Goal: Task Accomplishment & Management: Manage account settings

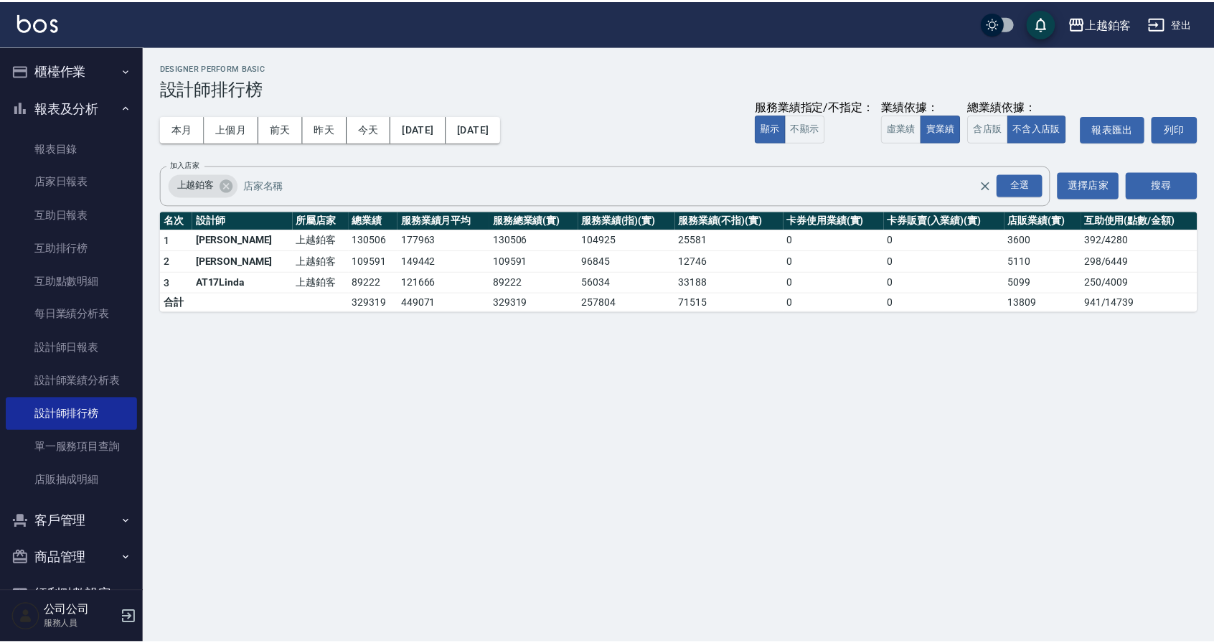
scroll to position [1, 0]
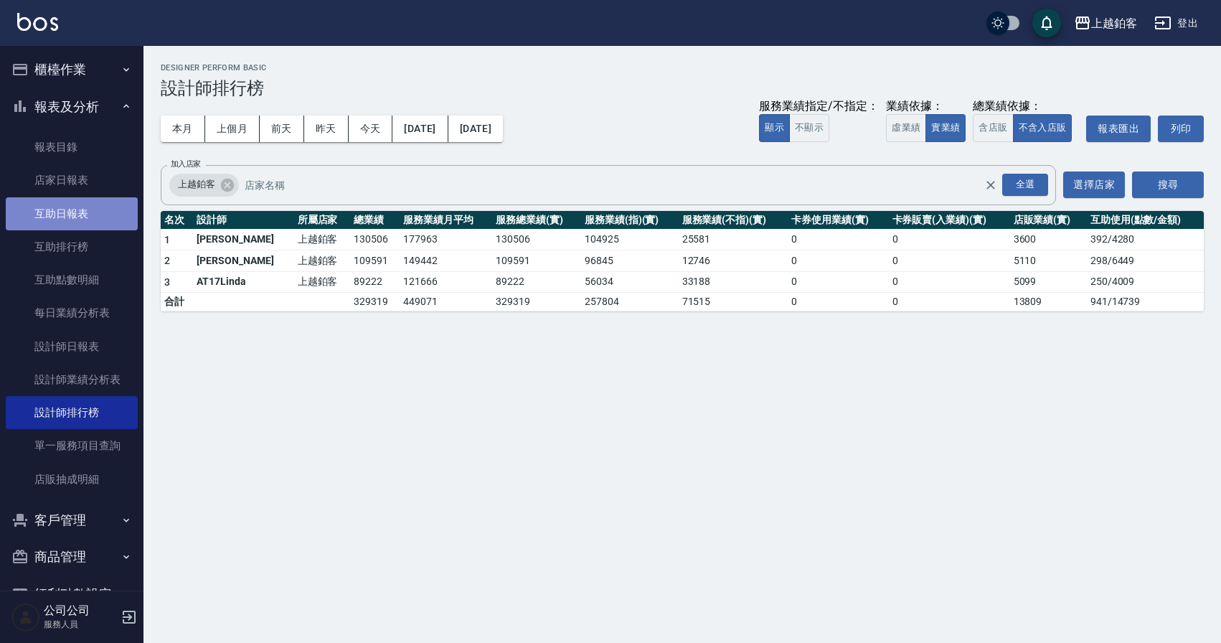
click at [92, 205] on link "互助日報表" at bounding box center [72, 213] width 132 height 33
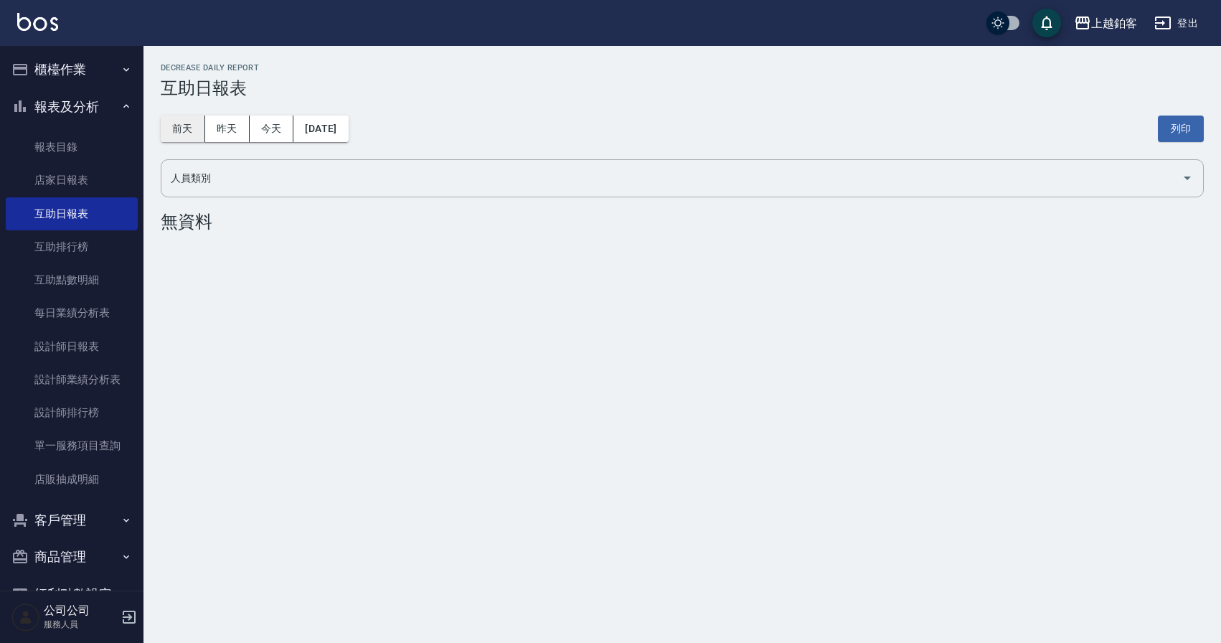
click at [177, 124] on button "前天" at bounding box center [183, 128] width 44 height 27
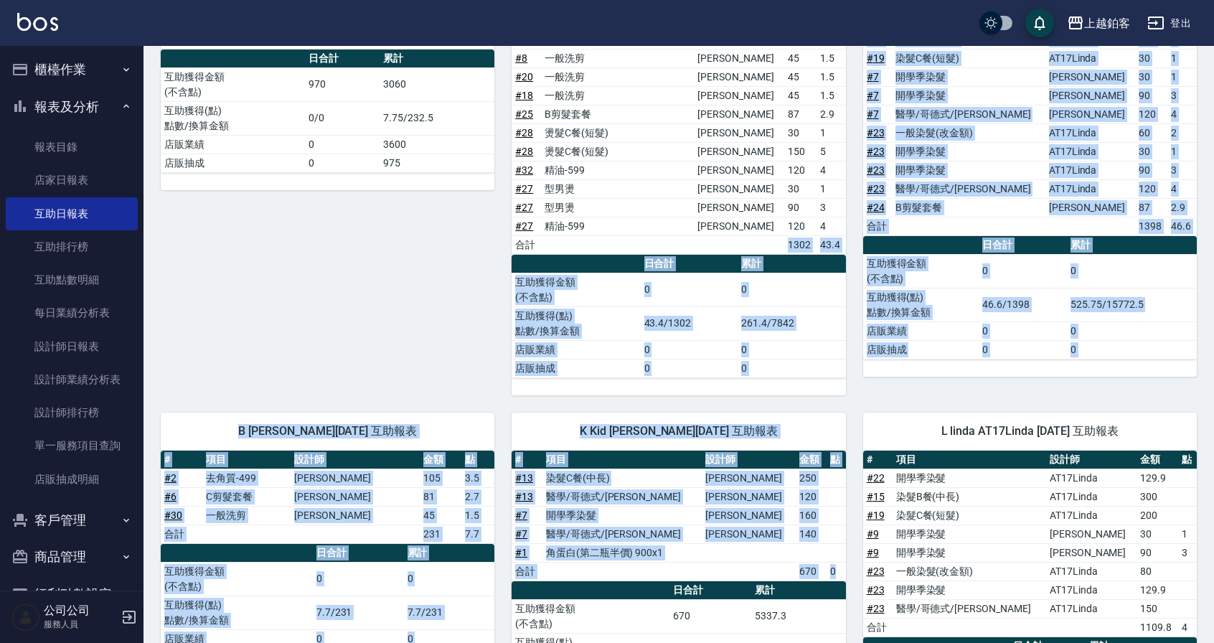
scroll to position [562, 0]
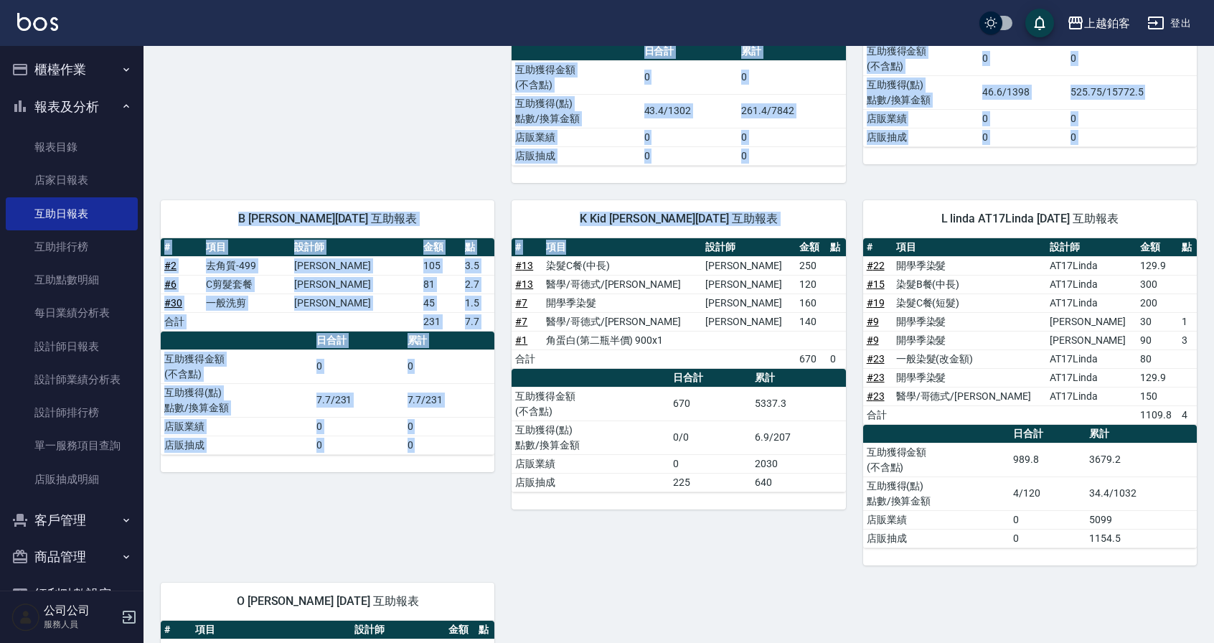
drag, startPoint x: 717, startPoint y: 591, endPoint x: 696, endPoint y: 240, distance: 352.1
click at [697, 241] on div "5 SODA [PERSON_NAME] [DATE] 互助報表 # 項目 設計師 金額 點 # 9 型男燙 [PERSON_NAME] 160 # 9 開學…" at bounding box center [669, 225] width 1053 height 1184
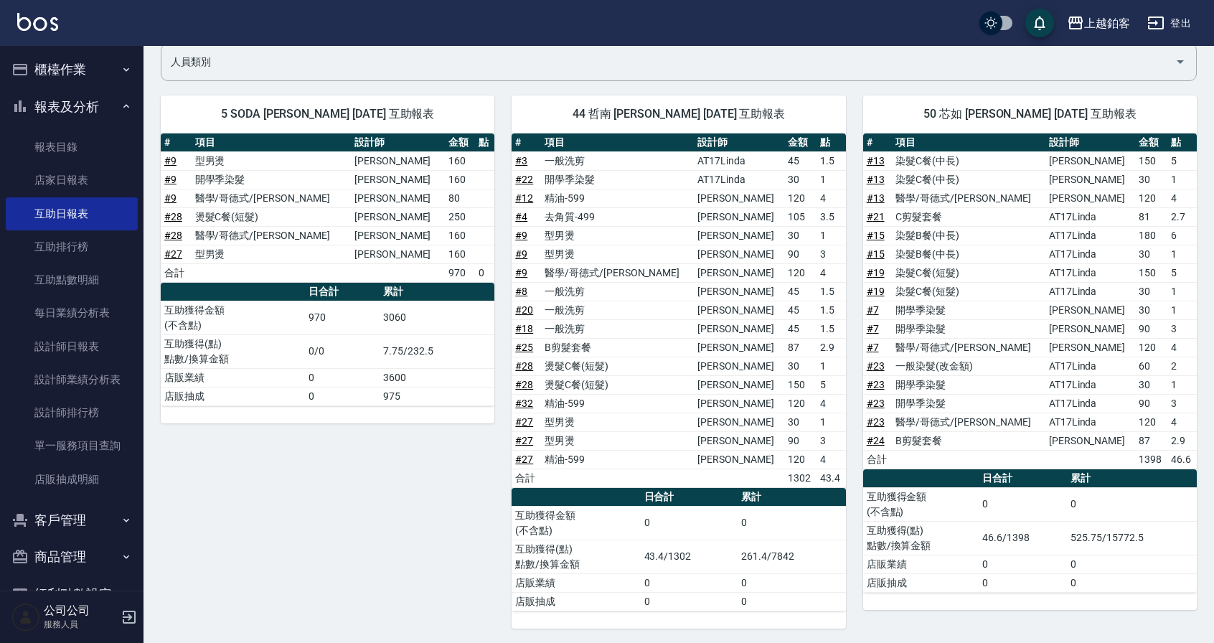
scroll to position [115, 0]
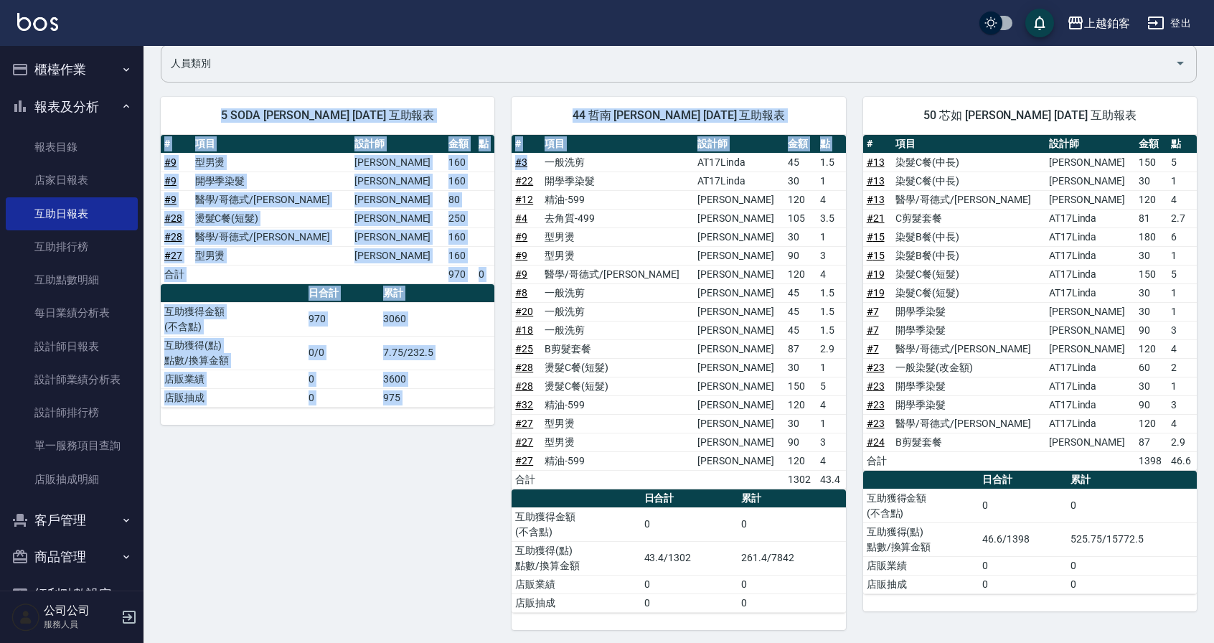
drag, startPoint x: 546, startPoint y: 162, endPoint x: 811, endPoint y: 74, distance: 279.7
click at [811, 74] on div "上越鉑客 [DATE] 互助日報表 列印時間： [DATE][PHONE_NUMBER]:34 Decrease Daily Report 互助日報表 [DA…" at bounding box center [678, 606] width 1070 height 1350
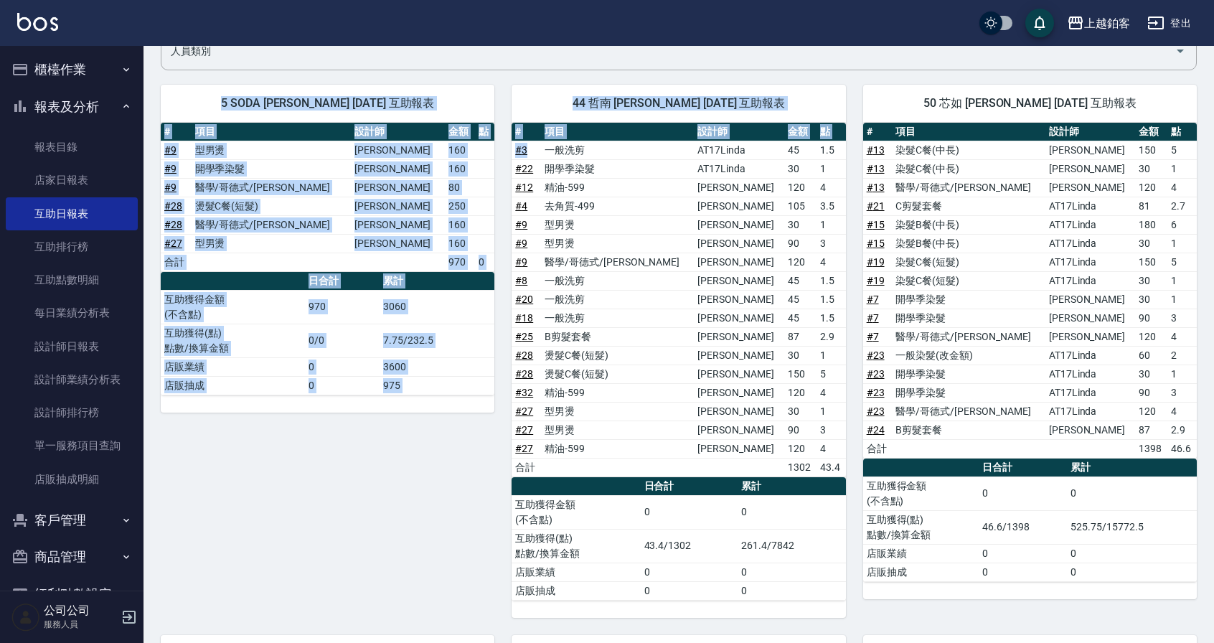
scroll to position [132, 0]
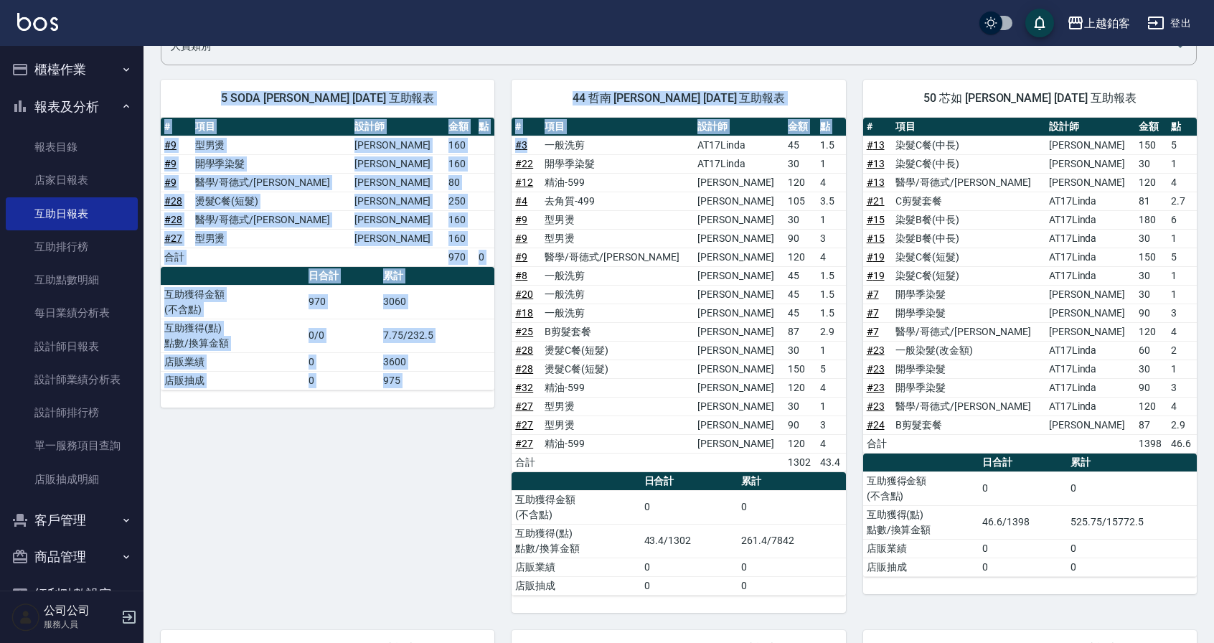
click at [831, 67] on div "44 哲南 [PERSON_NAME] [DATE] 互助報表 # 項目 設計師 金額 點 # 3 一般洗剪 AT17Linda 45 1.5 # 22 開學…" at bounding box center [669, 337] width 351 height 550
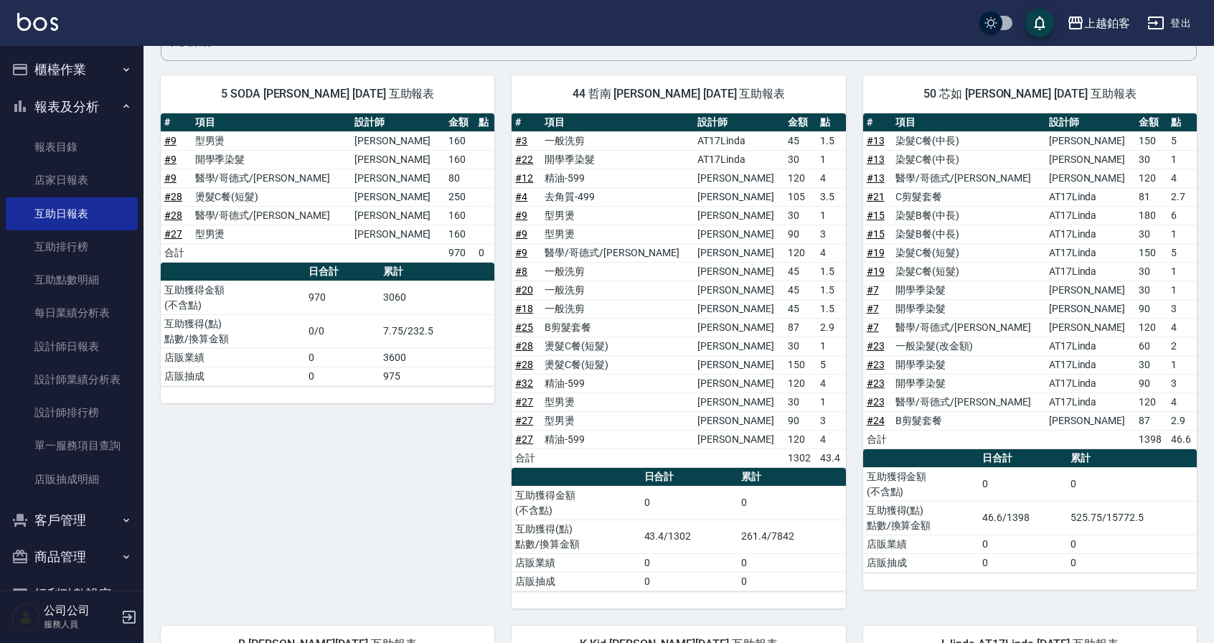
scroll to position [136, 0]
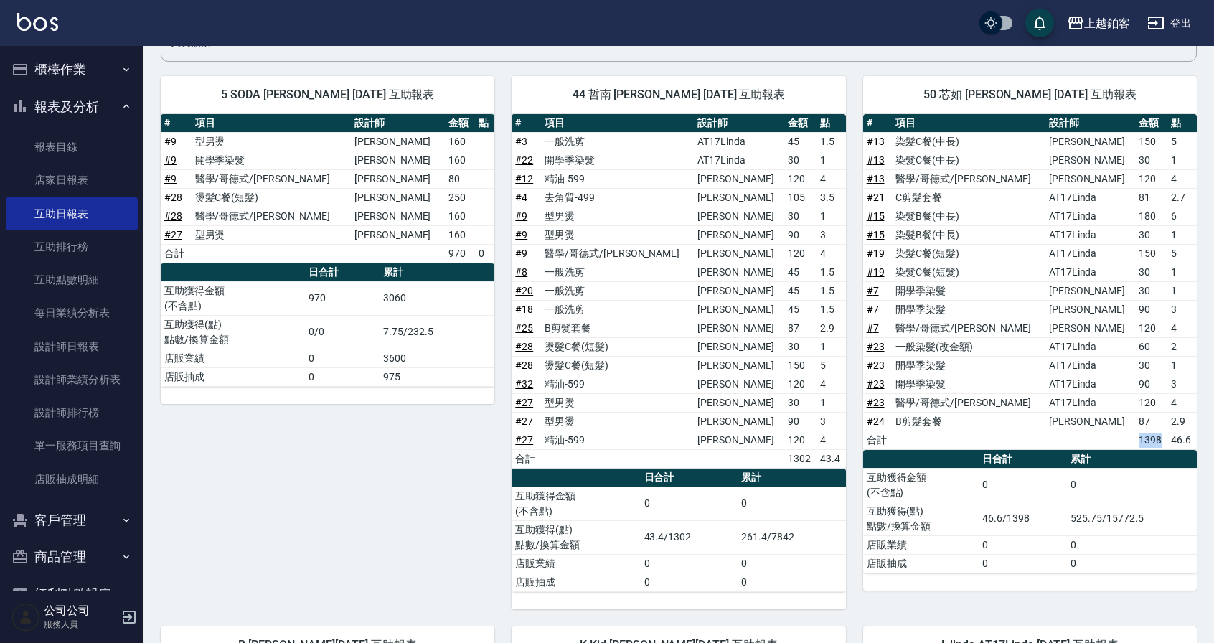
drag, startPoint x: 1113, startPoint y: 434, endPoint x: 1153, endPoint y: 438, distance: 40.4
click at [1153, 438] on td "1398" at bounding box center [1151, 439] width 32 height 19
click at [1150, 439] on td "1398" at bounding box center [1151, 439] width 32 height 19
drag, startPoint x: 1089, startPoint y: 438, endPoint x: 1017, endPoint y: 434, distance: 72.5
click at [1018, 435] on tr "合計 1398 46.6" at bounding box center [1030, 439] width 334 height 19
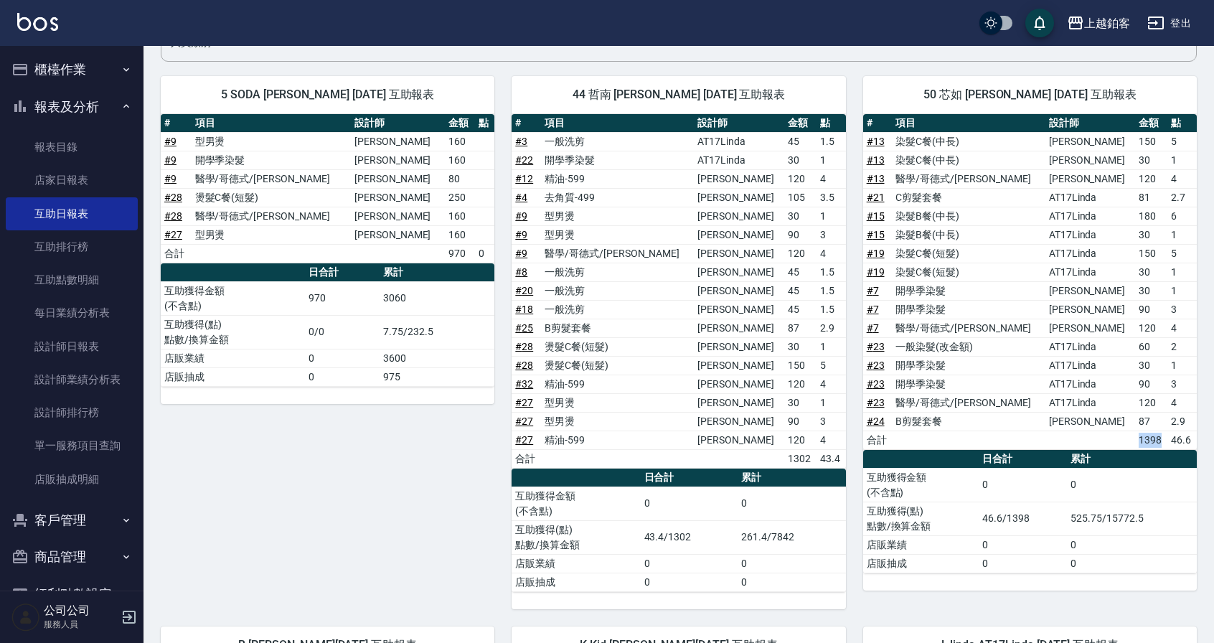
click at [1017, 434] on td "a dense table" at bounding box center [968, 439] width 153 height 19
click at [51, 68] on button "櫃檯作業" at bounding box center [72, 69] width 132 height 37
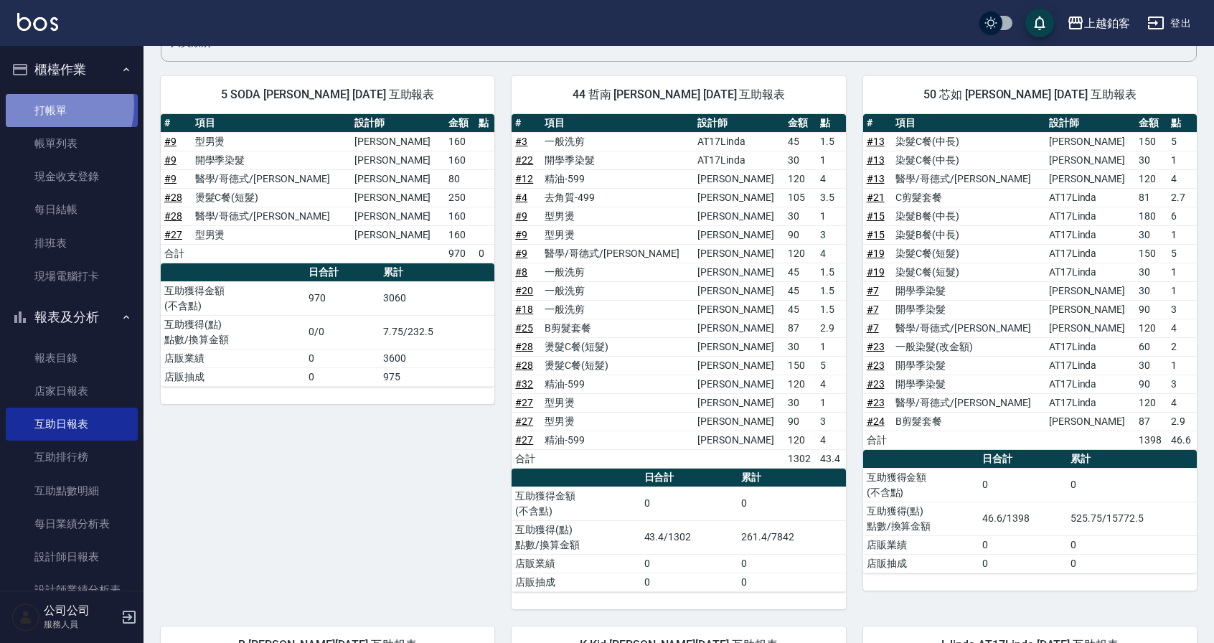
click at [47, 105] on link "打帳單" at bounding box center [72, 110] width 132 height 33
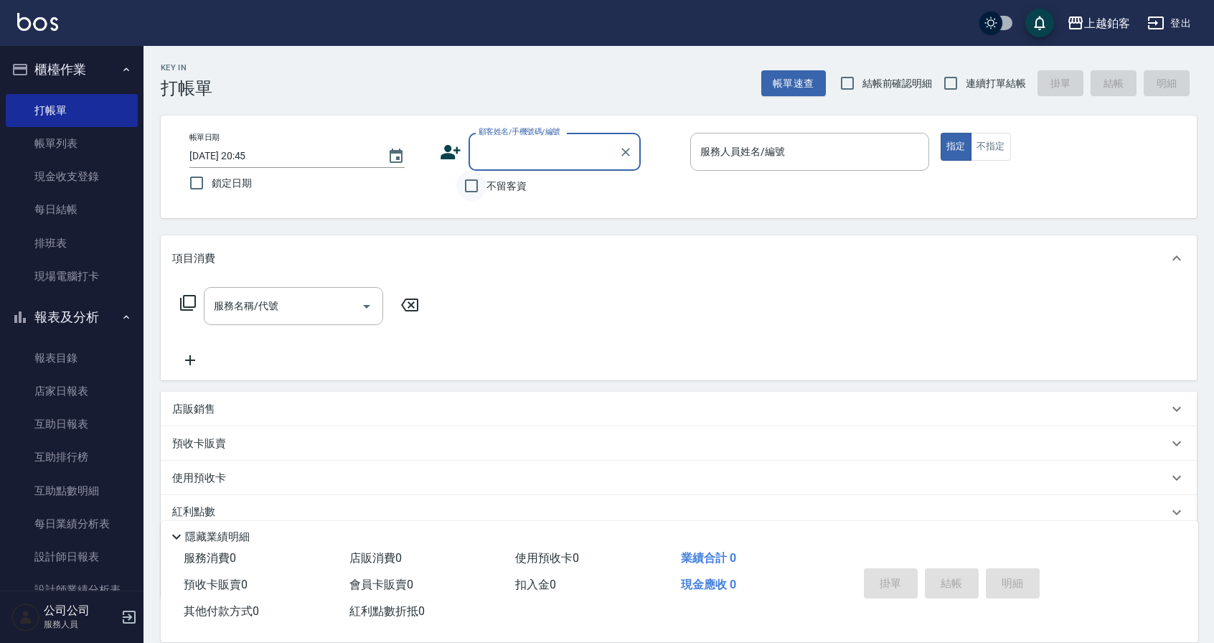
click at [471, 185] on input "不留客資" at bounding box center [471, 186] width 30 height 30
checkbox input "true"
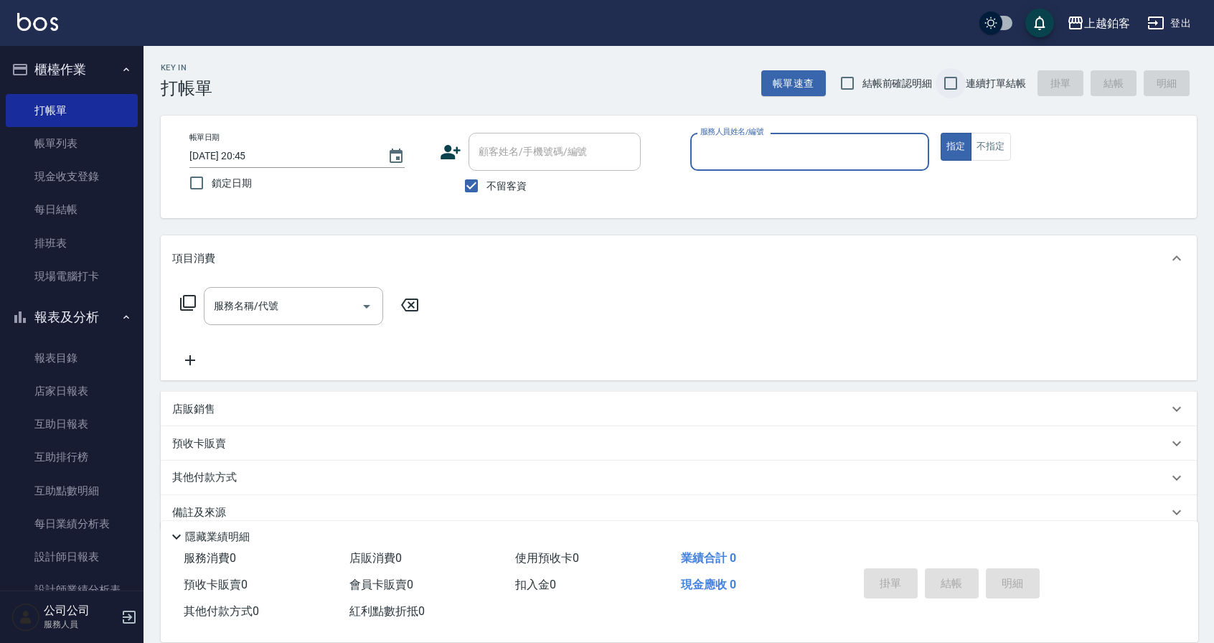
click at [954, 87] on input "連續打單結帳" at bounding box center [950, 83] width 30 height 30
checkbox input "true"
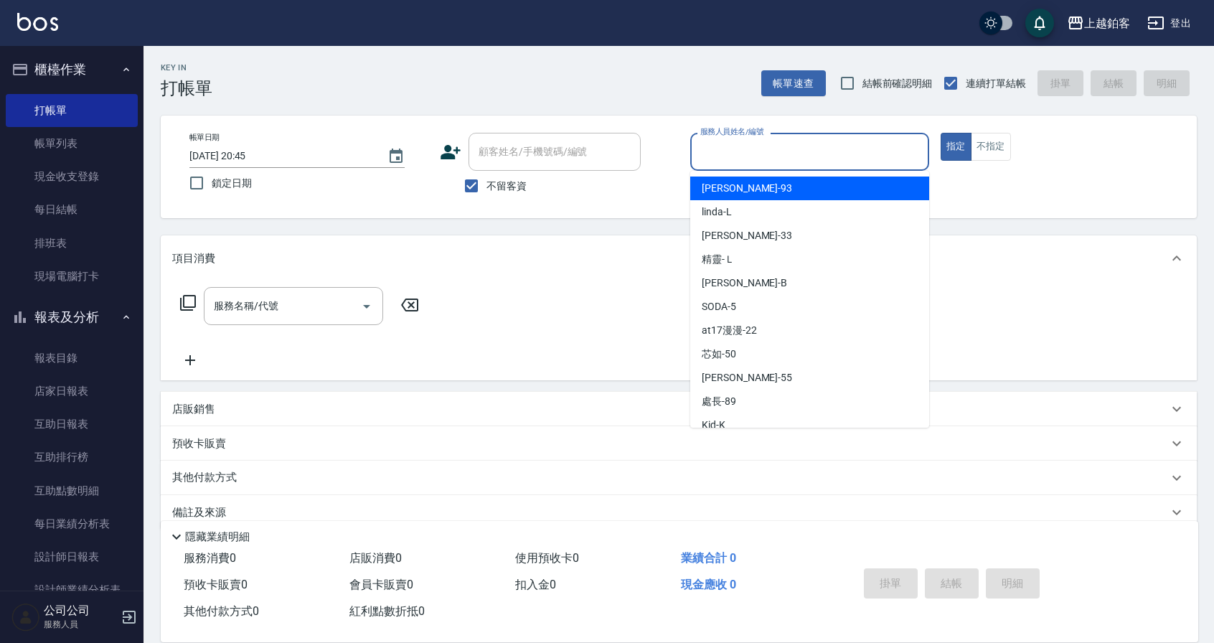
click at [750, 156] on input "服務人員姓名/編號" at bounding box center [809, 151] width 226 height 25
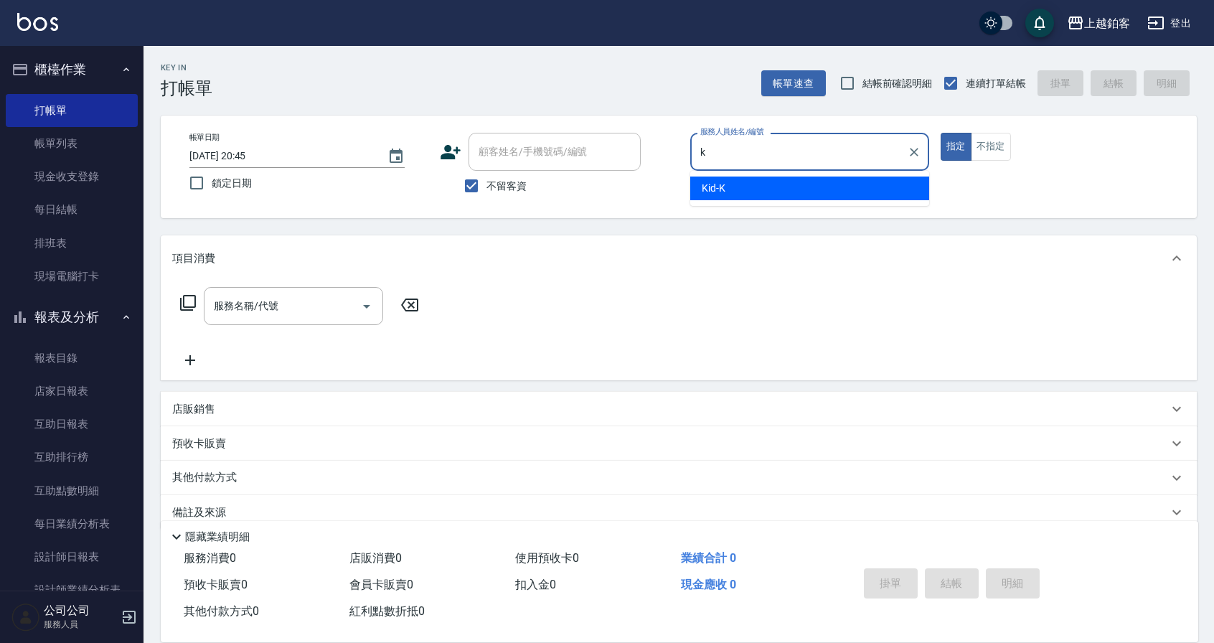
type input "Kid-K"
type button "true"
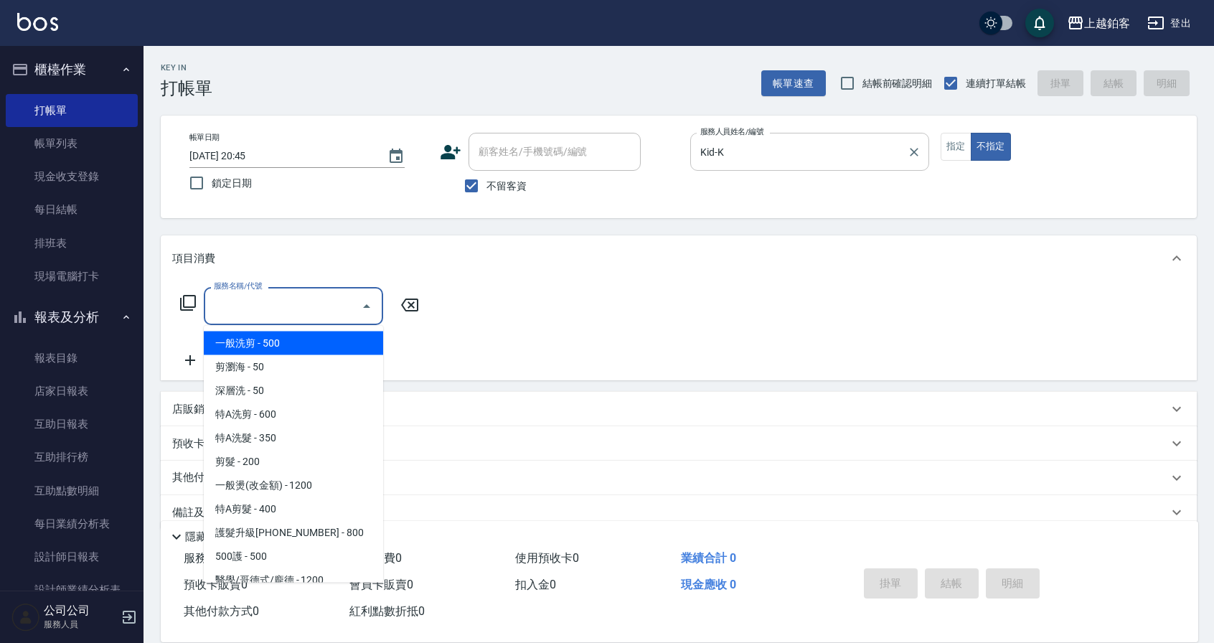
type input "一般洗剪(5)"
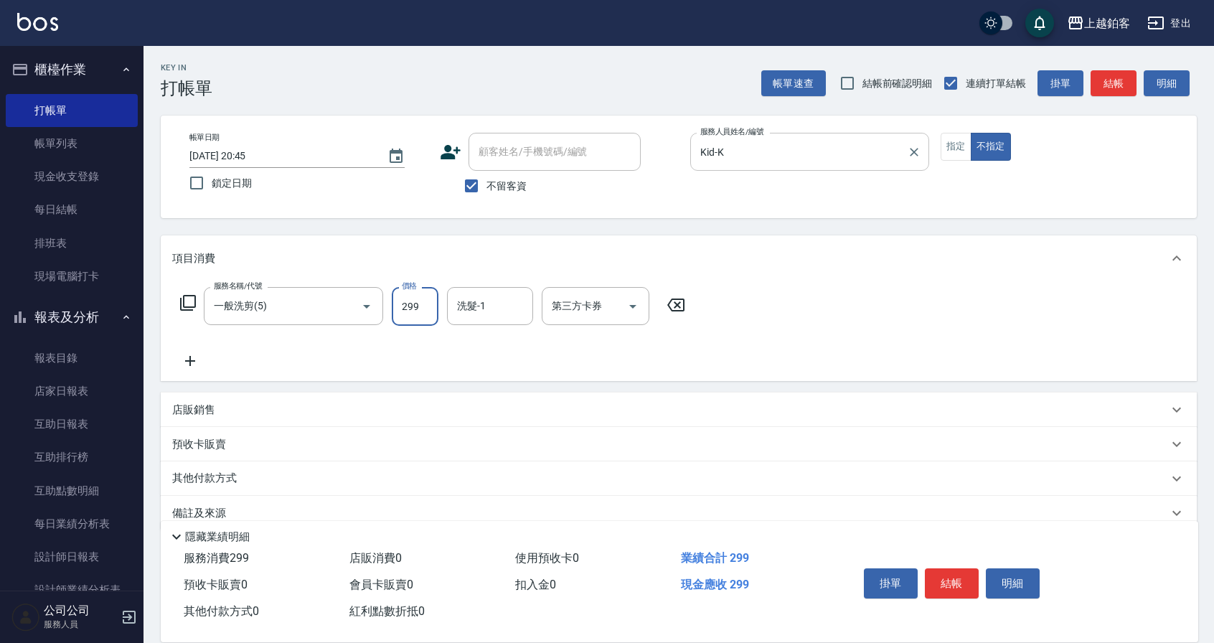
type input "299"
type input "哲南-44"
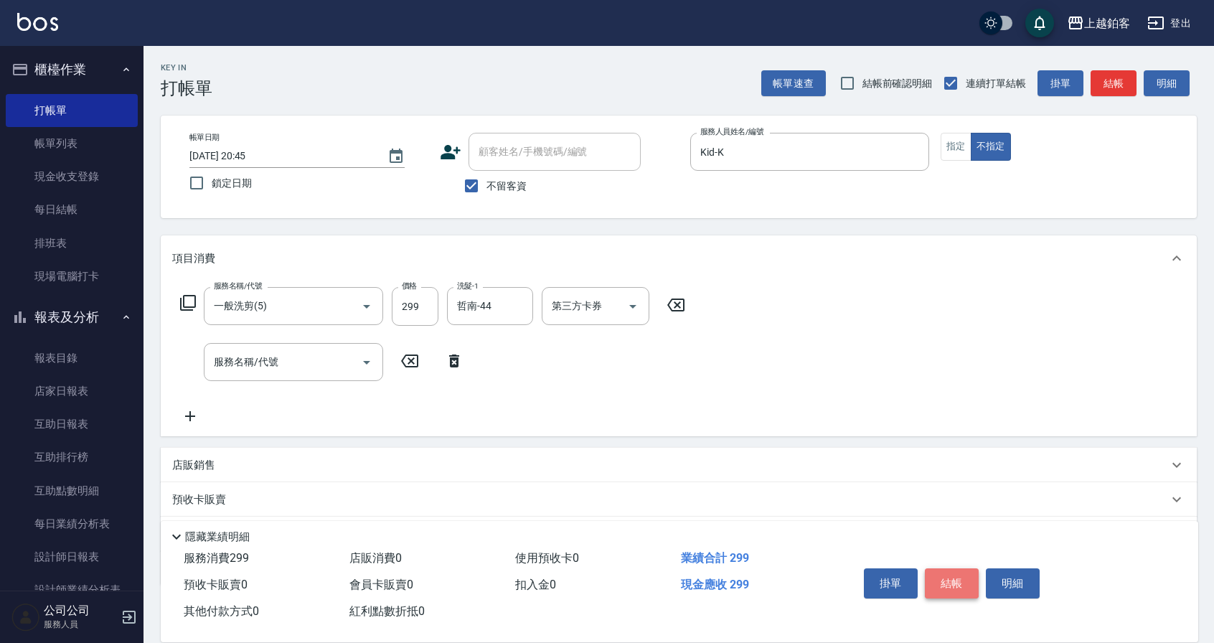
click at [947, 575] on button "結帳" at bounding box center [952, 583] width 54 height 30
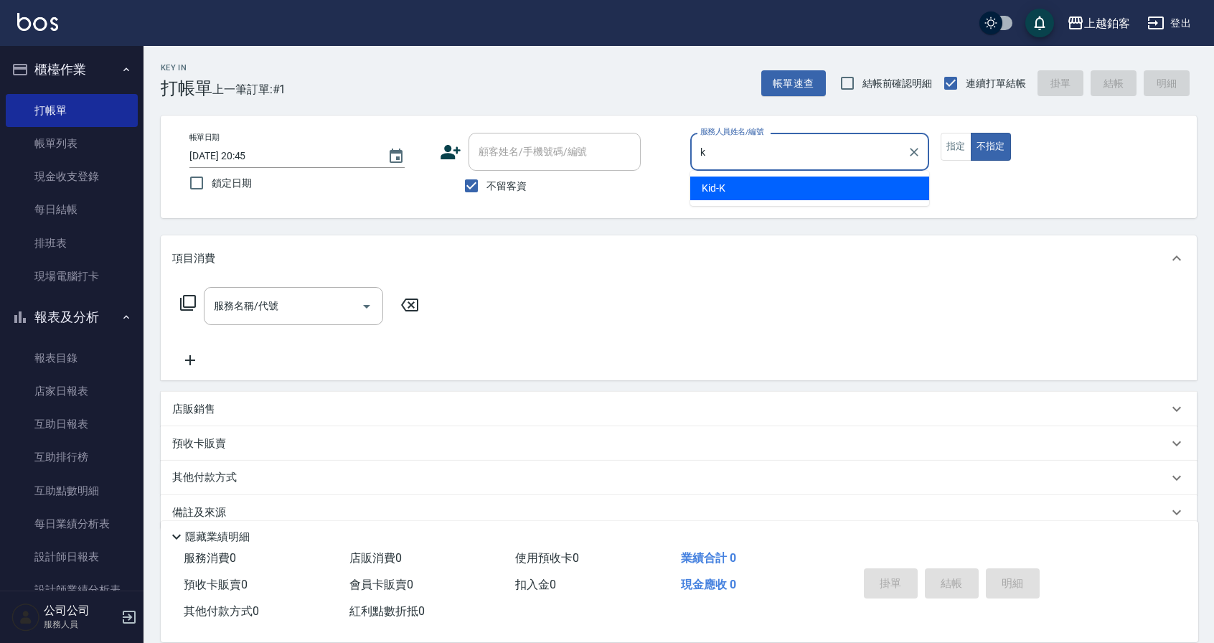
type input "Kid-K"
type button "false"
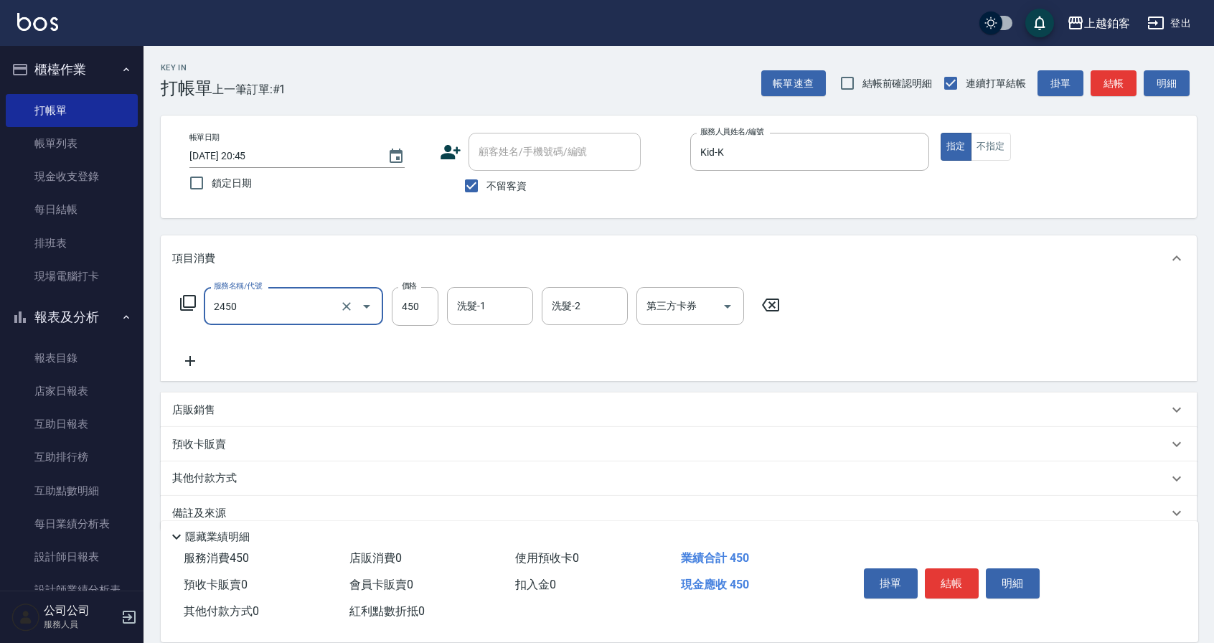
type input "C剪髮套餐(2450)"
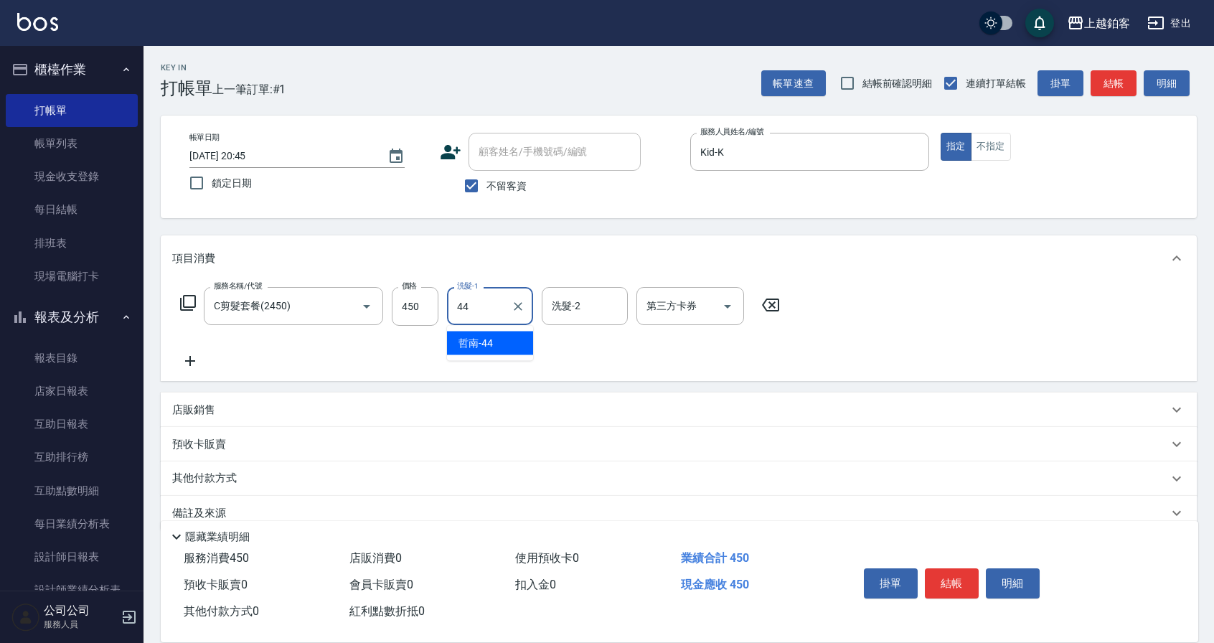
type input "哲南-44"
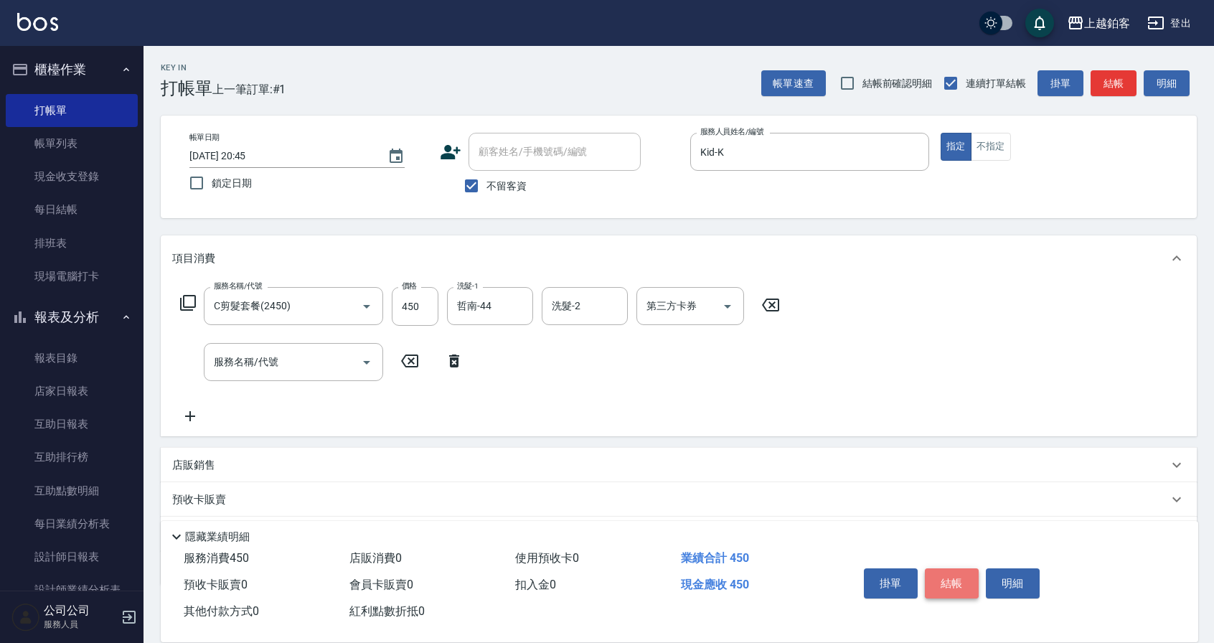
click at [962, 579] on button "結帳" at bounding box center [952, 583] width 54 height 30
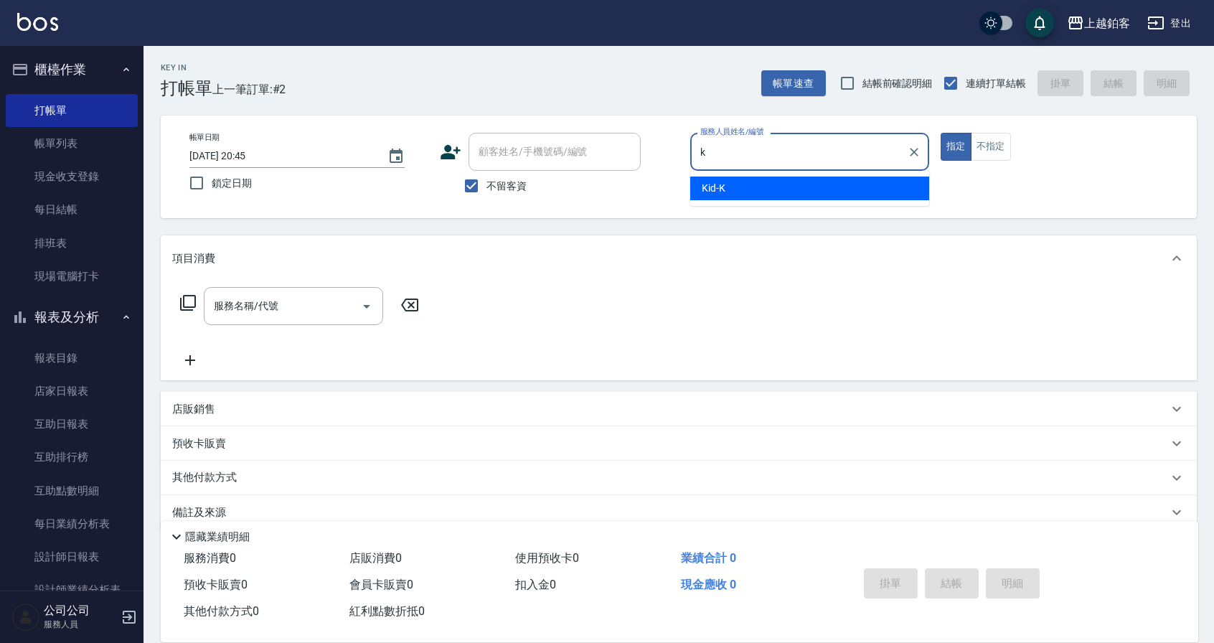
type input "Kid-K"
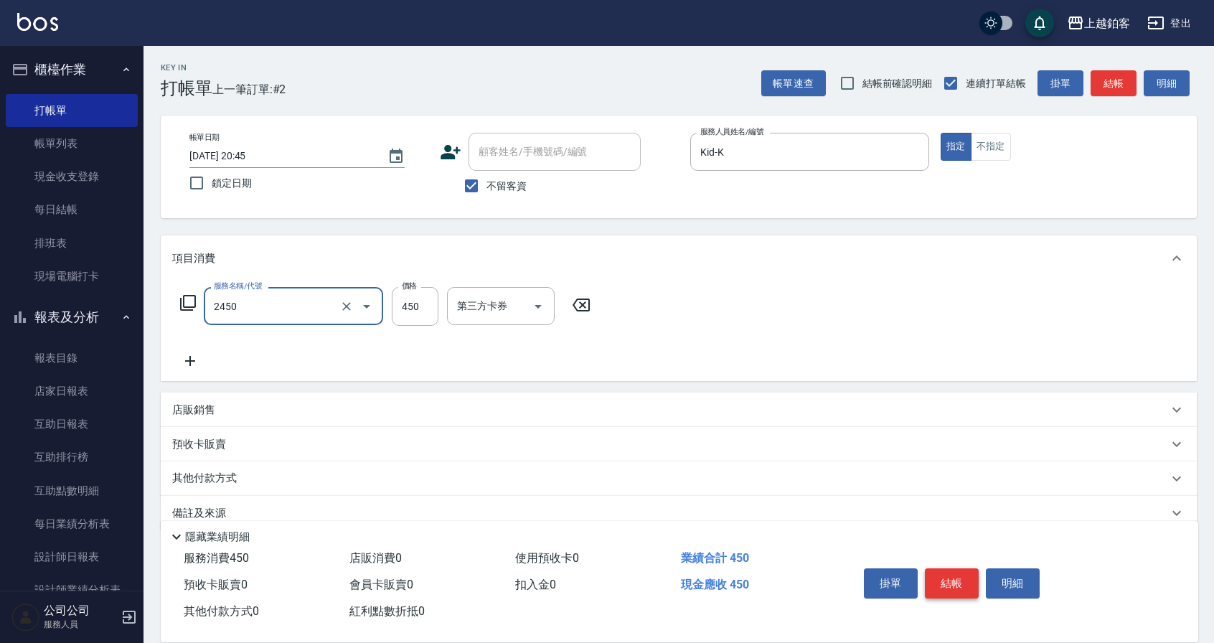
type input "C剪髮套餐(2450)"
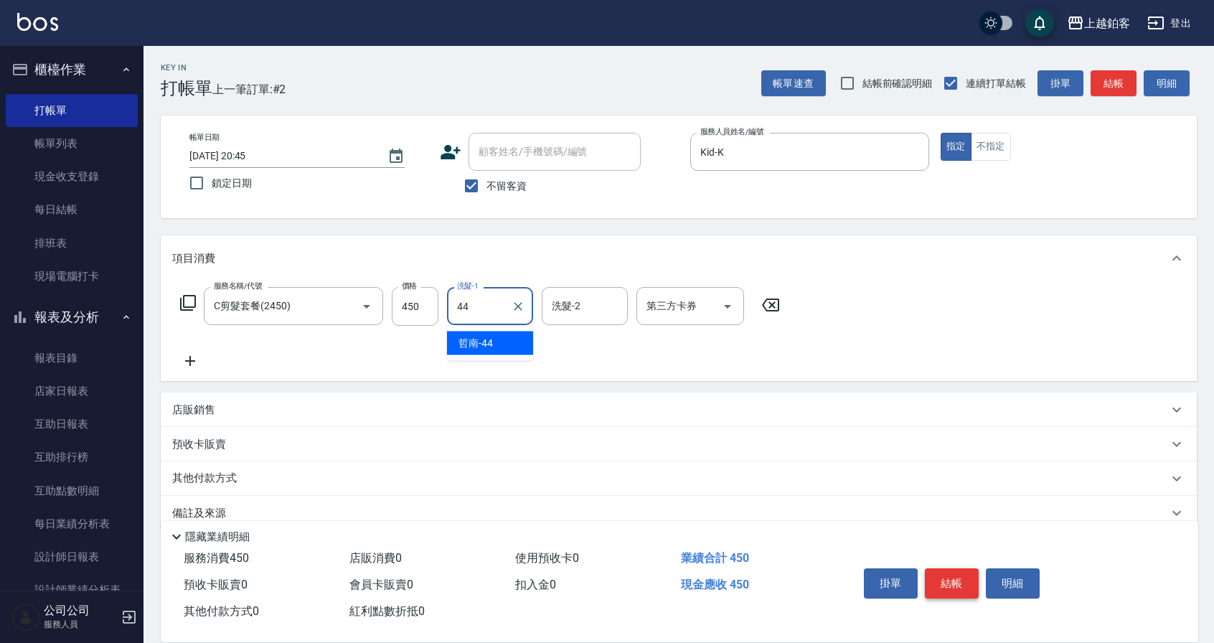
type input "哲南-44"
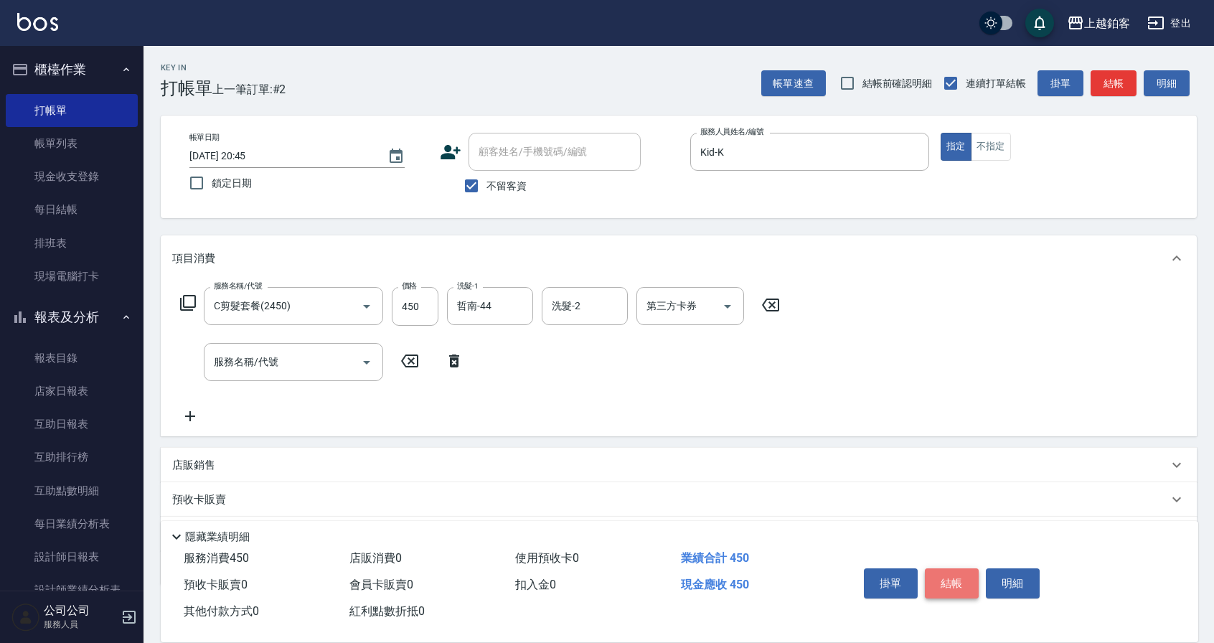
click at [968, 585] on button "結帳" at bounding box center [952, 583] width 54 height 30
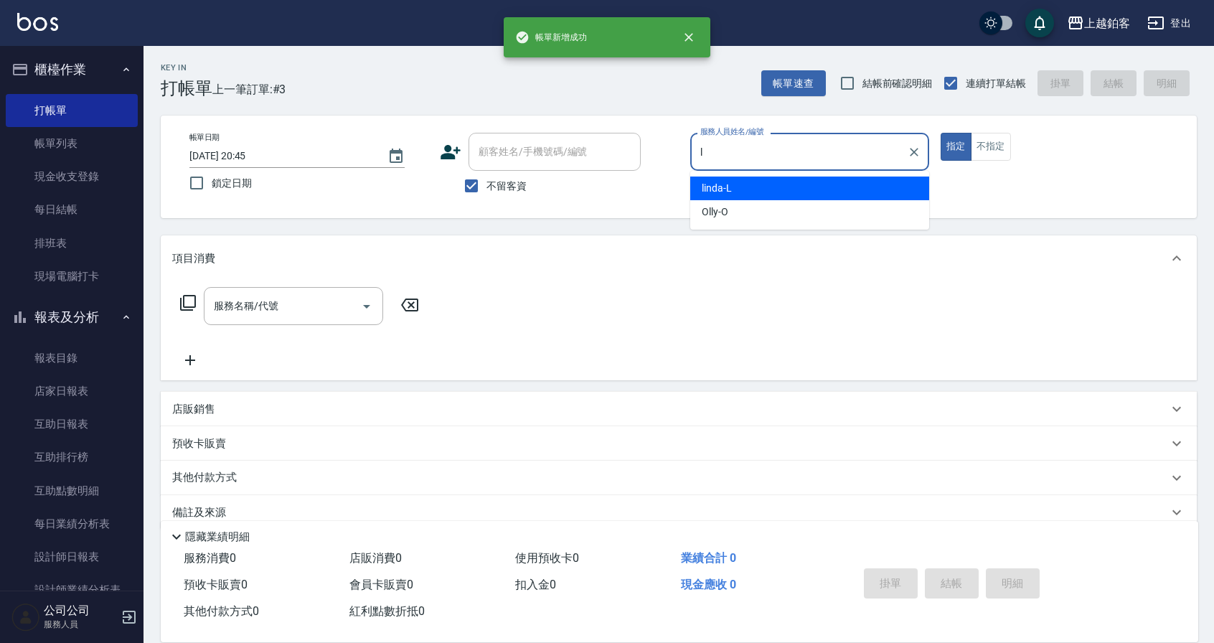
type input "linda-L"
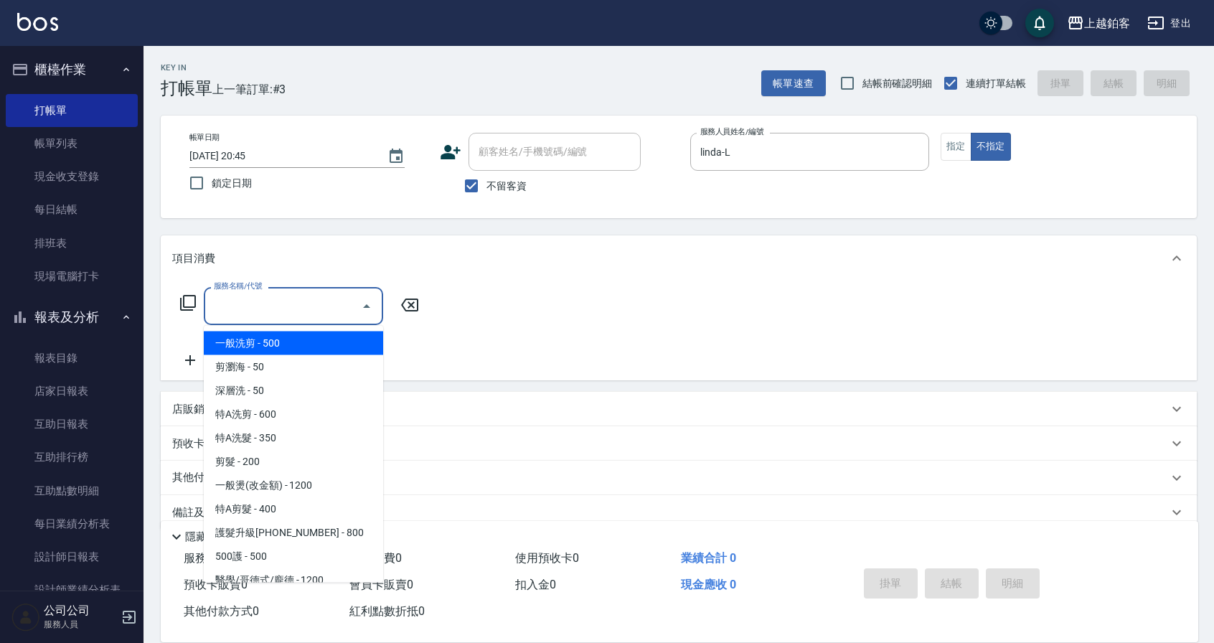
type input "一般洗剪(5)"
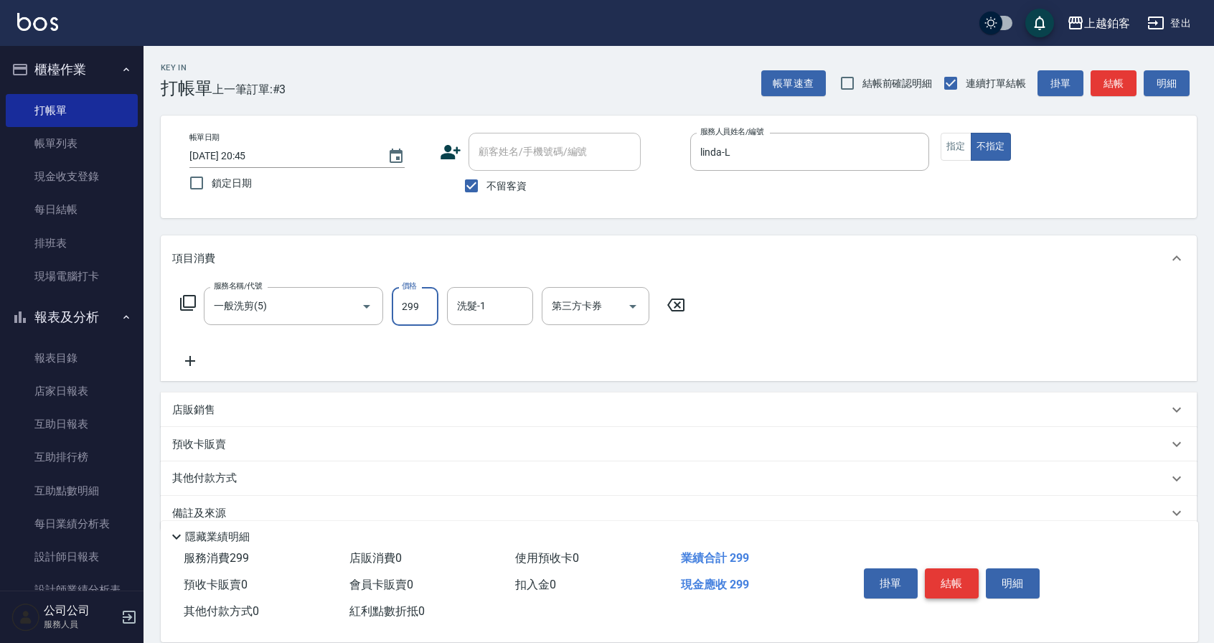
type input "299"
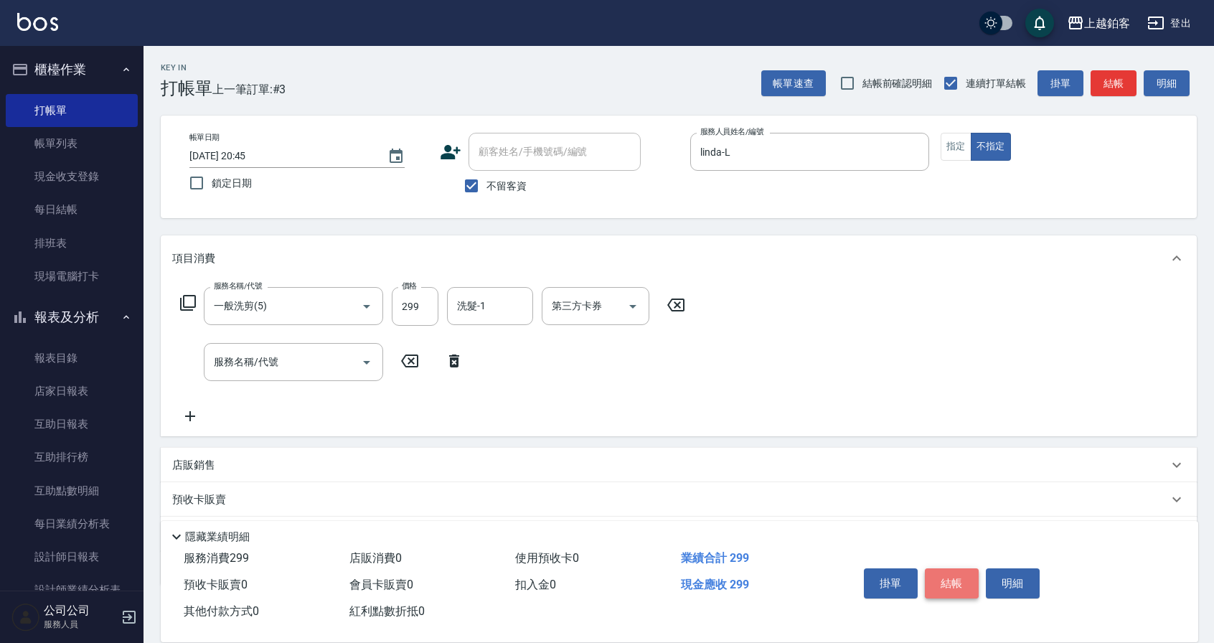
click at [949, 568] on button "結帳" at bounding box center [952, 583] width 54 height 30
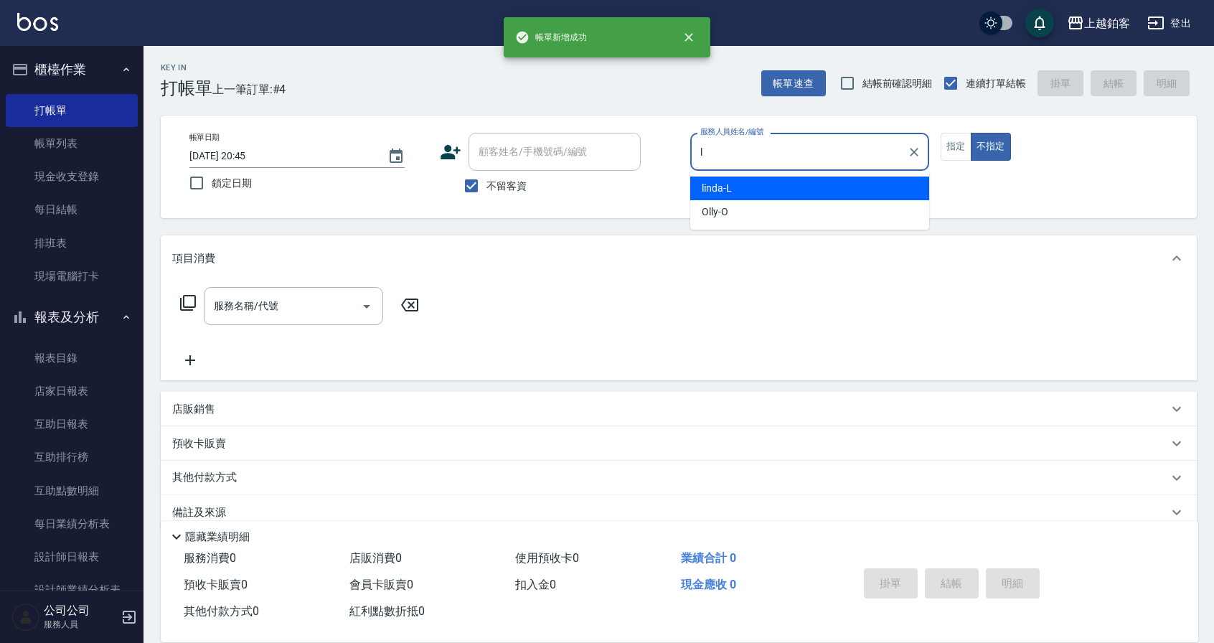
type input "linda-L"
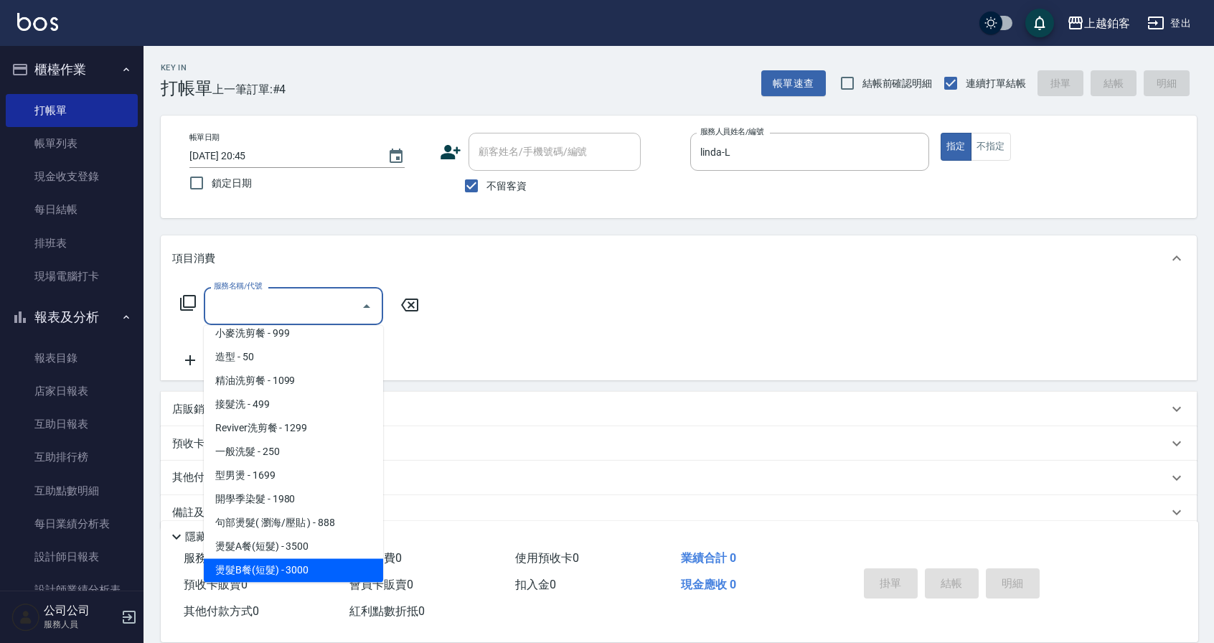
scroll to position [412, 0]
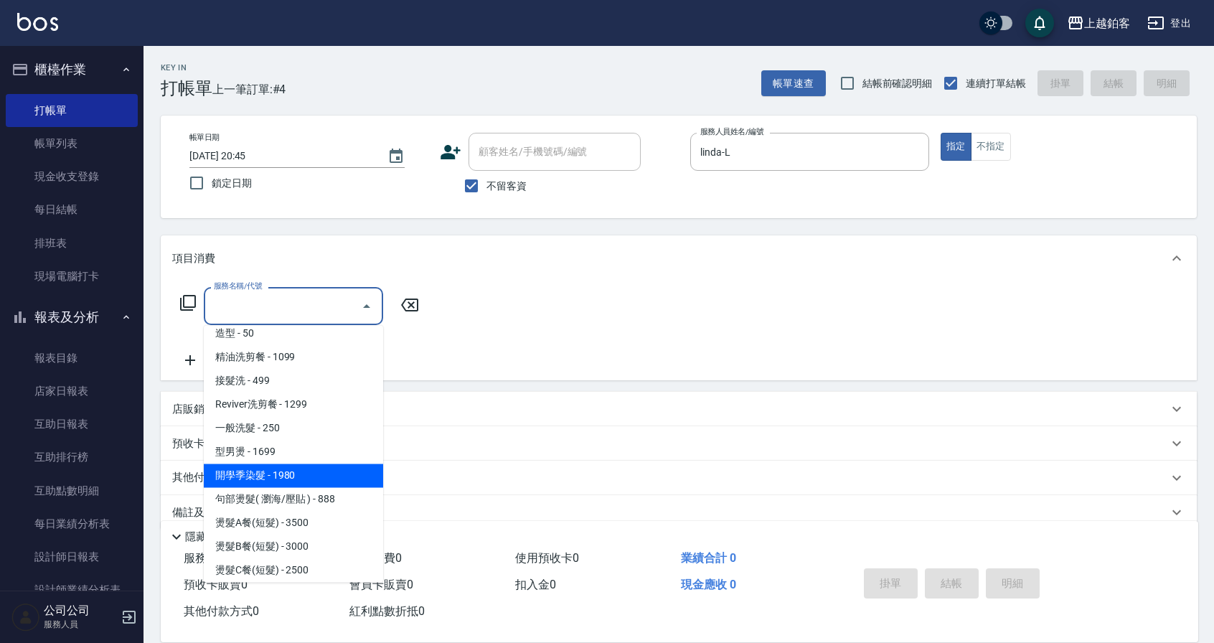
type input "開學季染髮(1980)"
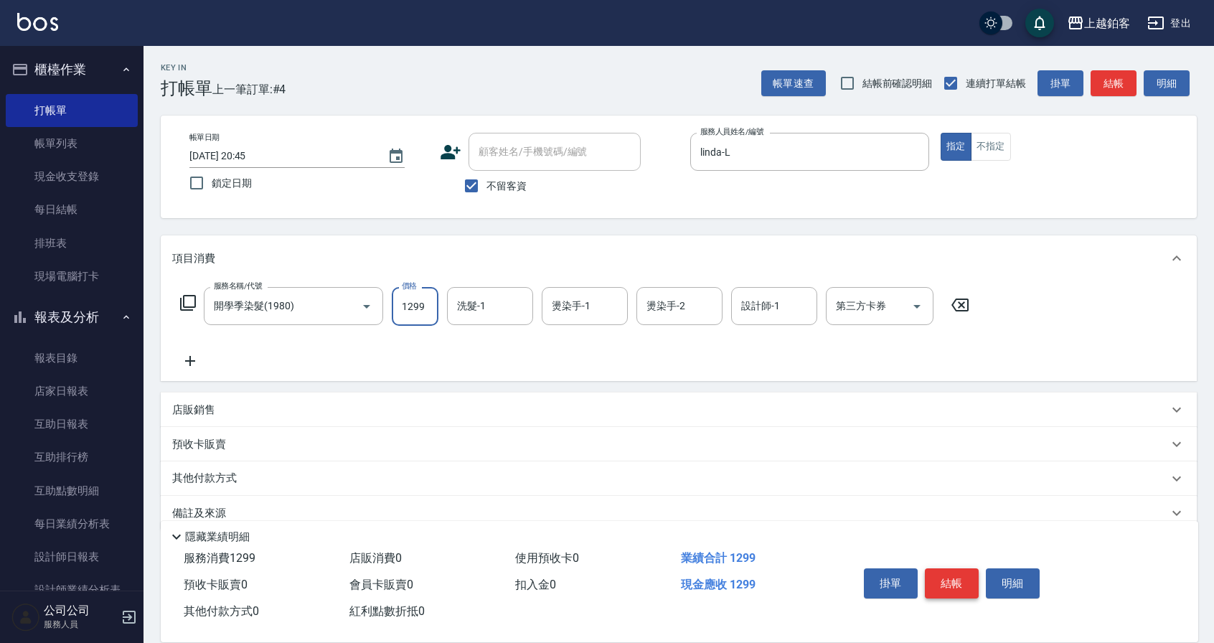
type input "1299"
type input "linda-L"
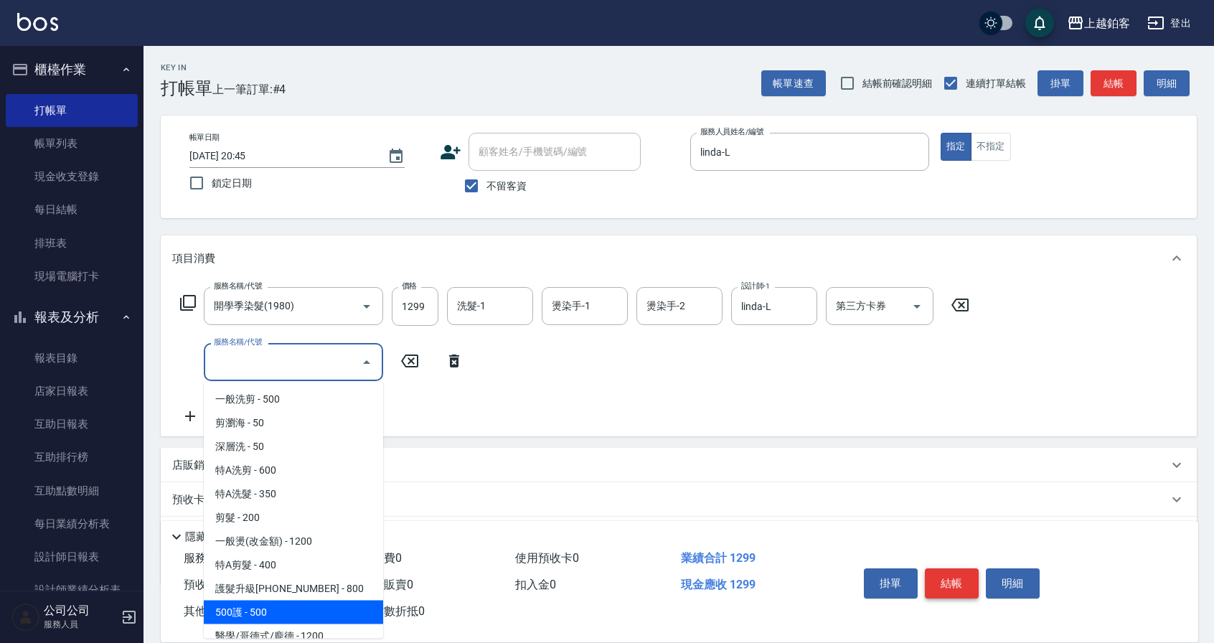
scroll to position [9, 0]
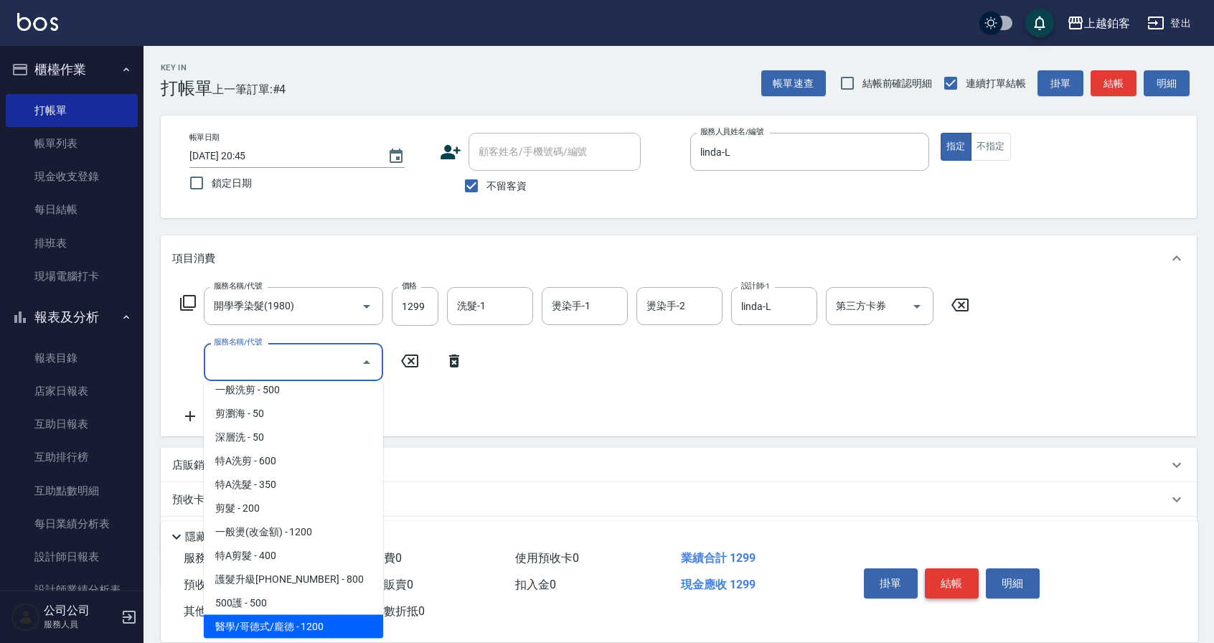
type input "醫學/哥德式/龐德(417)"
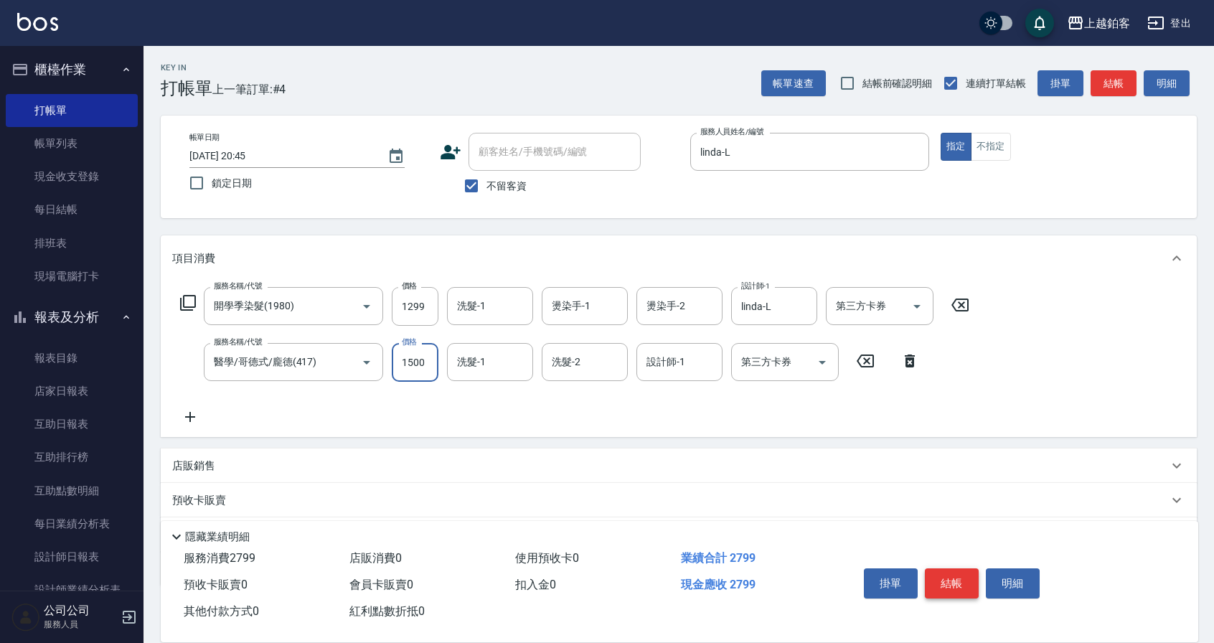
type input "1500"
type input "linda-L"
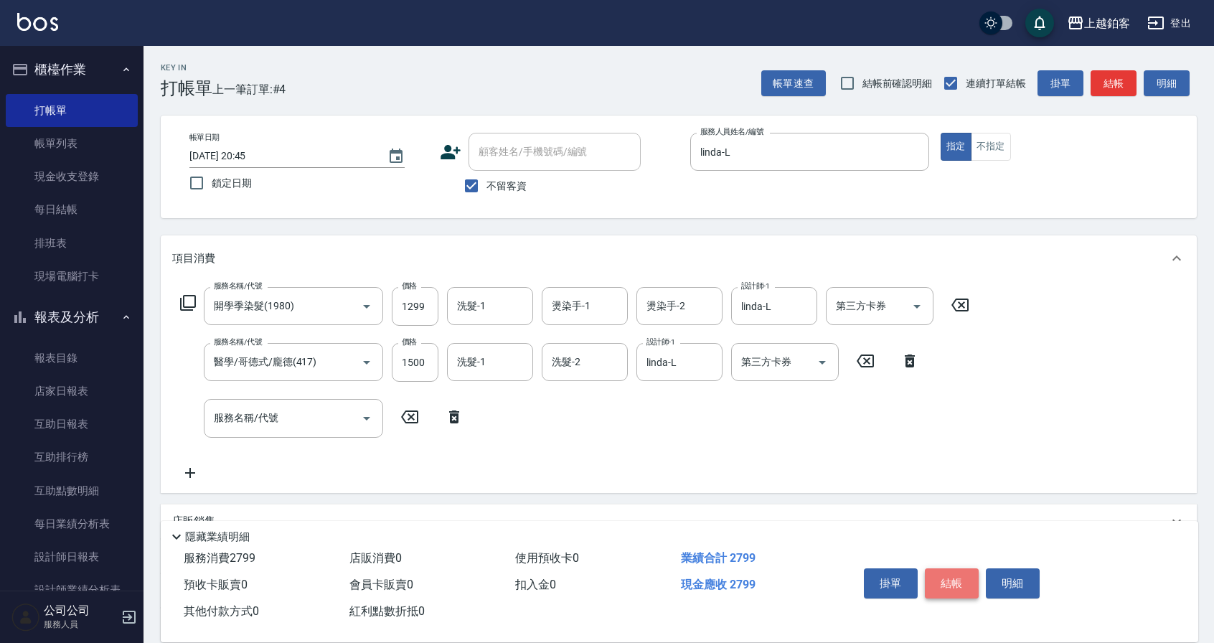
click at [954, 591] on button "結帳" at bounding box center [952, 583] width 54 height 30
type input "[DATE] 20:46"
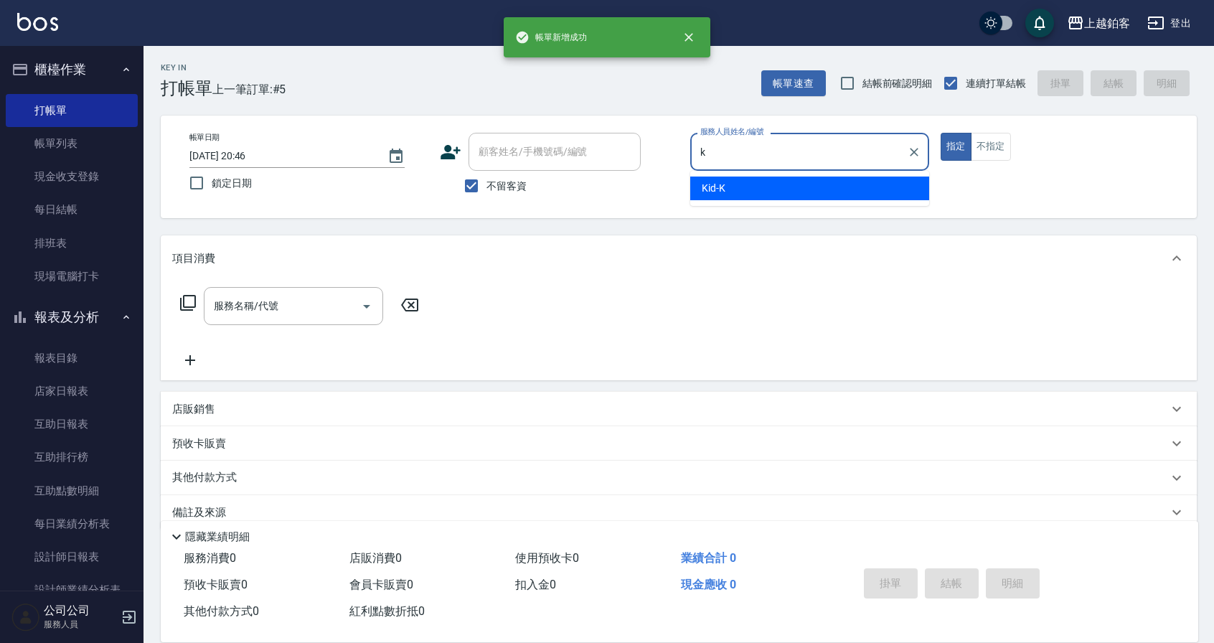
type input "Kid-K"
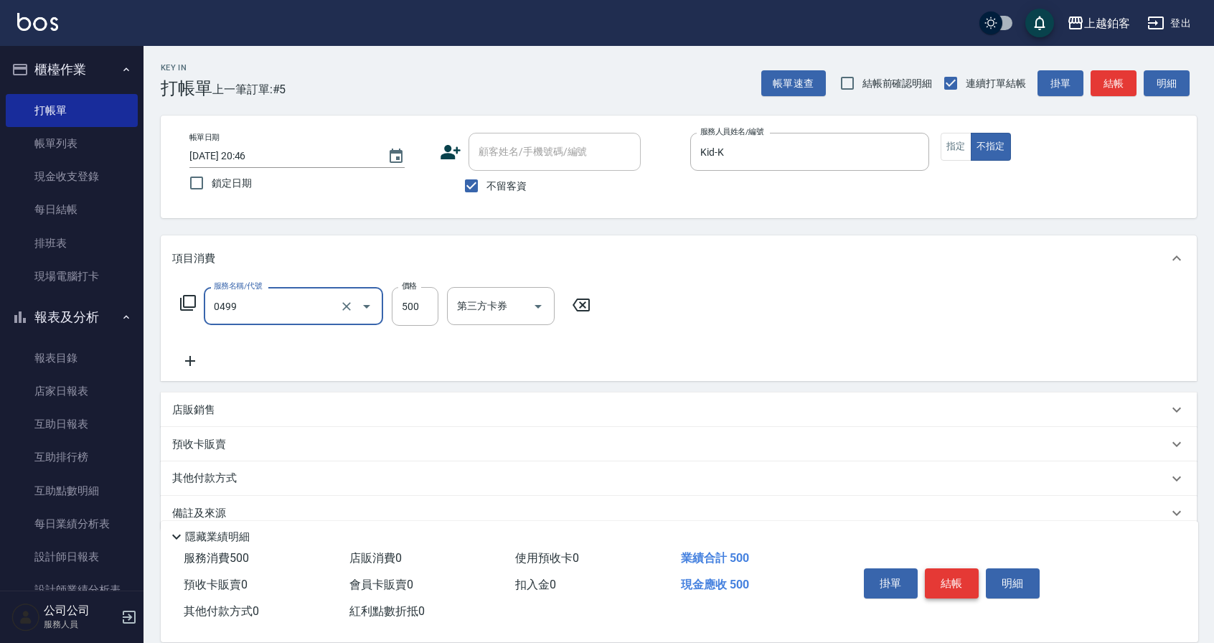
type input "去角質-499(0499)"
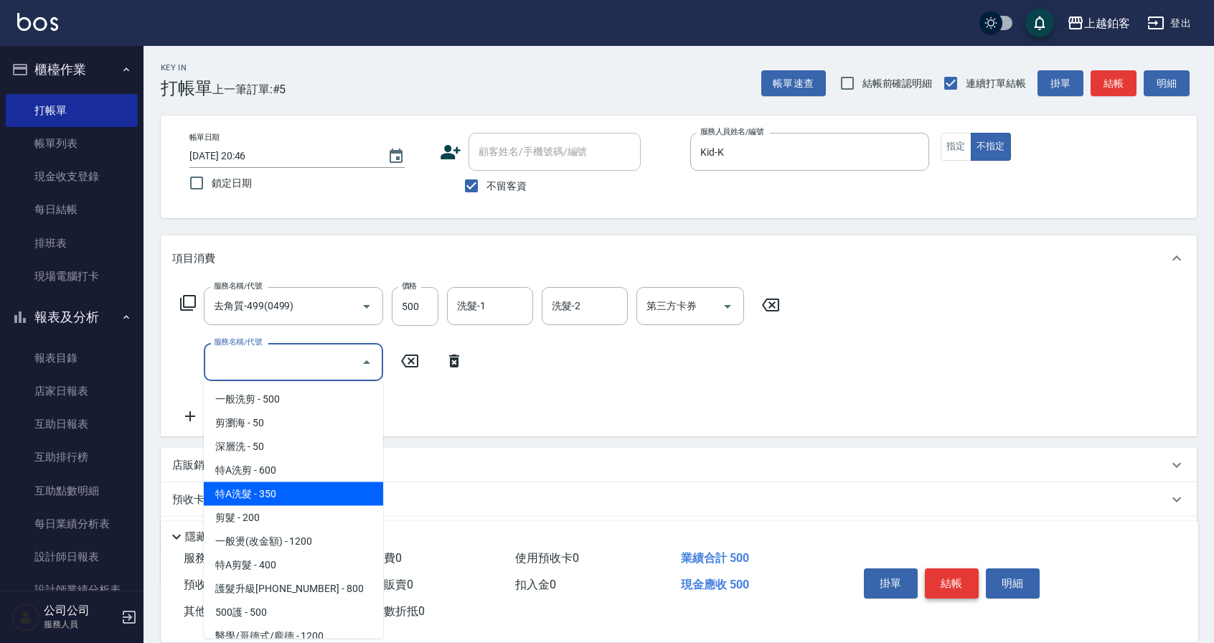
type input "剪髮(200)"
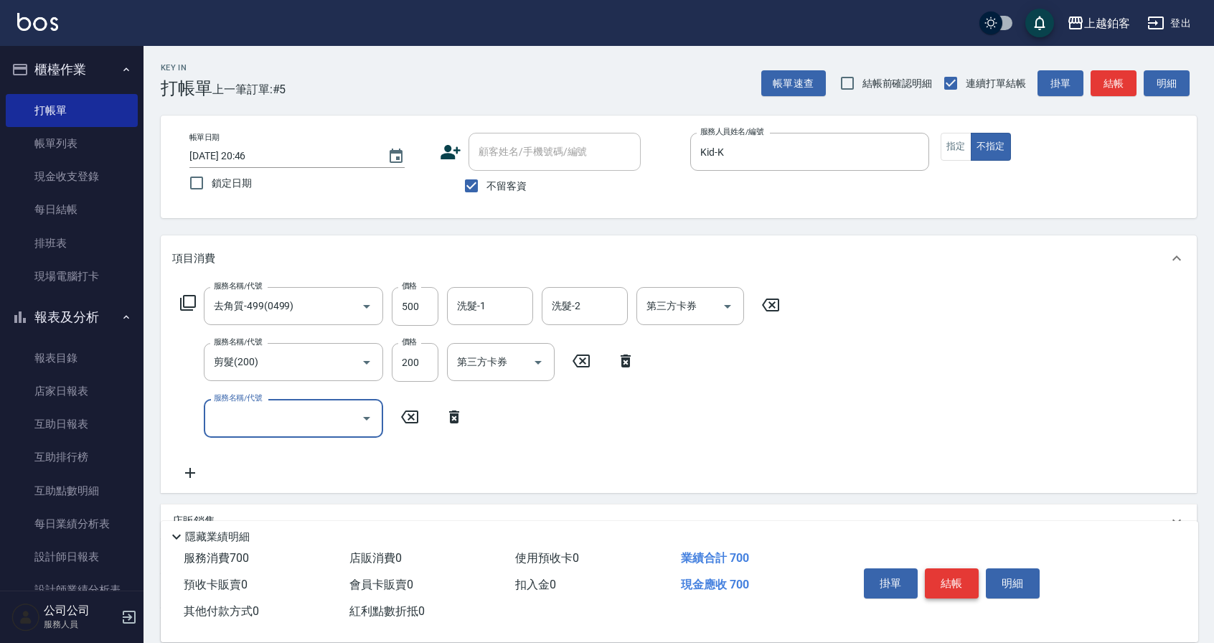
click at [951, 580] on button "結帳" at bounding box center [952, 583] width 54 height 30
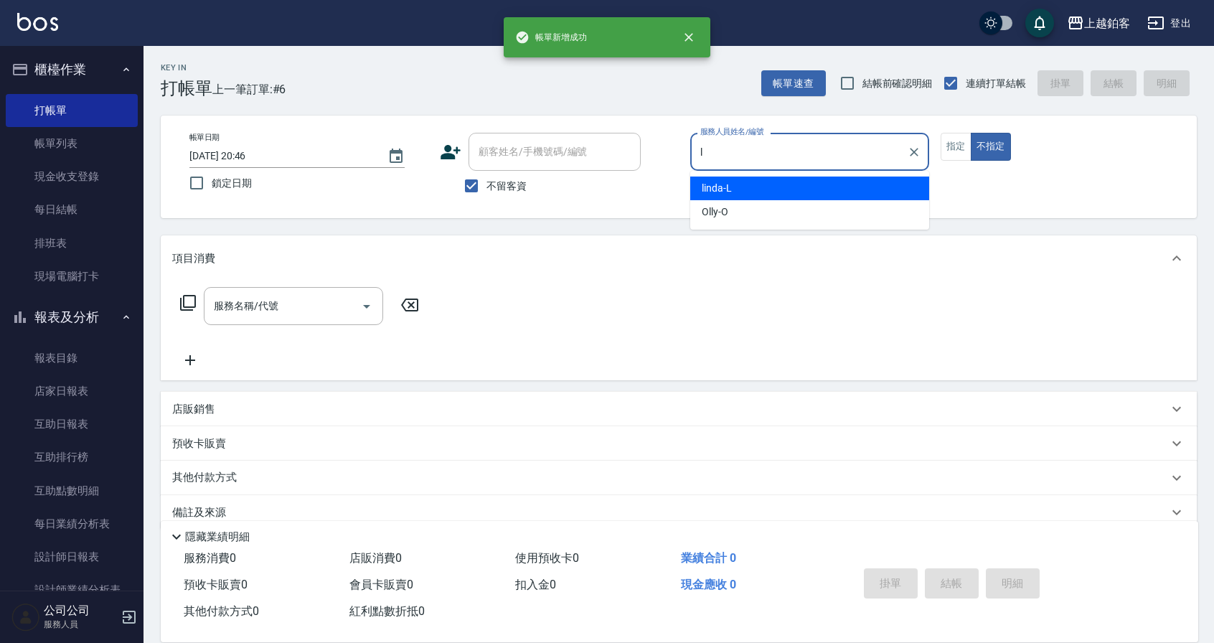
type input "linda-L"
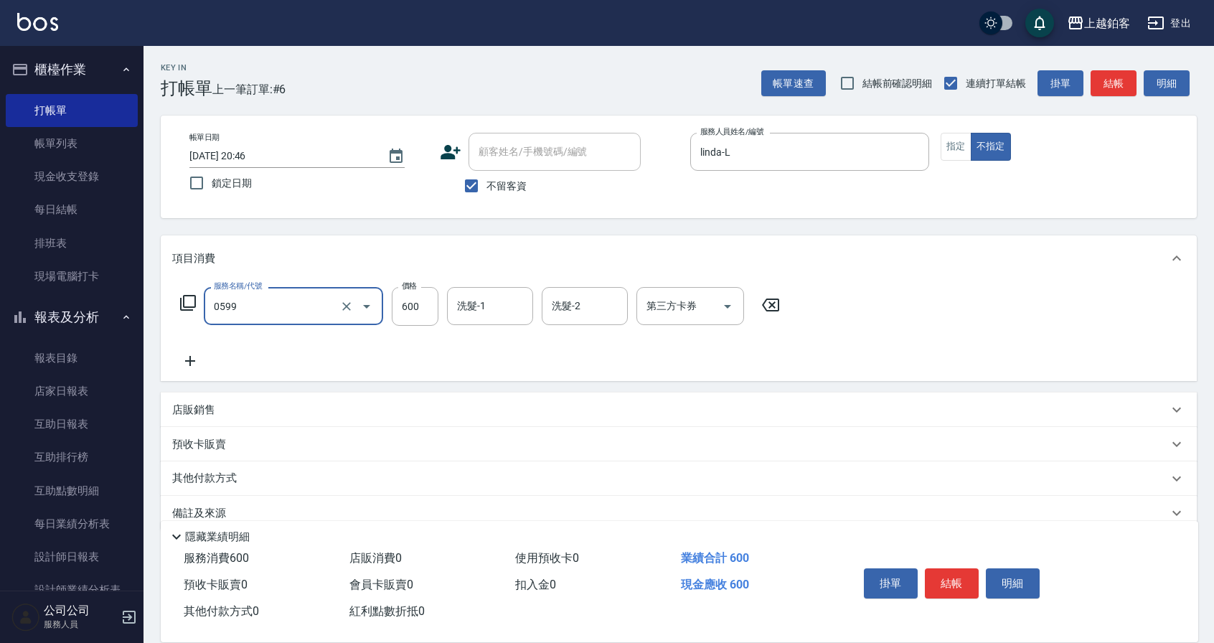
type input "精油-599(0599)"
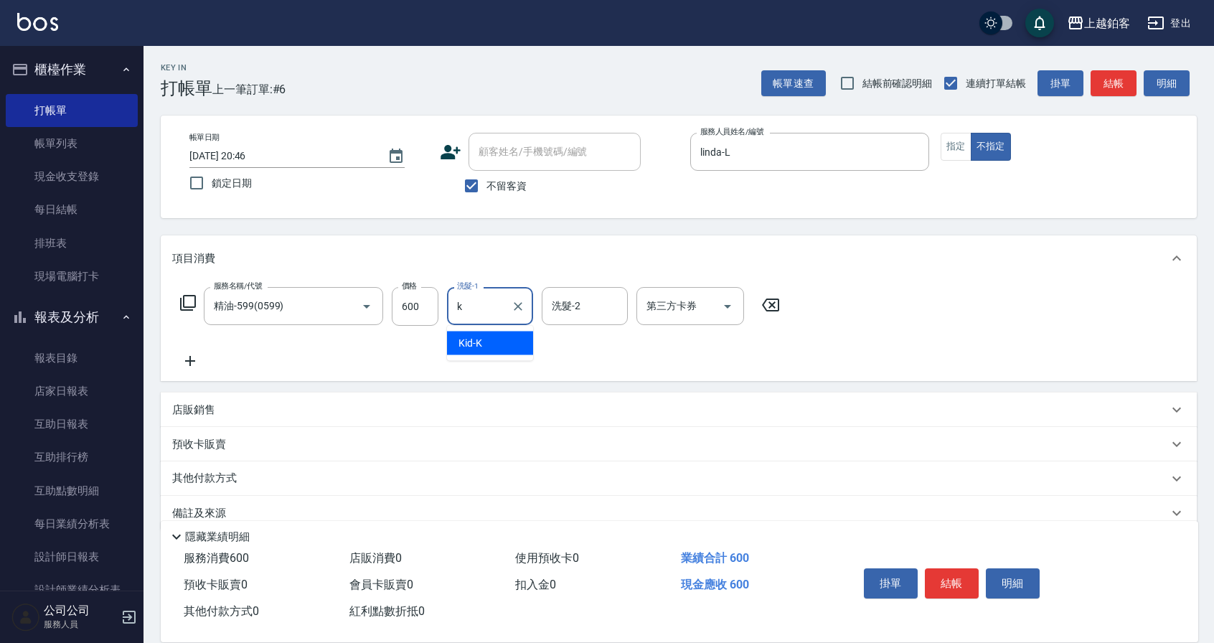
type input "Kid-K"
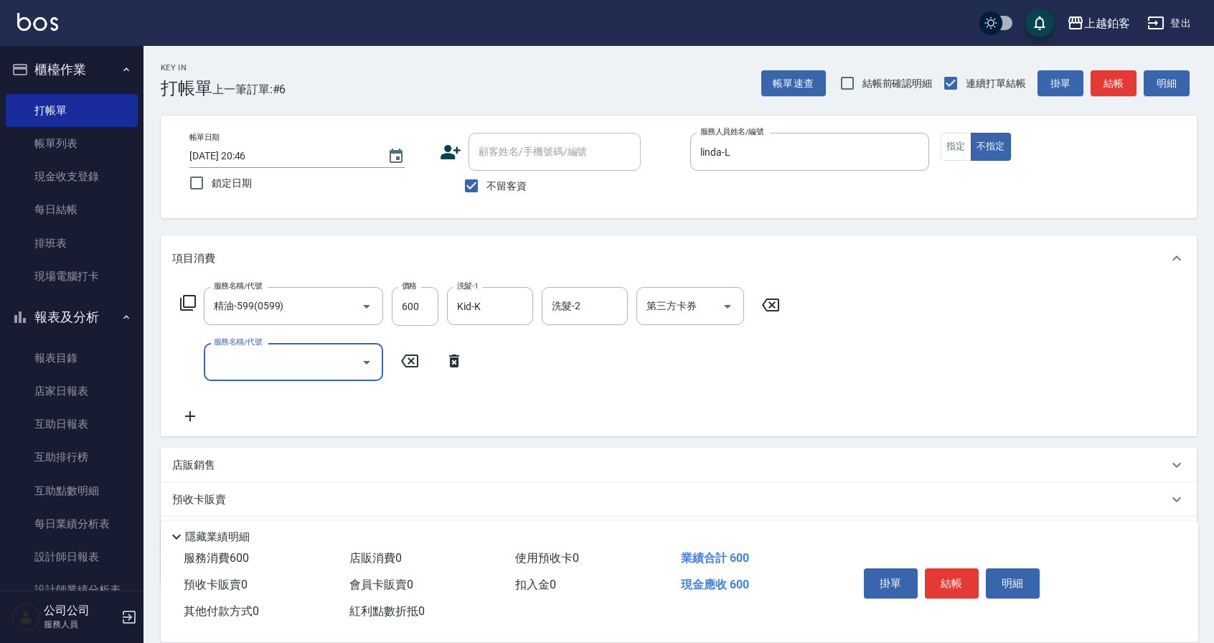
click at [938, 576] on button "結帳" at bounding box center [952, 583] width 54 height 30
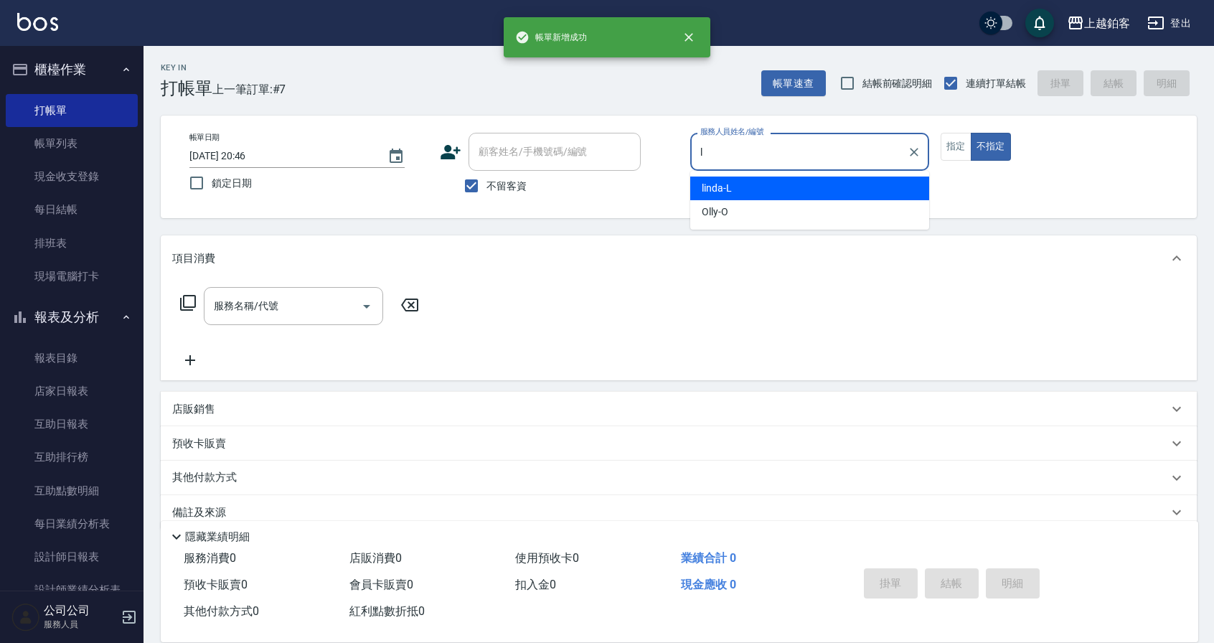
type input "linda-L"
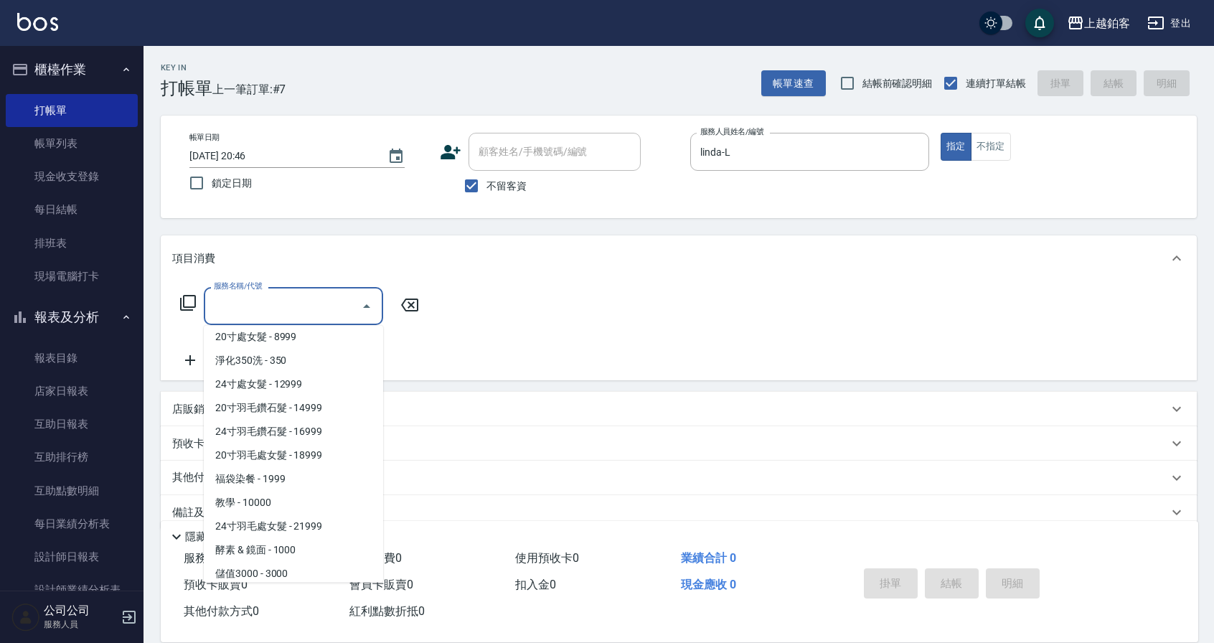
scroll to position [1568, 0]
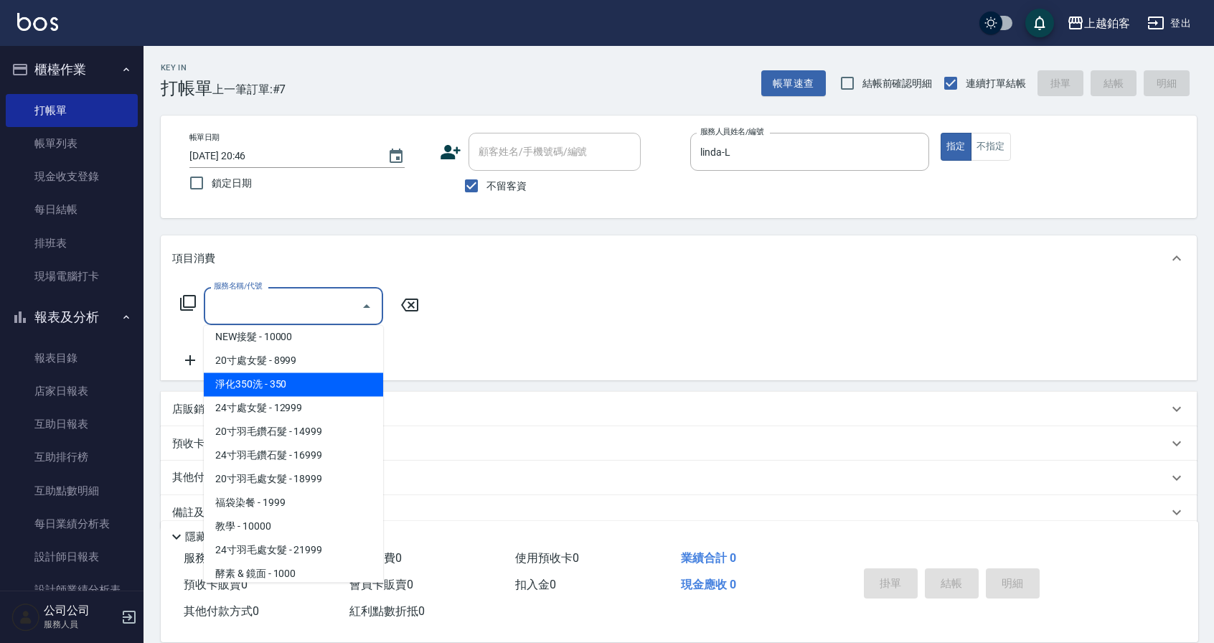
type input "淨化350洗(10020)"
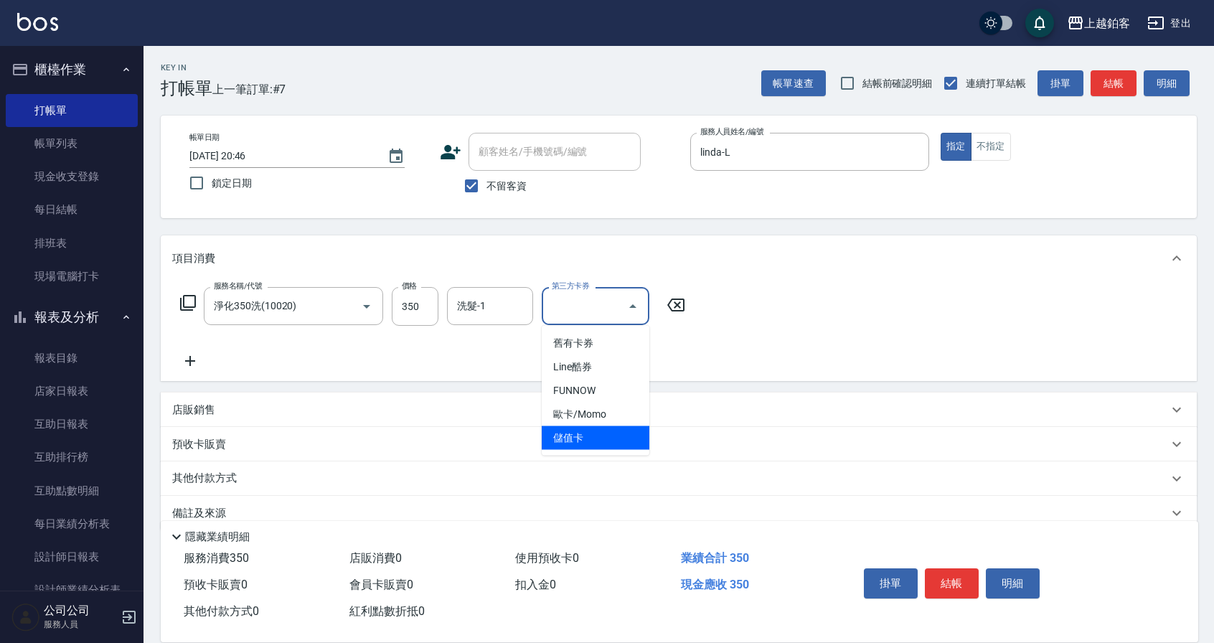
type input "儲值卡"
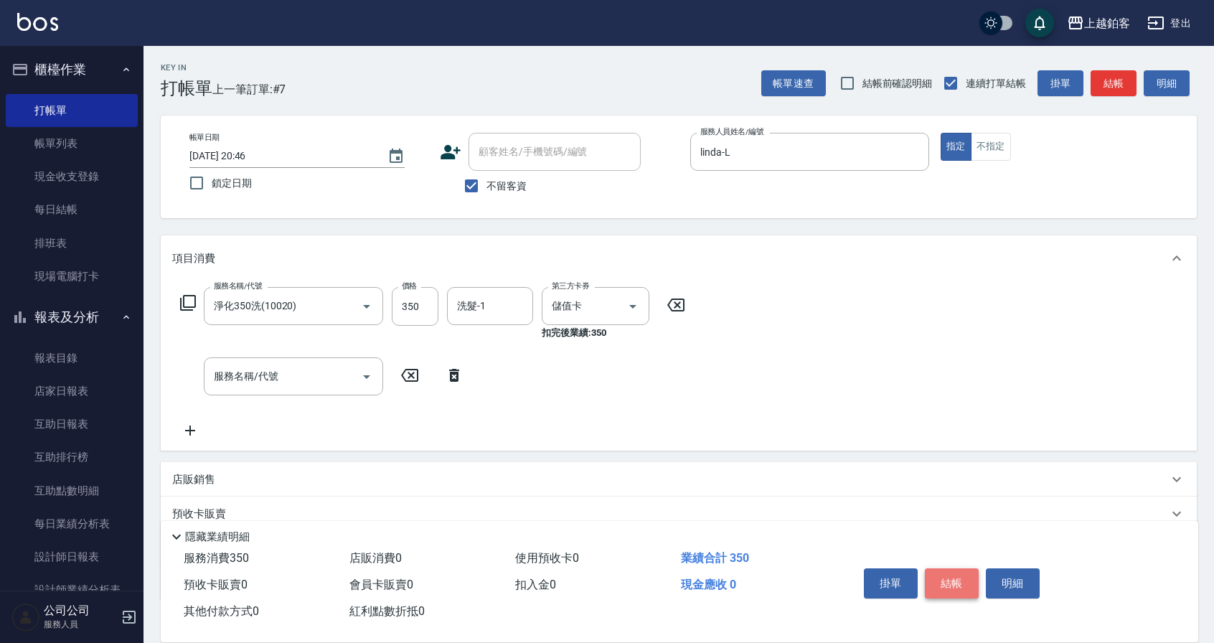
click at [963, 580] on button "結帳" at bounding box center [952, 583] width 54 height 30
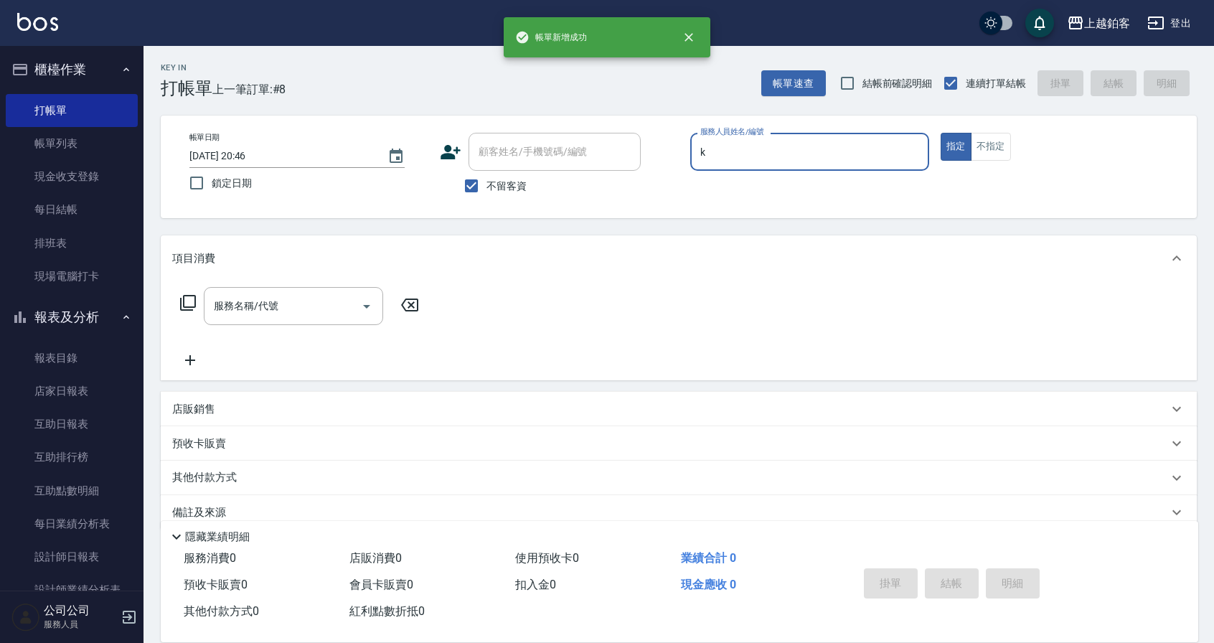
type input "Kid-K"
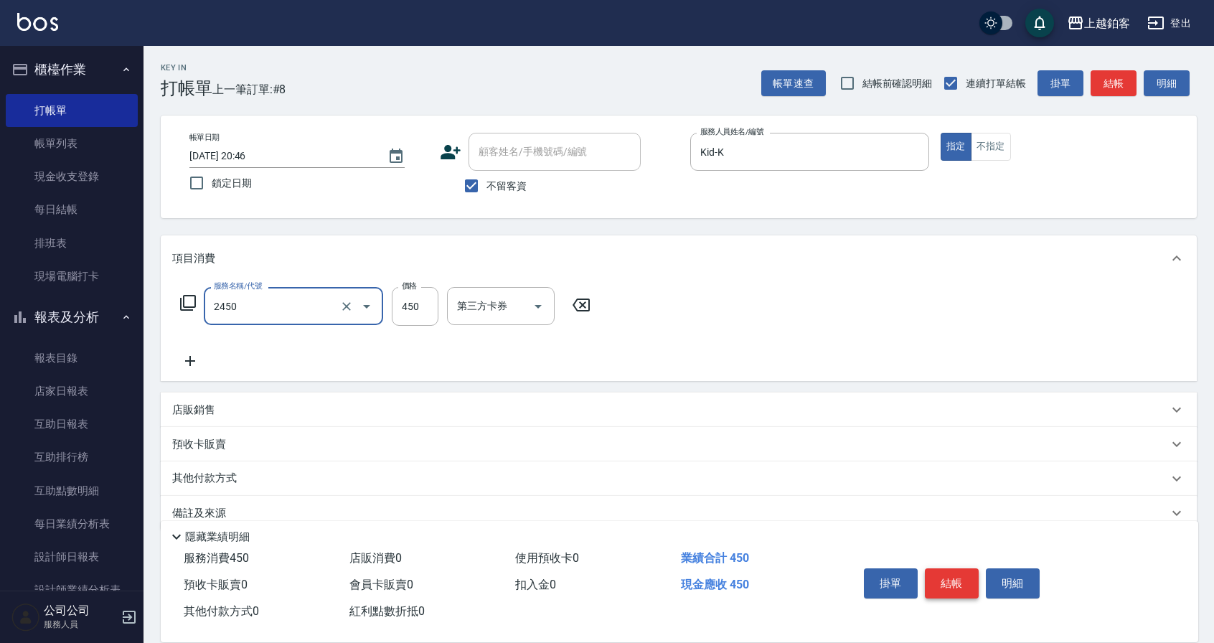
type input "C剪髮套餐(2450)"
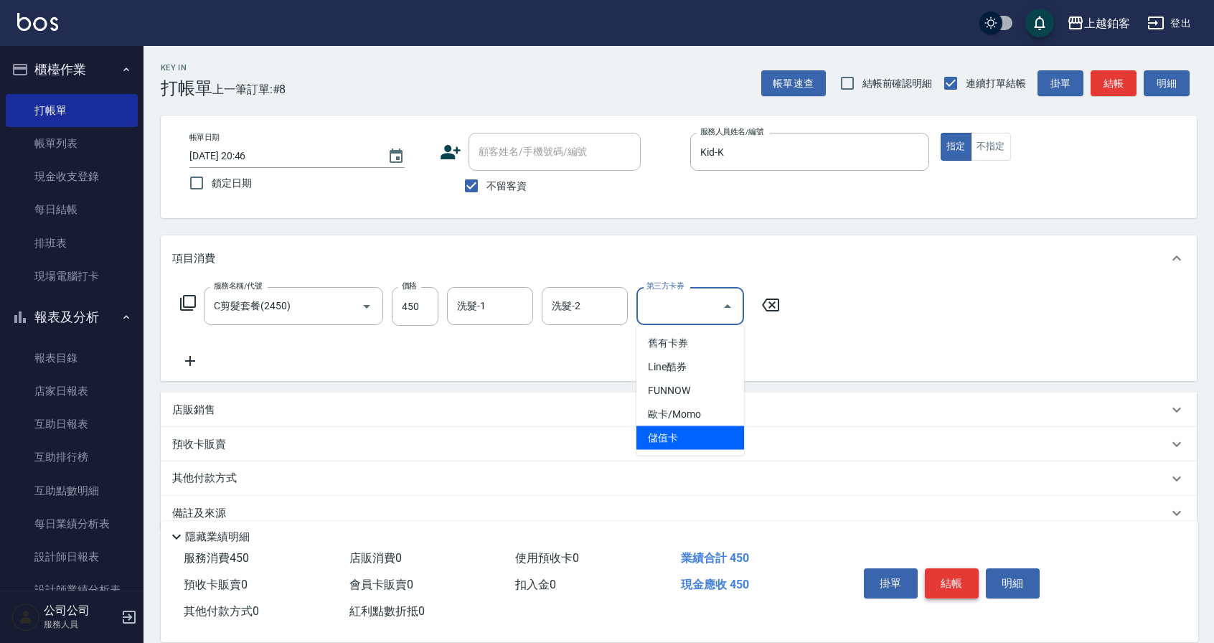
type input "儲值卡"
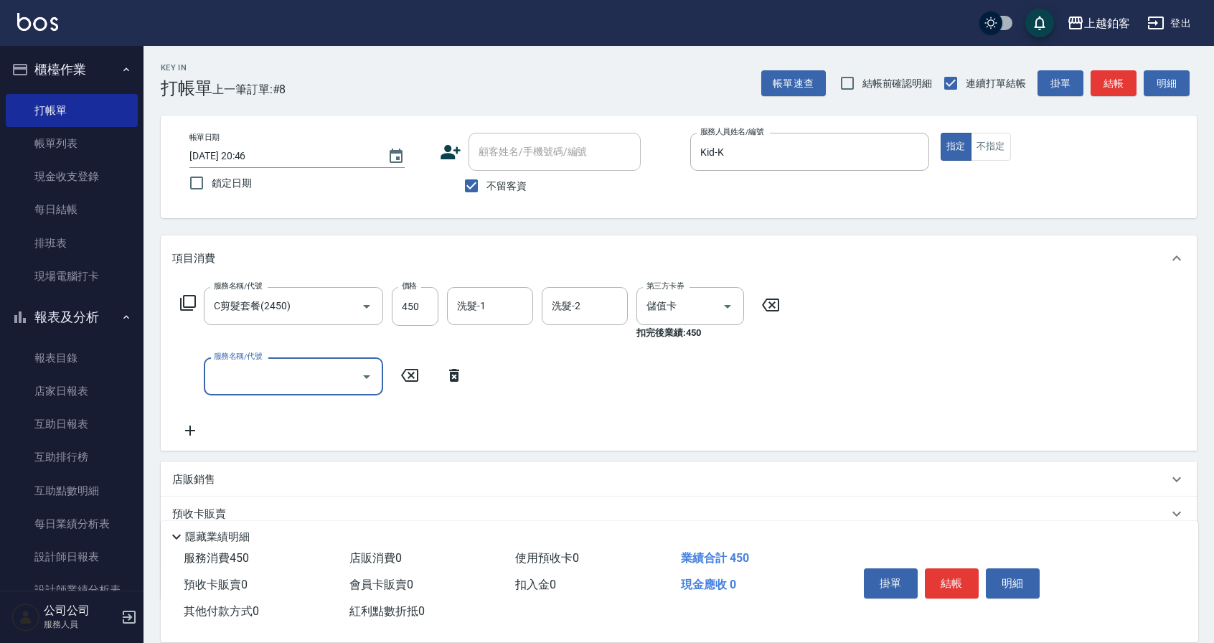
drag, startPoint x: 941, startPoint y: 586, endPoint x: 951, endPoint y: 587, distance: 10.1
click at [942, 586] on button "結帳" at bounding box center [952, 583] width 54 height 30
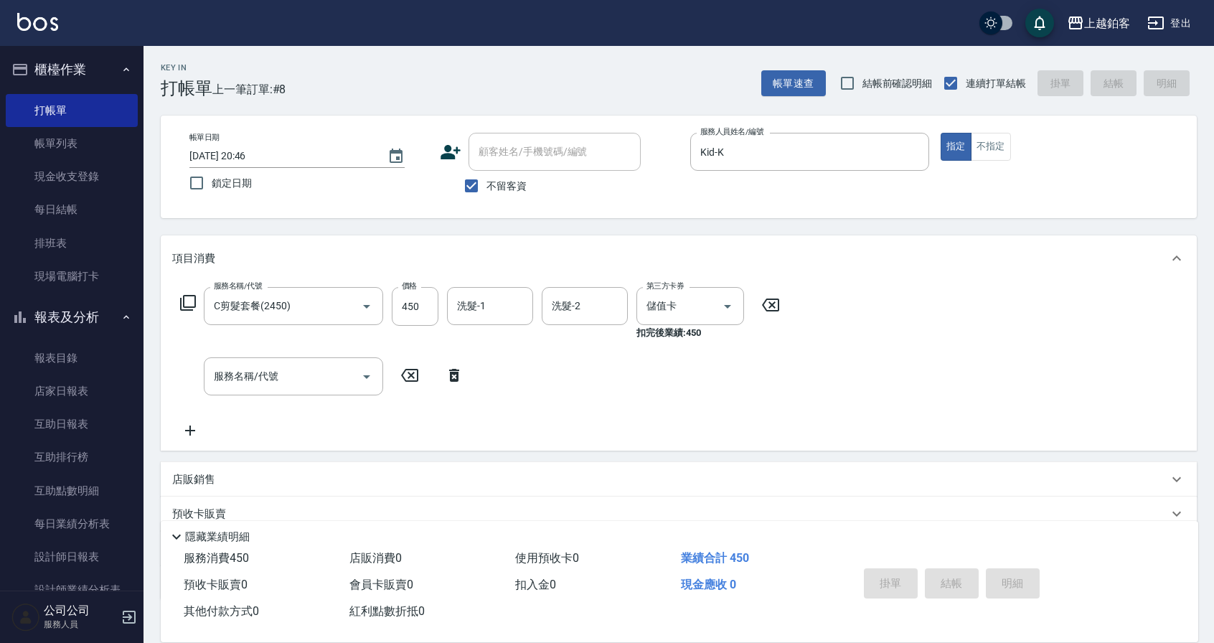
type input "[DATE] 20:47"
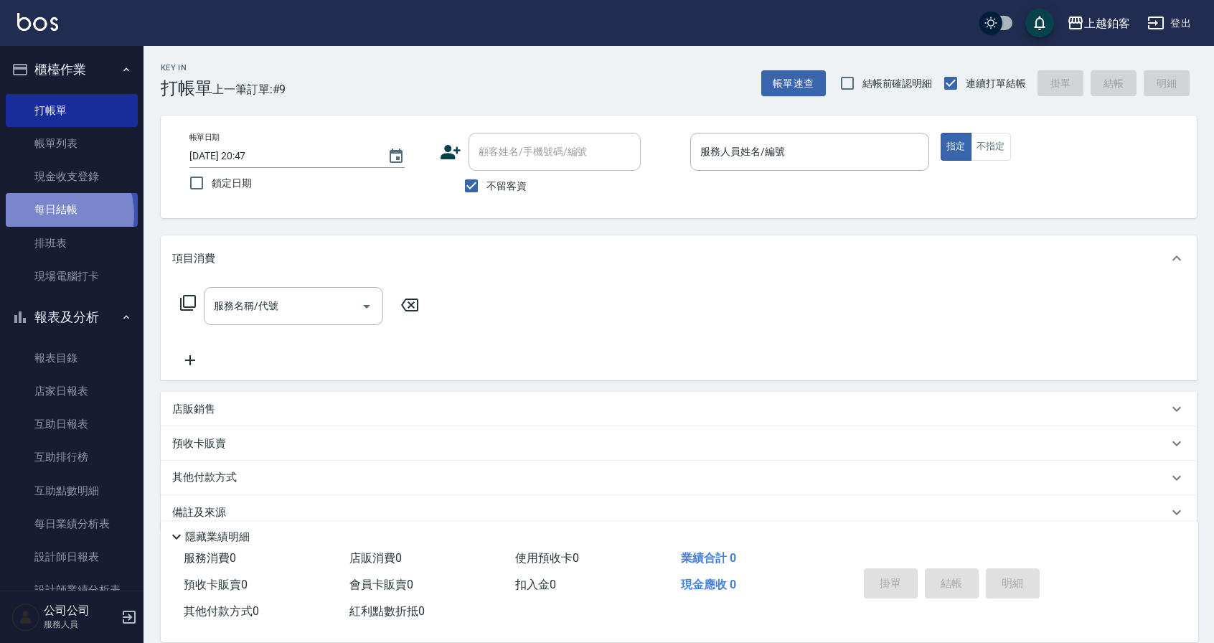
click at [50, 214] on link "每日結帳" at bounding box center [72, 209] width 132 height 33
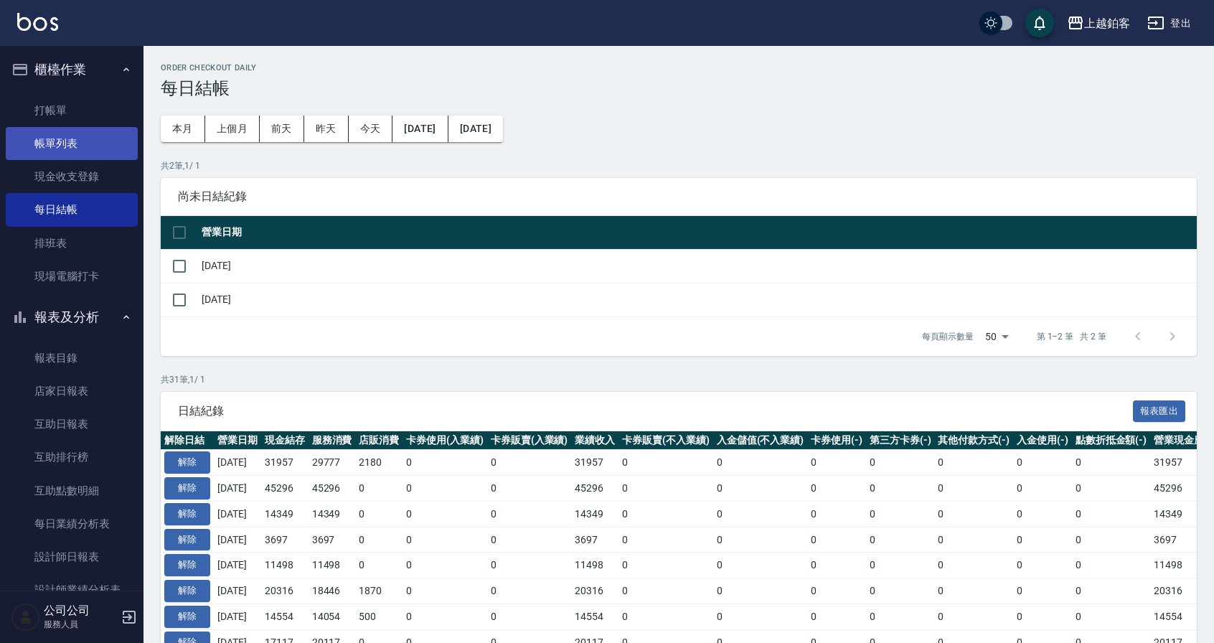
click at [82, 139] on link "帳單列表" at bounding box center [72, 143] width 132 height 33
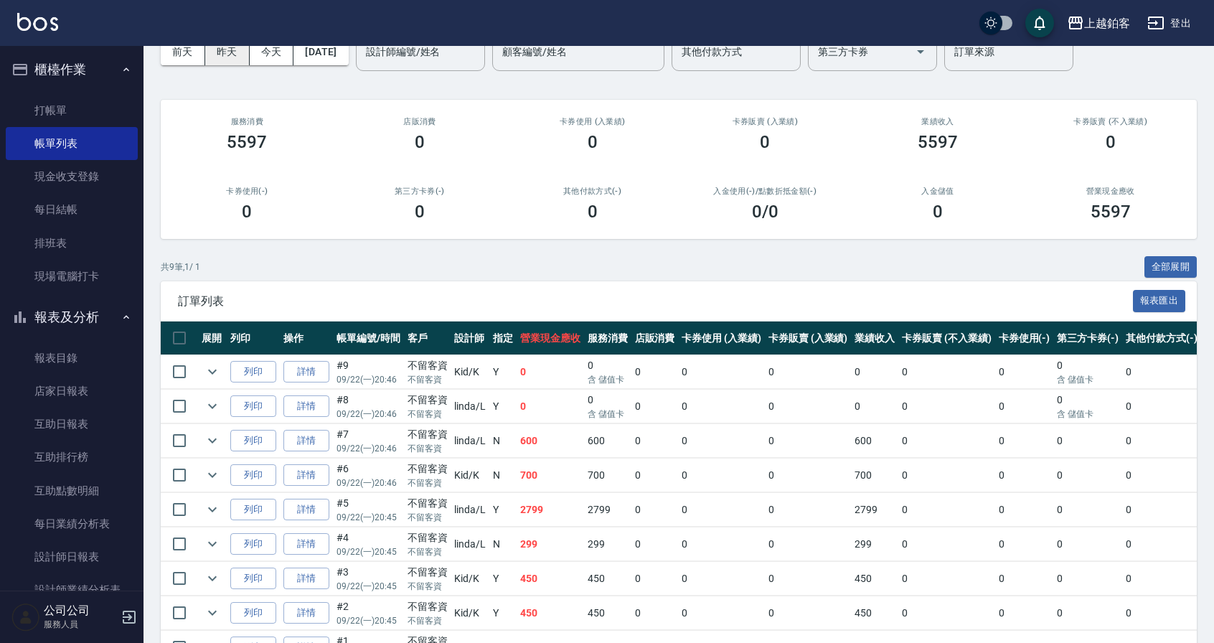
scroll to position [77, 0]
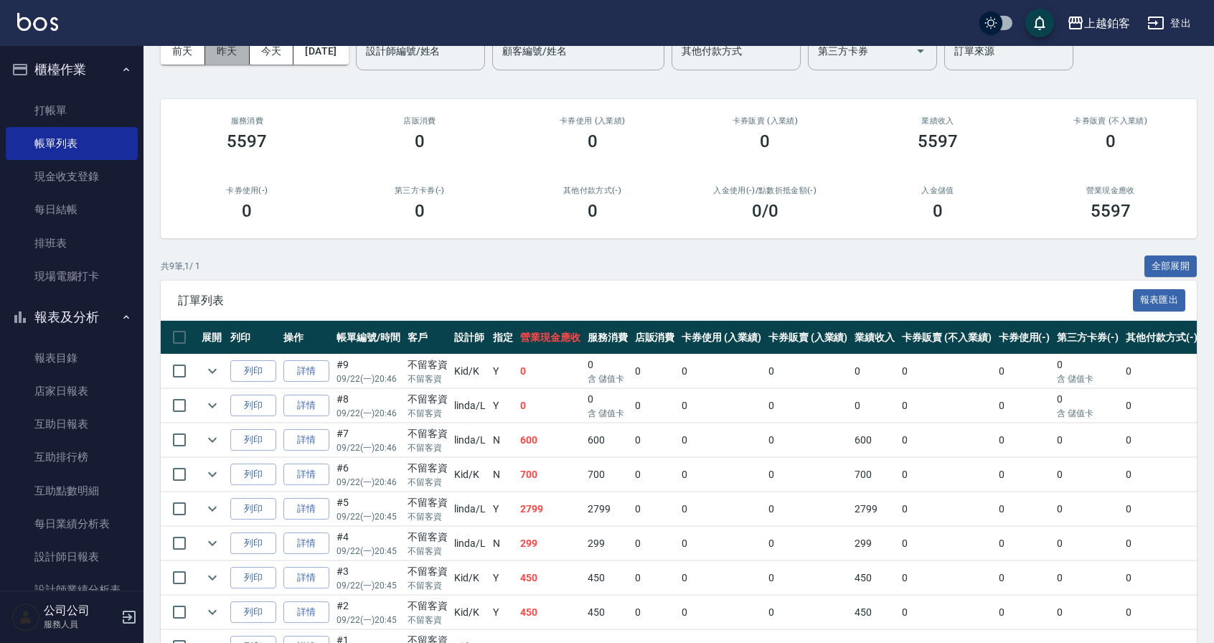
click at [239, 59] on button "昨天" at bounding box center [227, 51] width 44 height 27
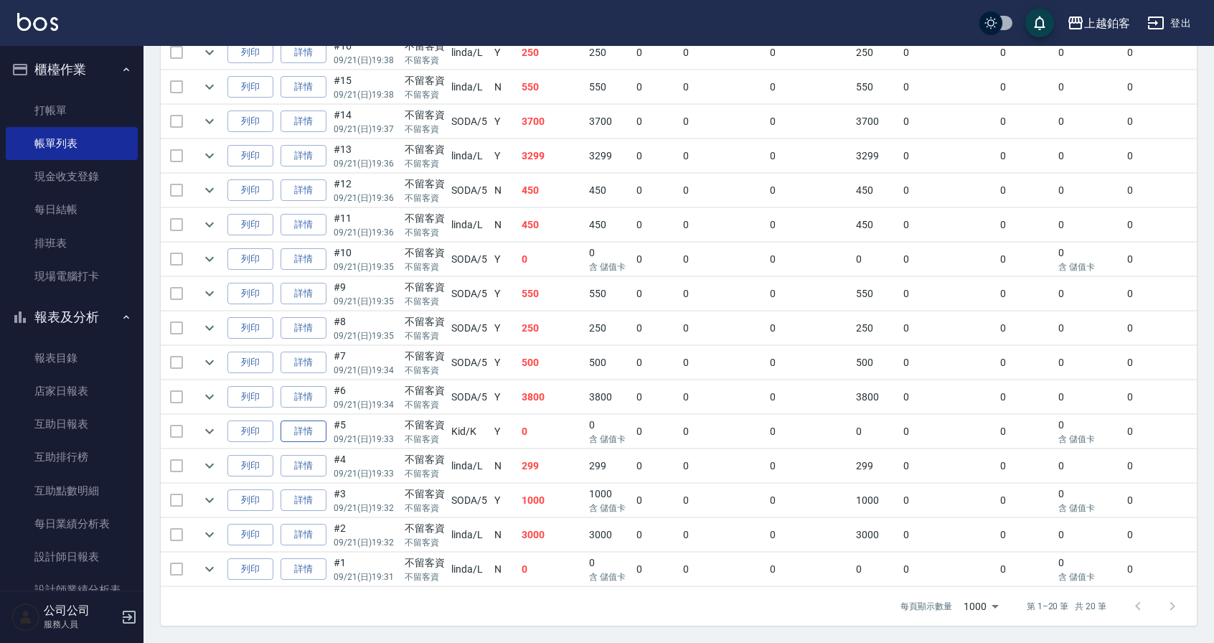
scroll to position [0, 2]
click at [306, 420] on link "詳情" at bounding box center [304, 431] width 46 height 22
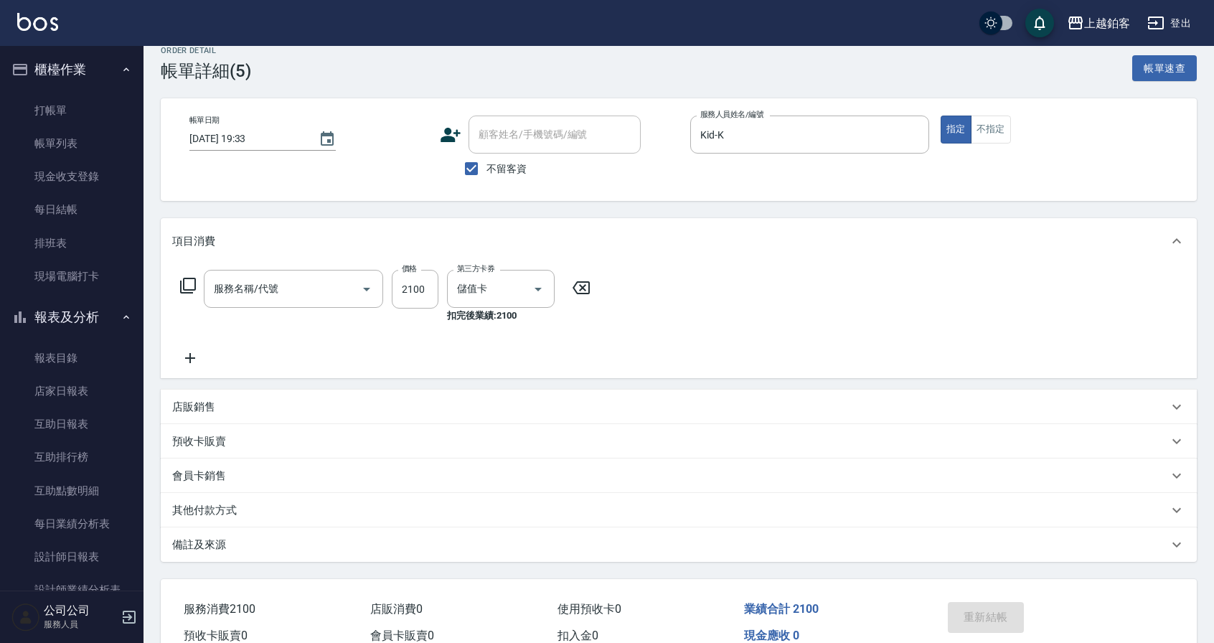
type input "[DATE] 19:33"
checkbox input "true"
type input "Kid-K"
type input "醫學/哥德式/龐德(417)"
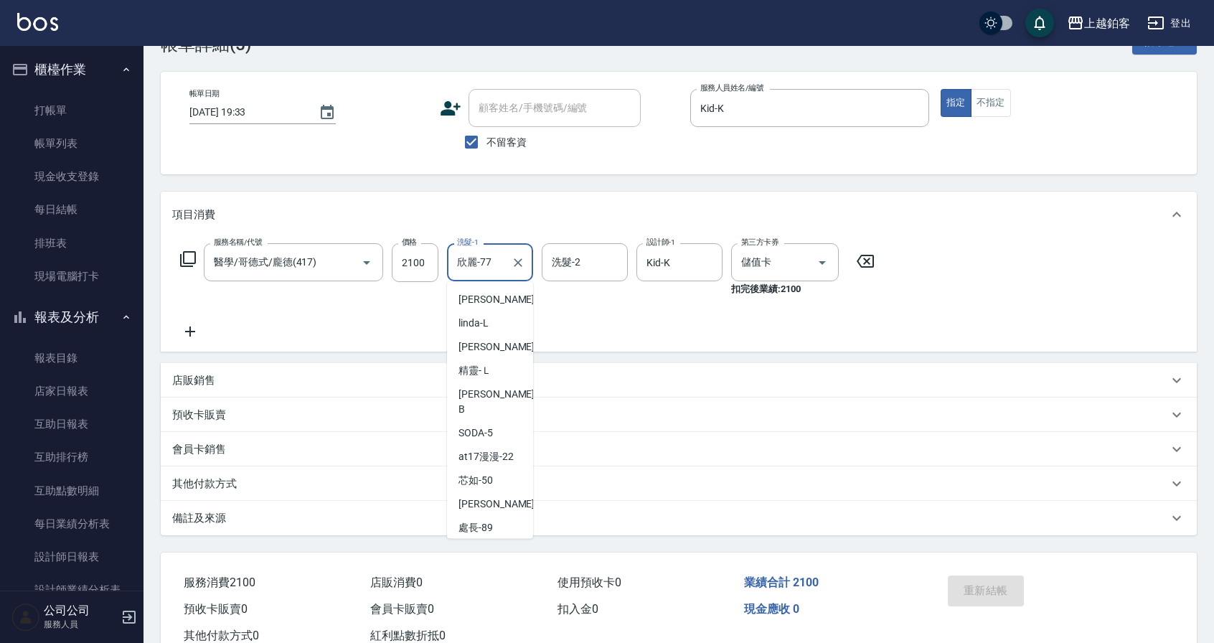
click at [488, 255] on input "欣麗-77" at bounding box center [479, 262] width 52 height 25
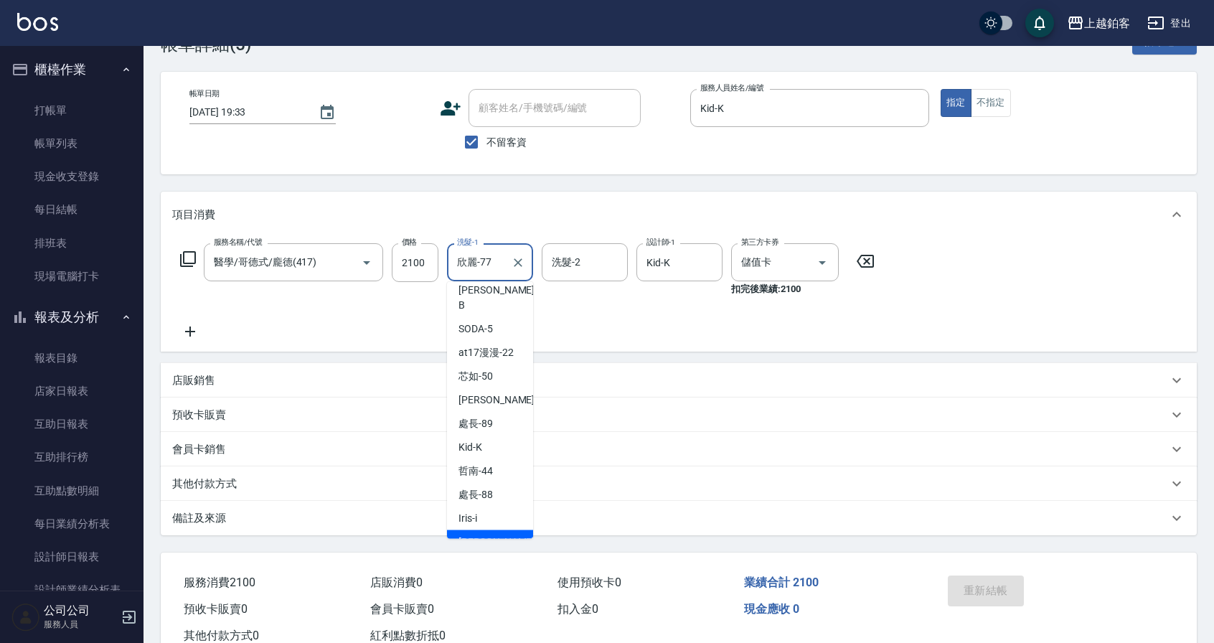
drag, startPoint x: 493, startPoint y: 259, endPoint x: 366, endPoint y: 238, distance: 129.4
click at [366, 238] on div "服務名稱/代號 醫學/哥德式/龐德(417) 服務名稱/代號 價格 2100 價格 洗髮-1 欣麗-77 洗髮-1 洗髮-2 洗髮-2 設計師-1 Kid-K…" at bounding box center [679, 294] width 1036 height 114
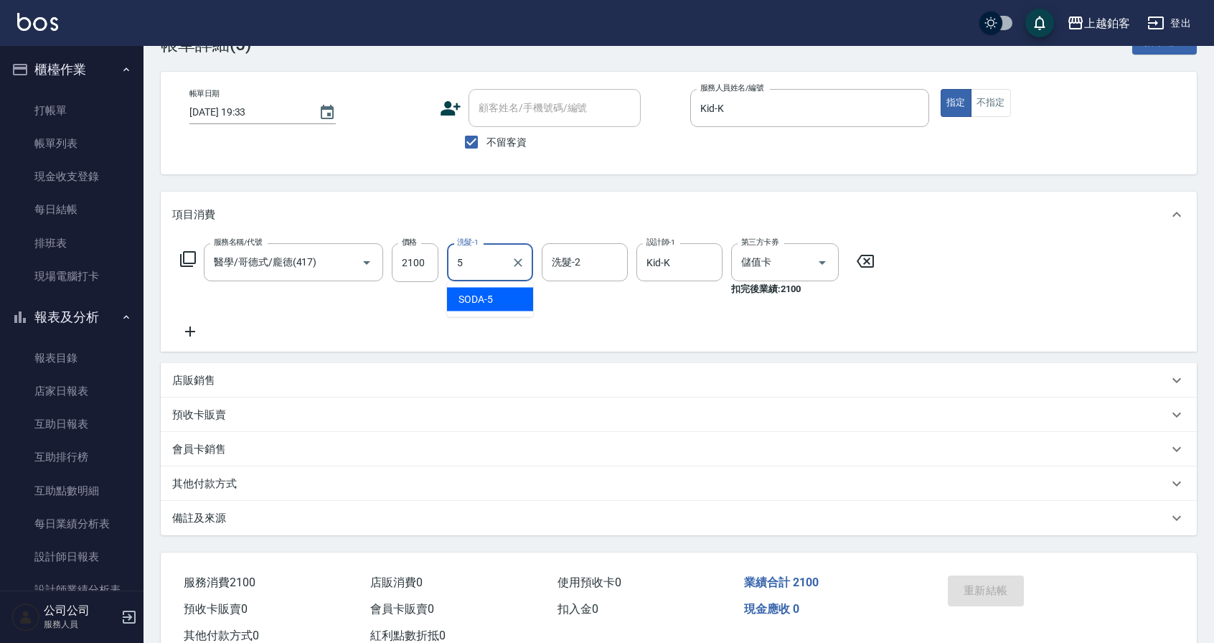
scroll to position [0, 0]
type input "芯如-50"
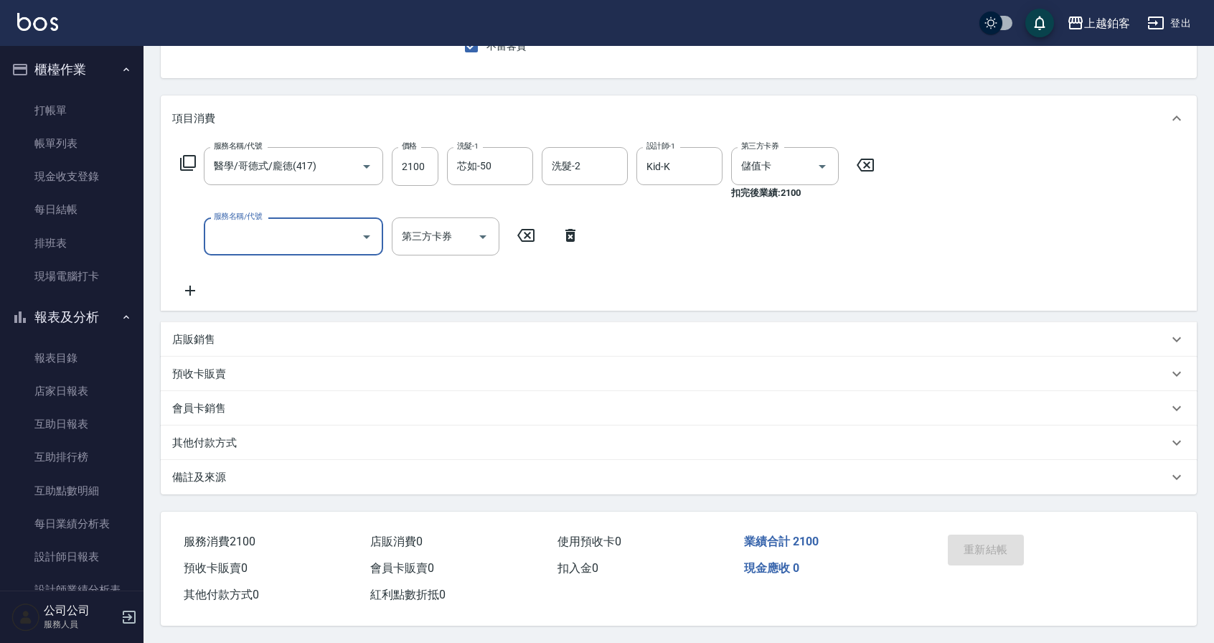
scroll to position [144, 0]
click at [65, 202] on link "每日結帳" at bounding box center [72, 209] width 132 height 33
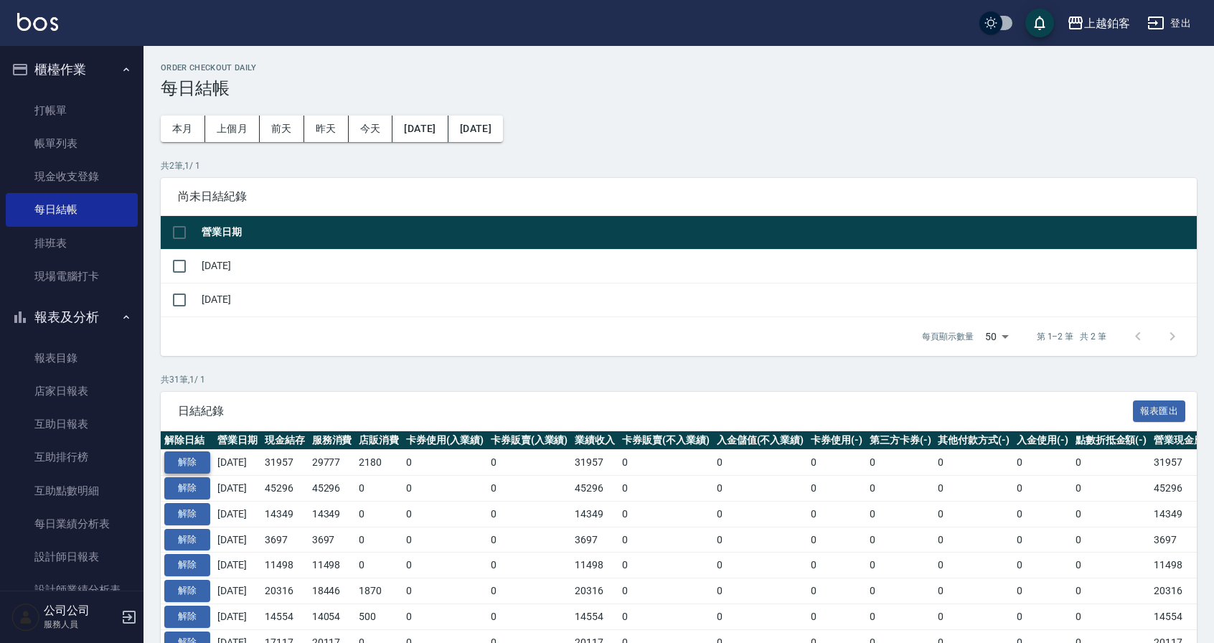
click at [202, 465] on button "解除" at bounding box center [187, 462] width 46 height 22
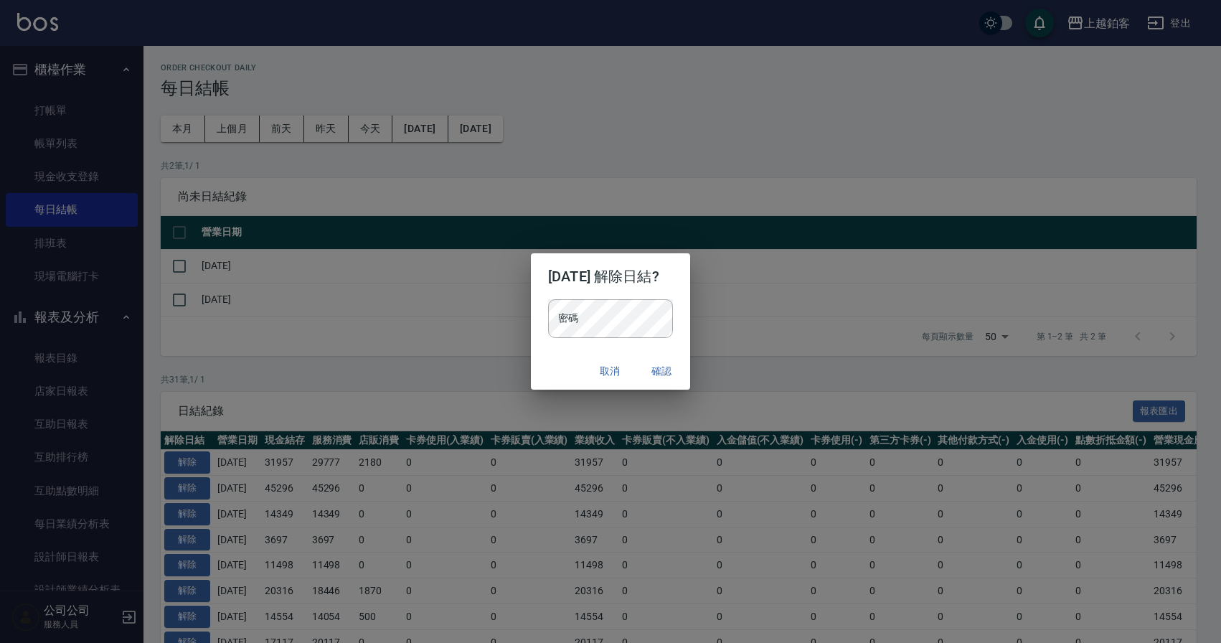
click at [546, 341] on div "密碼 密碼" at bounding box center [610, 325] width 159 height 53
click at [671, 372] on button "確認" at bounding box center [661, 371] width 46 height 27
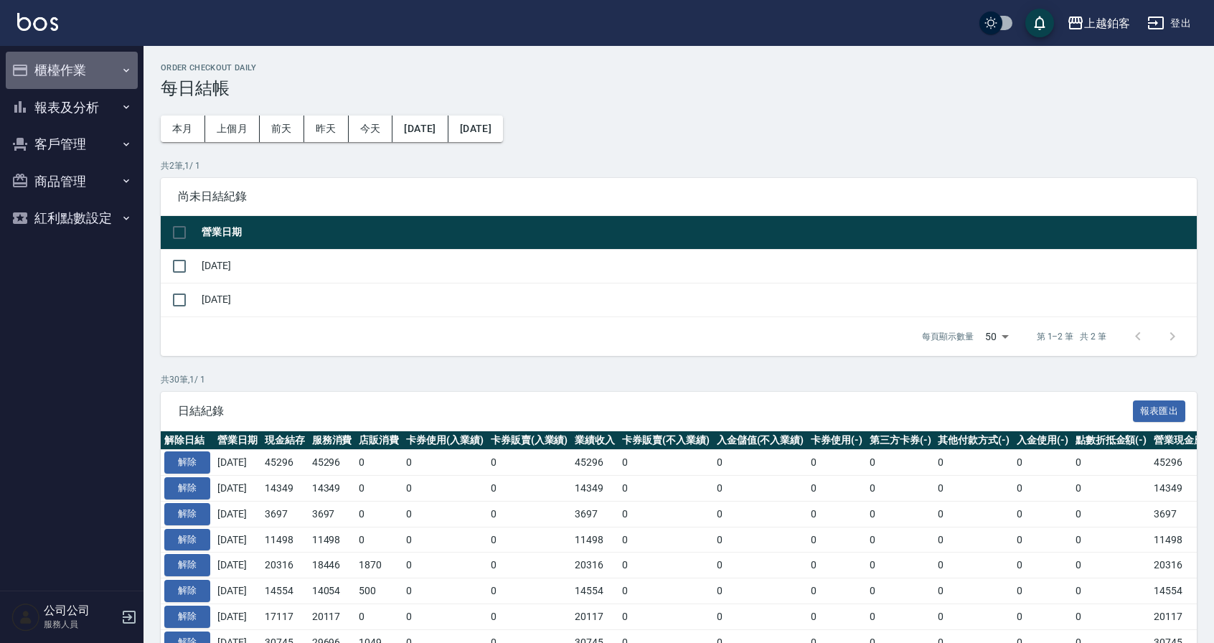
click at [56, 80] on button "櫃檯作業" at bounding box center [72, 70] width 132 height 37
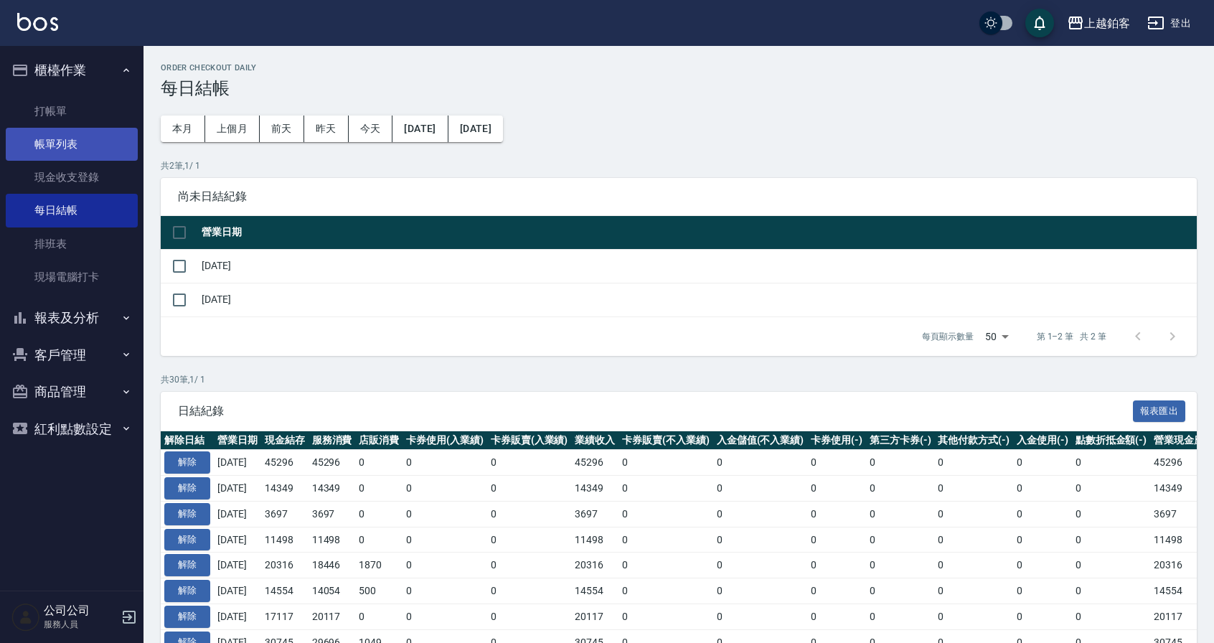
click at [59, 138] on link "帳單列表" at bounding box center [72, 144] width 132 height 33
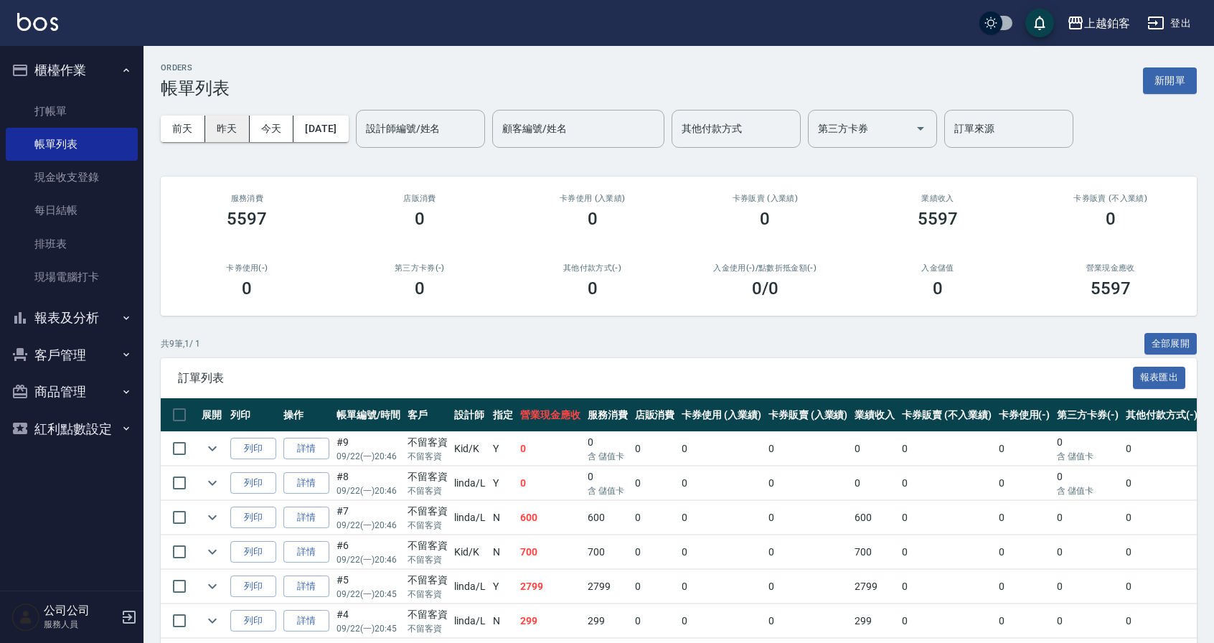
click at [230, 133] on button "昨天" at bounding box center [227, 128] width 44 height 27
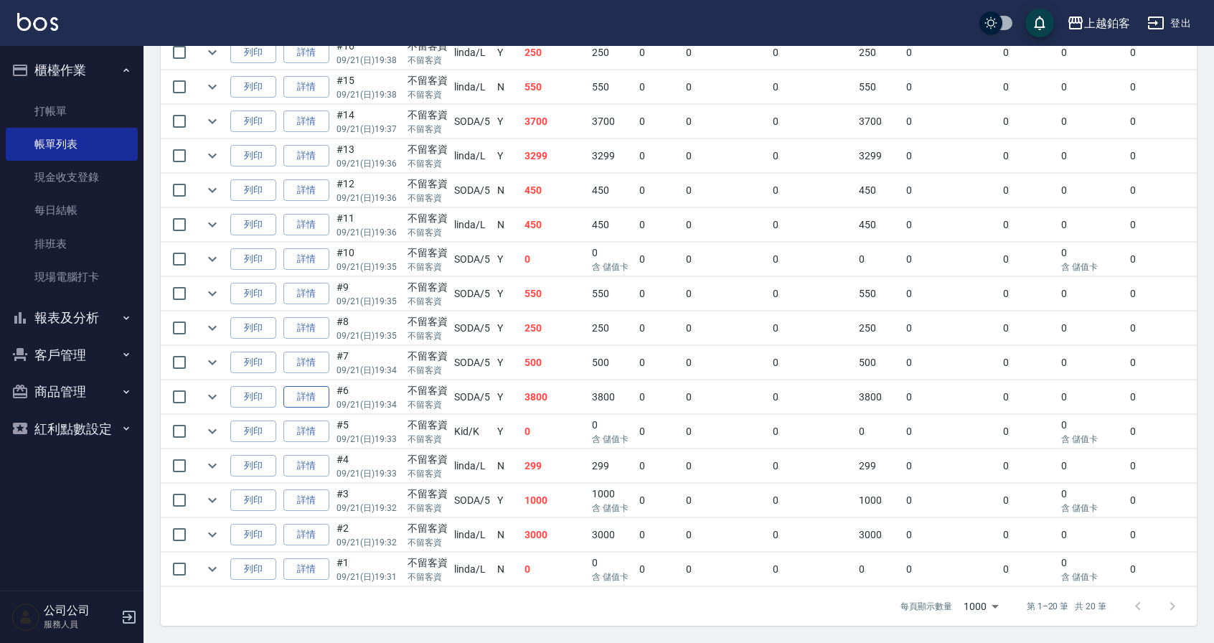
scroll to position [545, 0]
click at [319, 420] on link "詳情" at bounding box center [306, 431] width 46 height 22
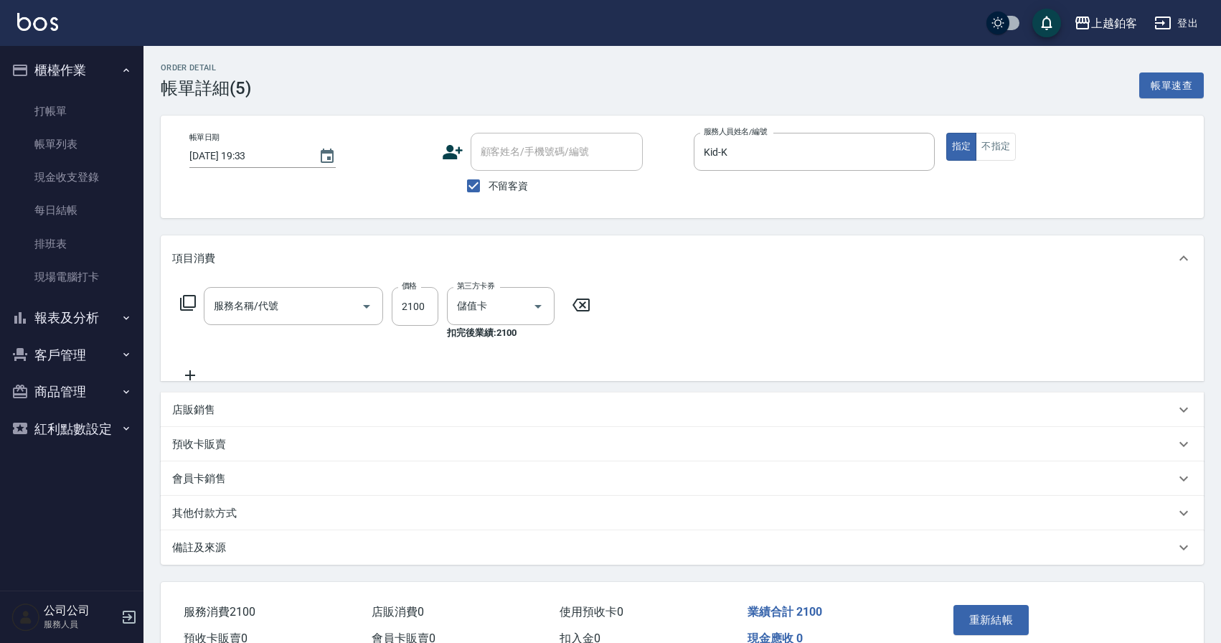
type input "[DATE] 19:33"
checkbox input "true"
type input "Kid-K"
type input "醫學/哥德式/龐德(417)"
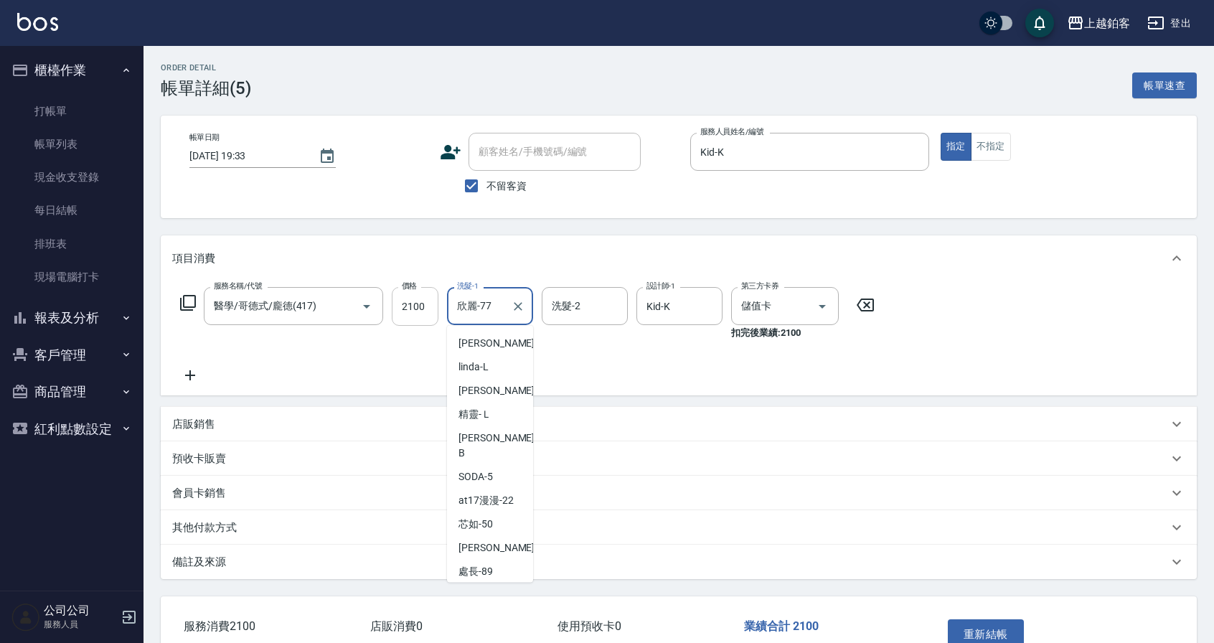
scroll to position [104, 0]
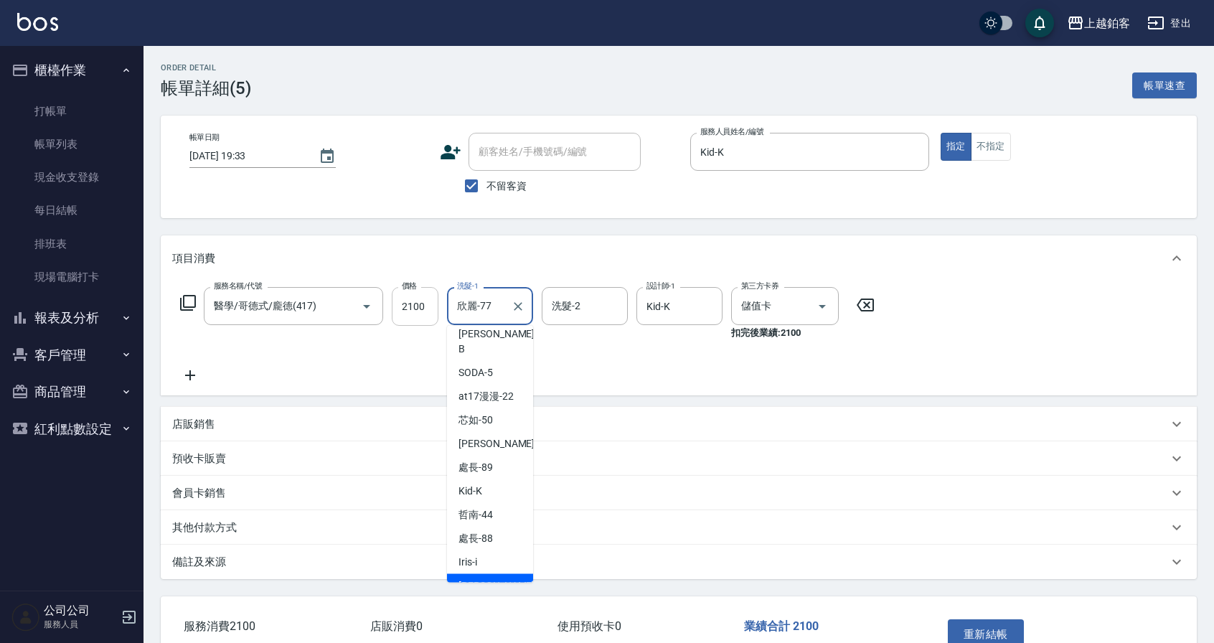
drag, startPoint x: 491, startPoint y: 307, endPoint x: 413, endPoint y: 301, distance: 78.4
click at [413, 301] on div "服務名稱/代號 醫學/哥德式/龐德(417) 服務名稱/代號 價格 2100 價格 洗髮-1 欣麗-77 洗髮-1 洗髮-2 洗髮-2 設計師-1 Kid-K…" at bounding box center [527, 313] width 711 height 53
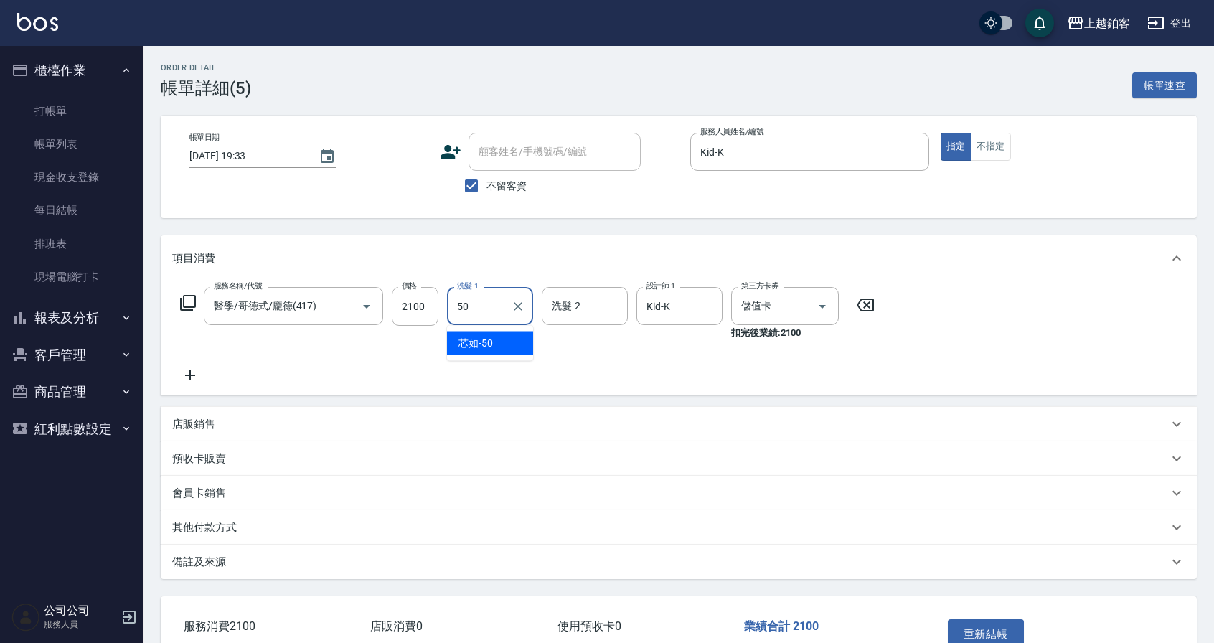
type input "芯如-50"
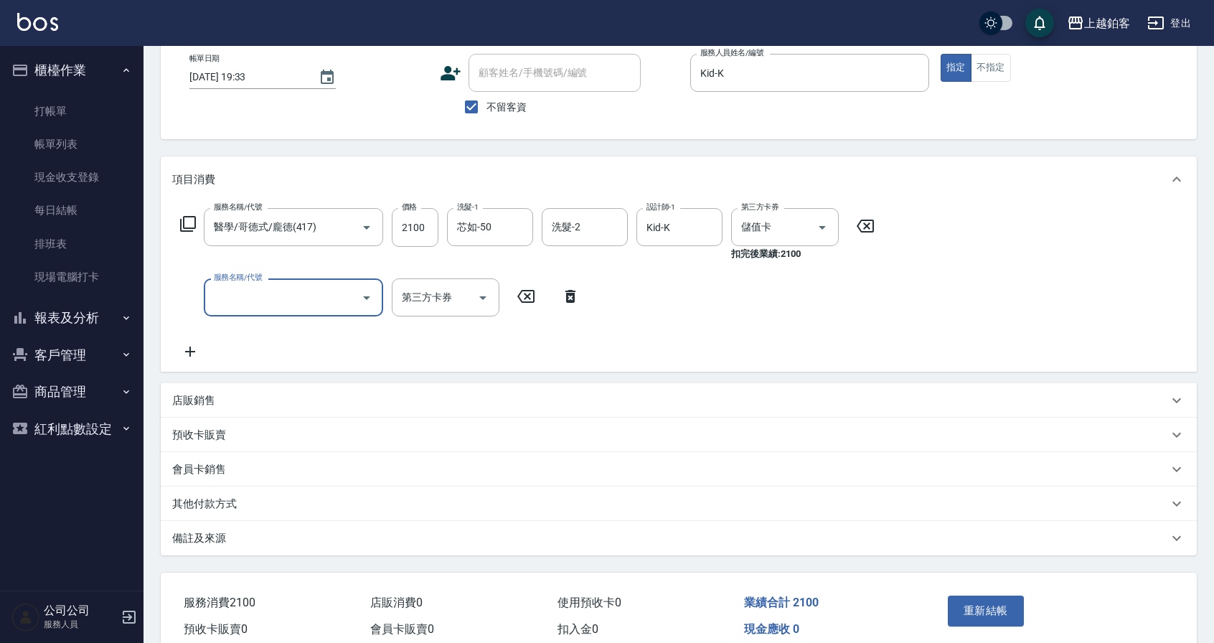
scroll to position [82, 0]
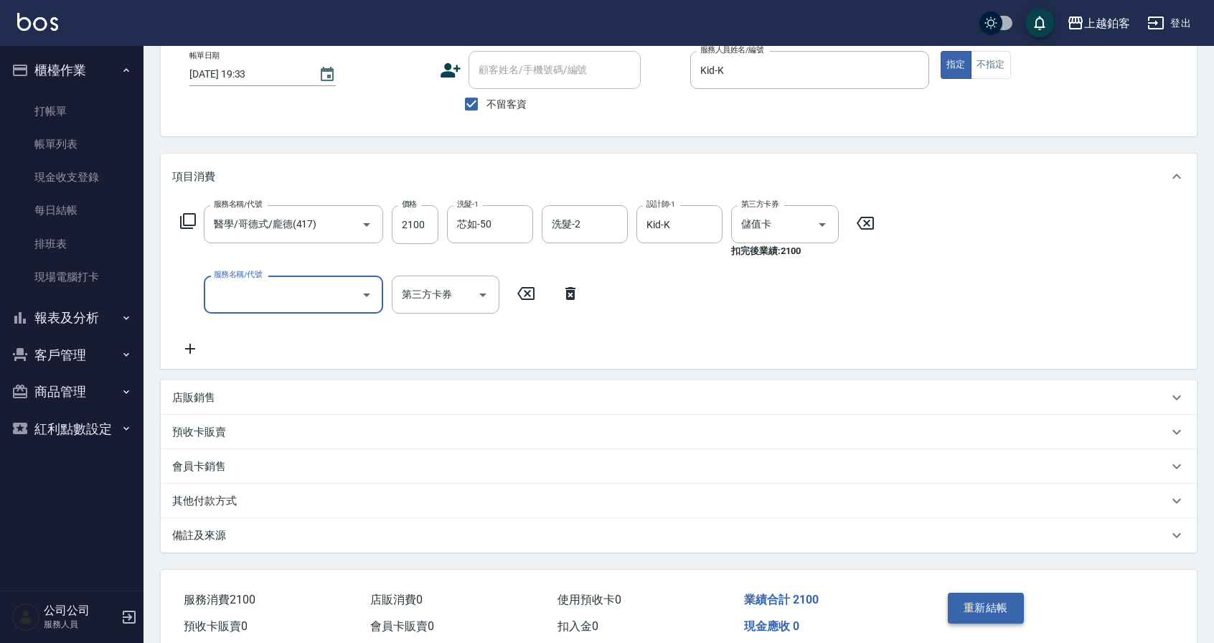
click at [986, 613] on button "重新結帳" at bounding box center [985, 607] width 76 height 30
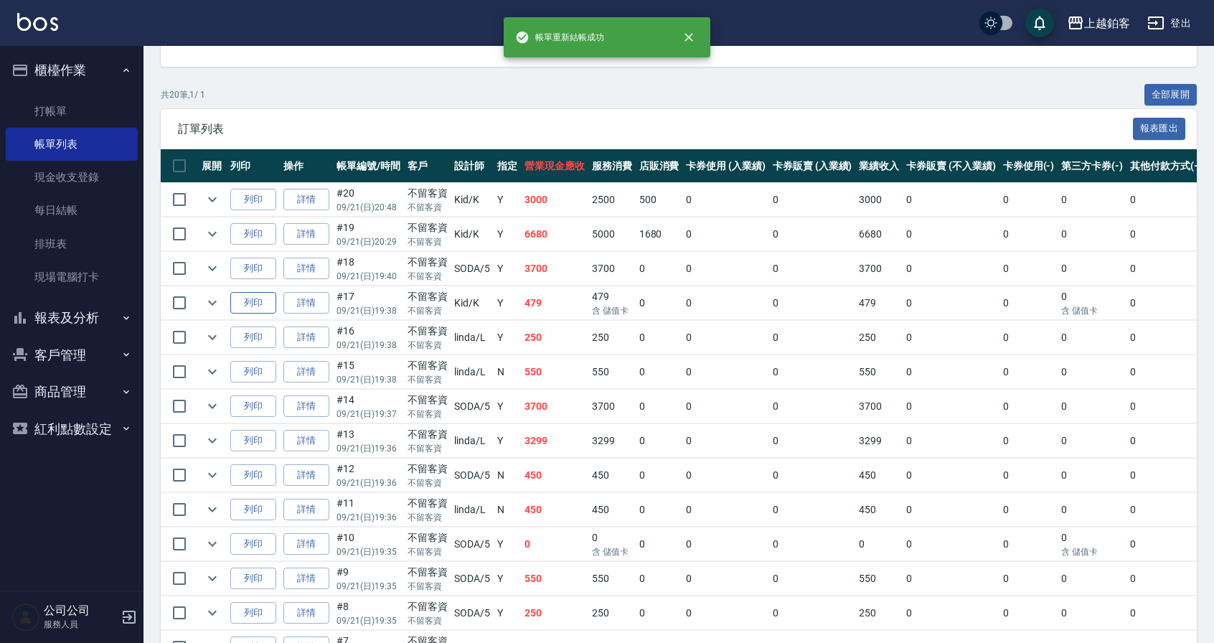
scroll to position [250, 0]
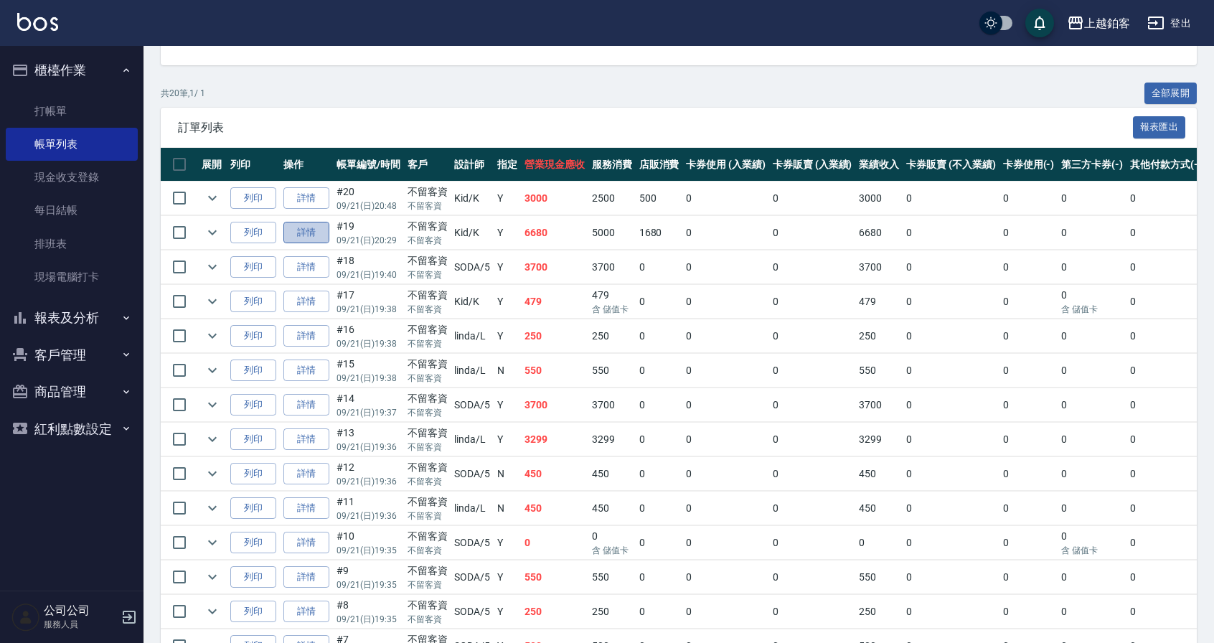
click at [298, 232] on link "詳情" at bounding box center [306, 233] width 46 height 22
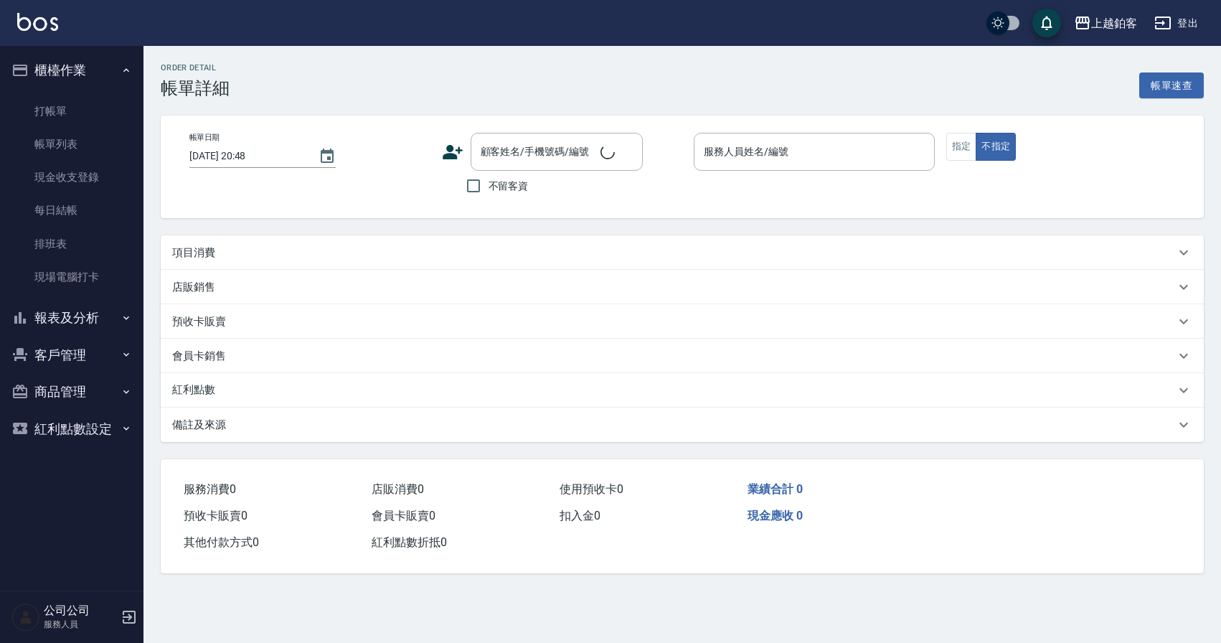
type input "2025/09/21 20:29"
checkbox input "true"
type input "Kid-K"
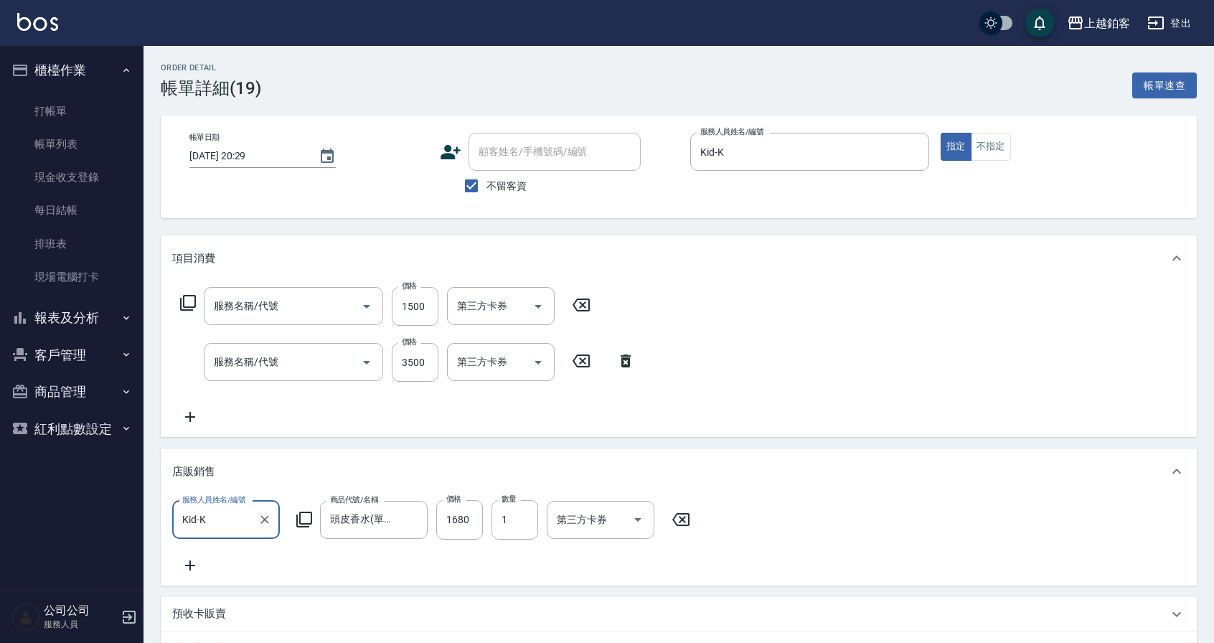
type input "醫學/哥德式/龐德(417)"
type input "燙染C餐(短髮)(3203)"
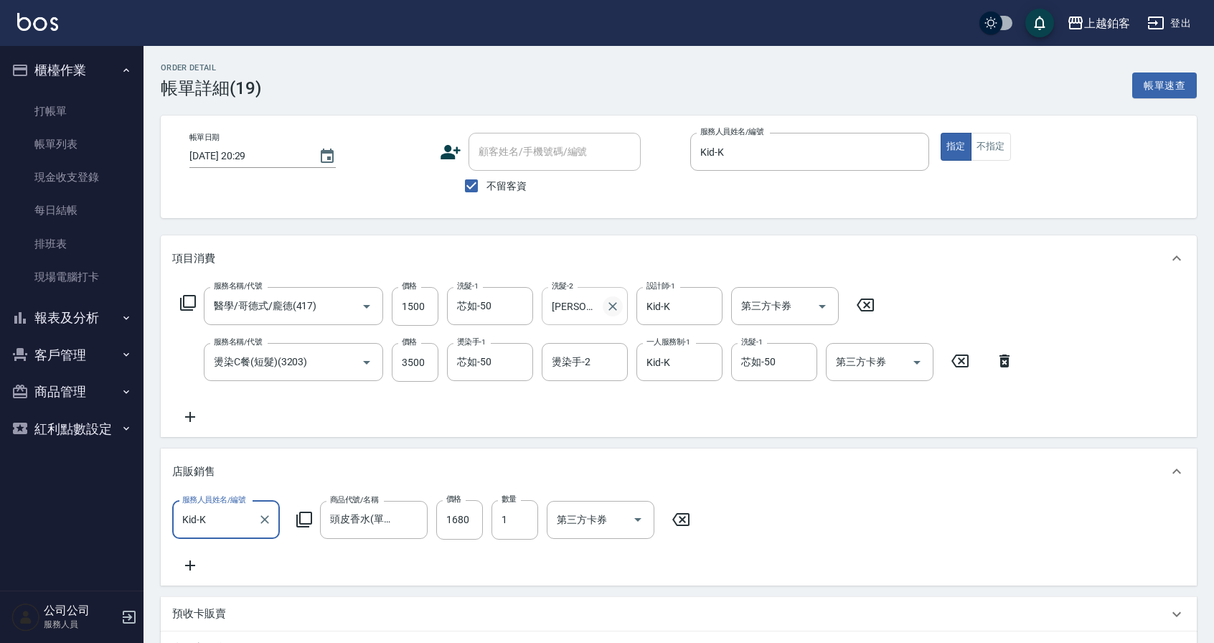
click at [607, 307] on icon "Clear" at bounding box center [612, 306] width 14 height 14
click at [1023, 317] on div "服務名稱/代號 醫學/哥德式/龐德(417) 服務名稱/代號 價格 1500 價格 洗髮-1 芯如-50 洗髮-1 洗髮-2 洗髮-2 設計師-1 Kid-K…" at bounding box center [679, 359] width 1036 height 156
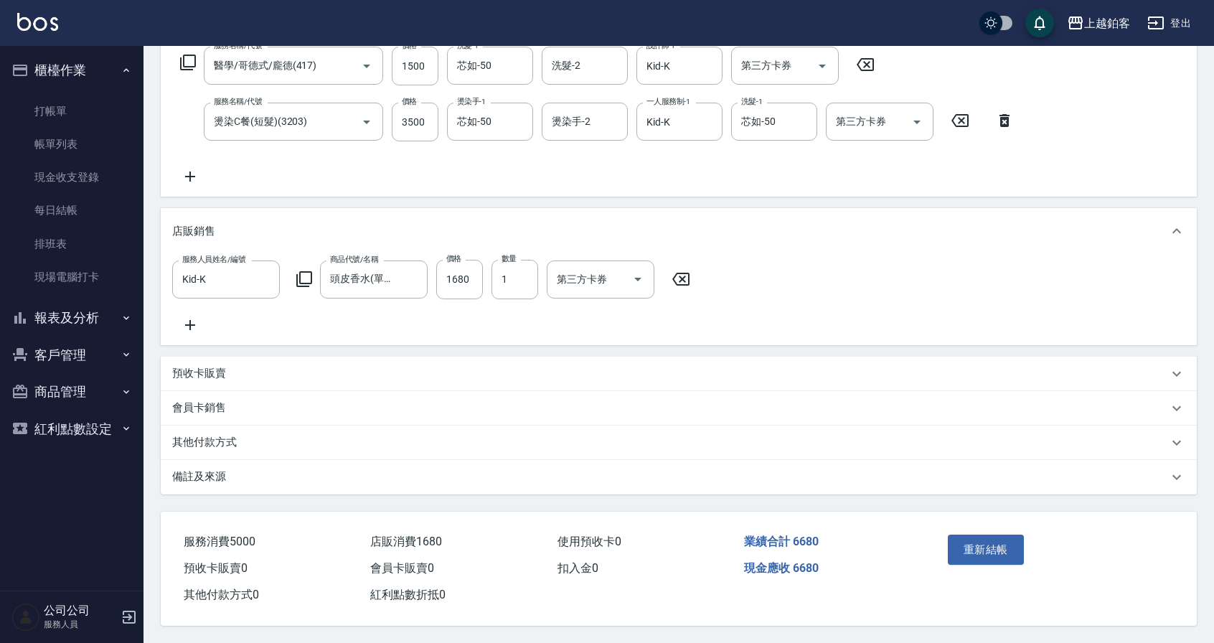
scroll to position [255, 0]
click at [978, 544] on button "重新結帳" at bounding box center [985, 549] width 76 height 30
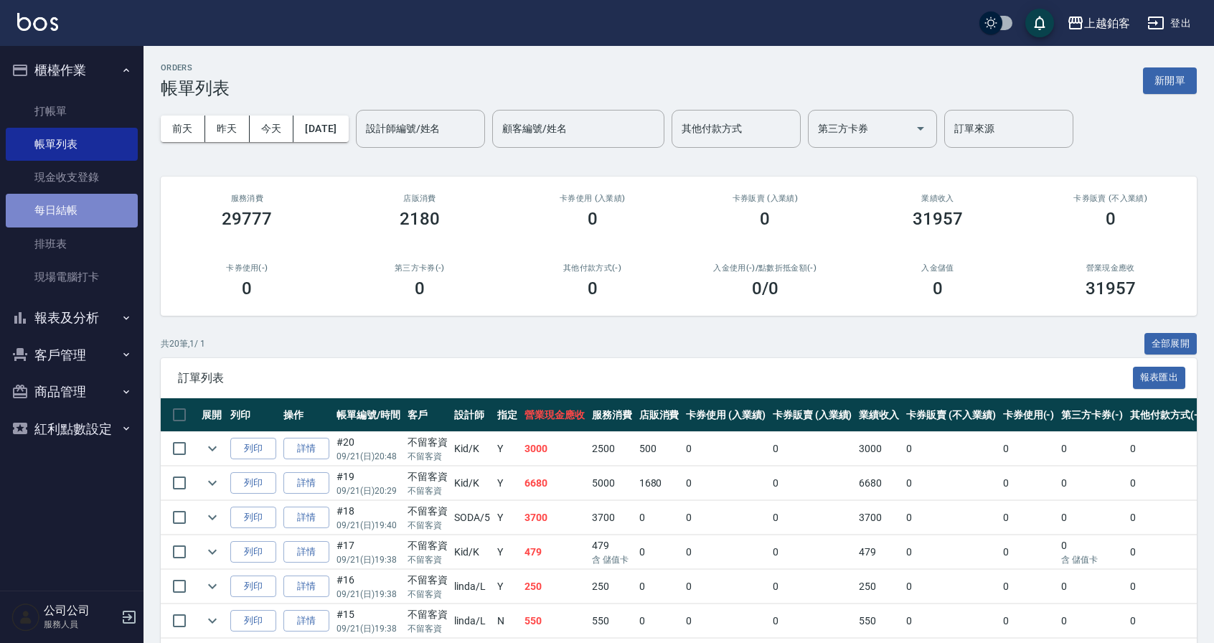
click at [72, 219] on link "每日結帳" at bounding box center [72, 210] width 132 height 33
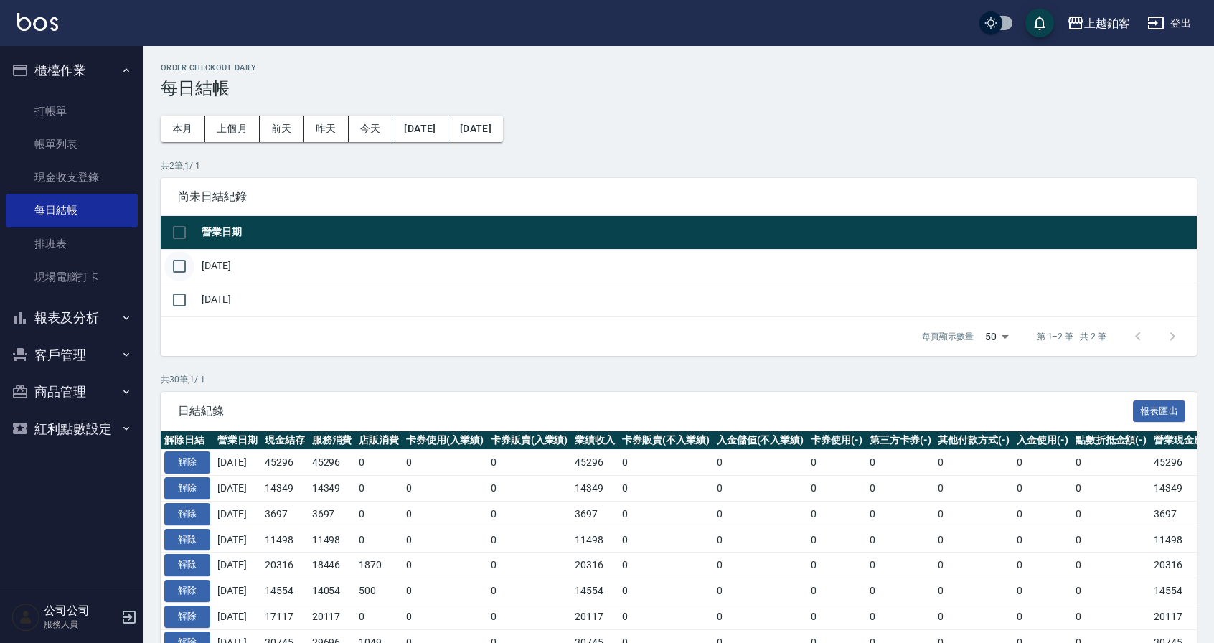
click at [184, 262] on input "checkbox" at bounding box center [179, 266] width 30 height 30
checkbox input "true"
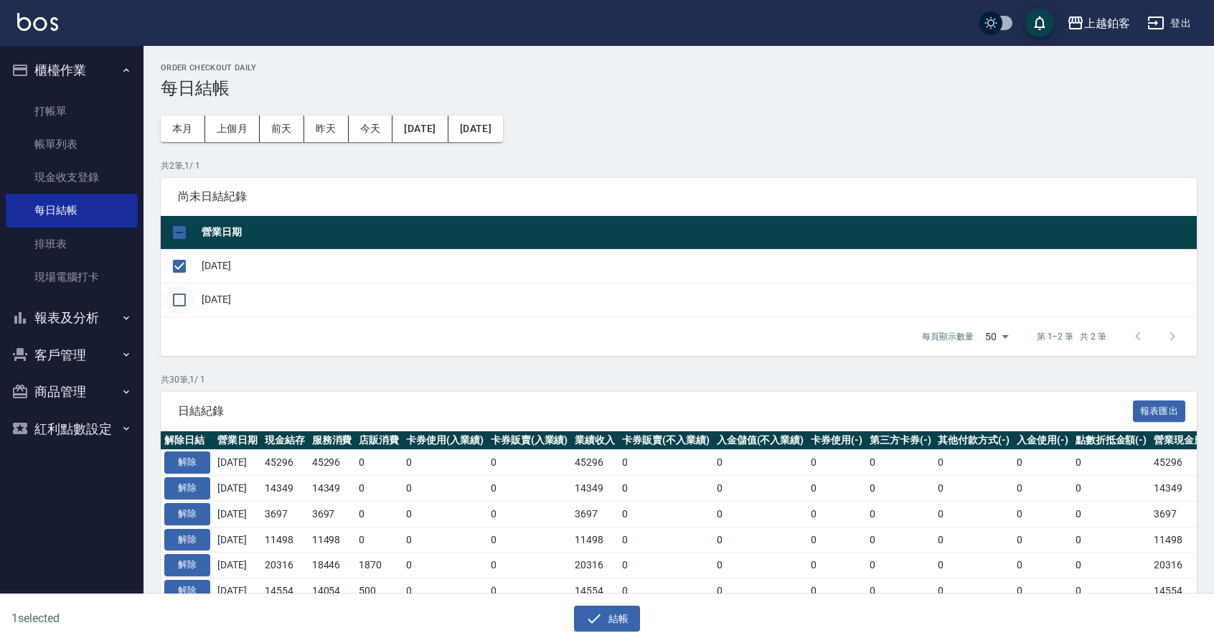
click at [178, 298] on input "checkbox" at bounding box center [179, 300] width 30 height 30
checkbox input "true"
click at [592, 612] on icon "button" at bounding box center [593, 618] width 17 height 17
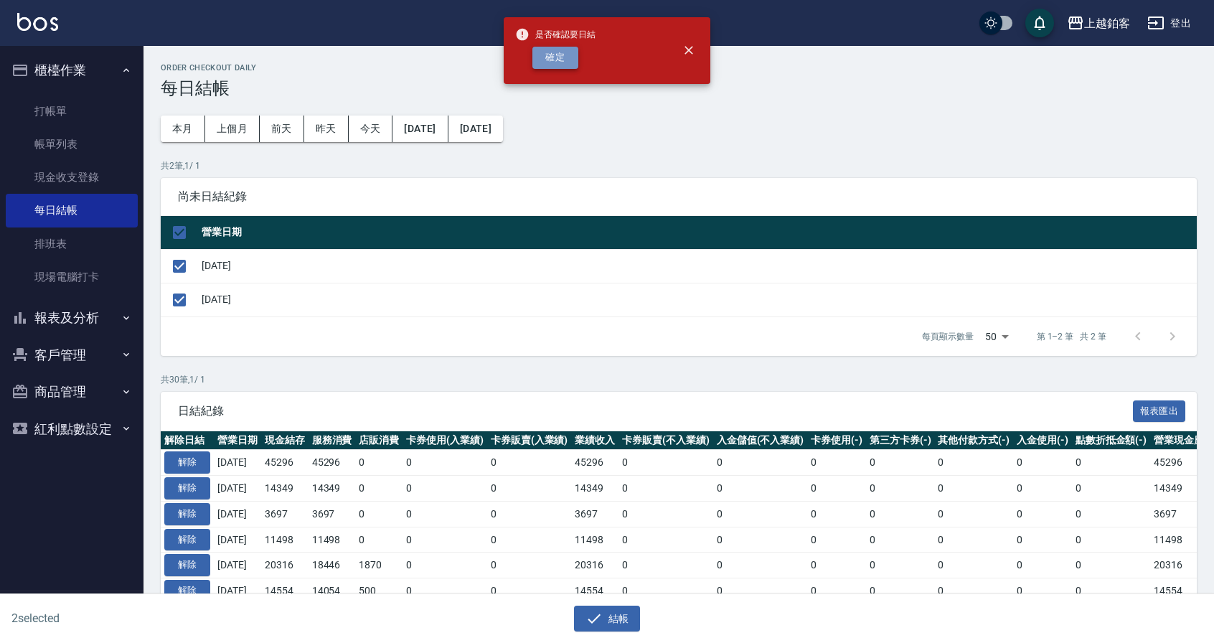
click at [553, 62] on button "確定" at bounding box center [555, 58] width 46 height 22
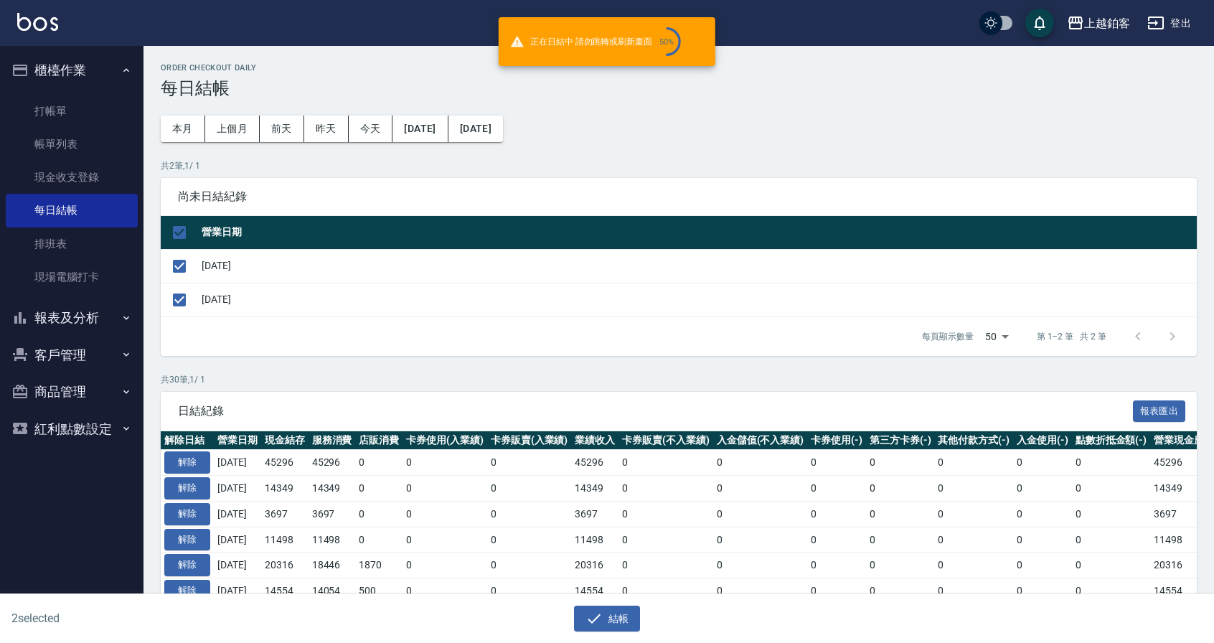
checkbox input "false"
